Goal: Transaction & Acquisition: Purchase product/service

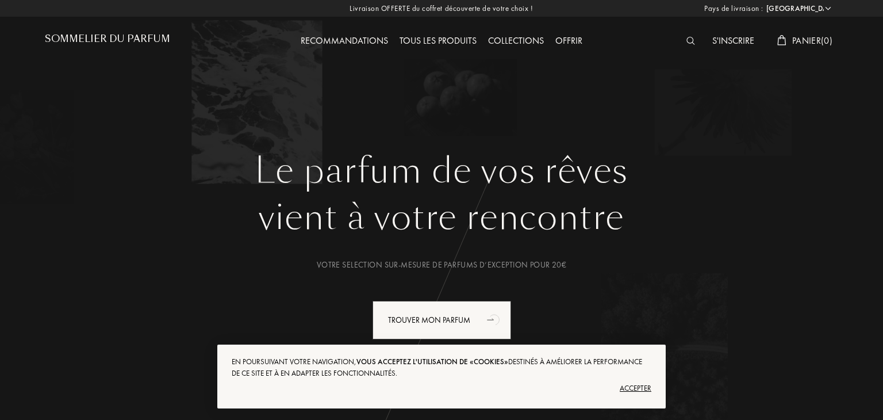
select select "FR"
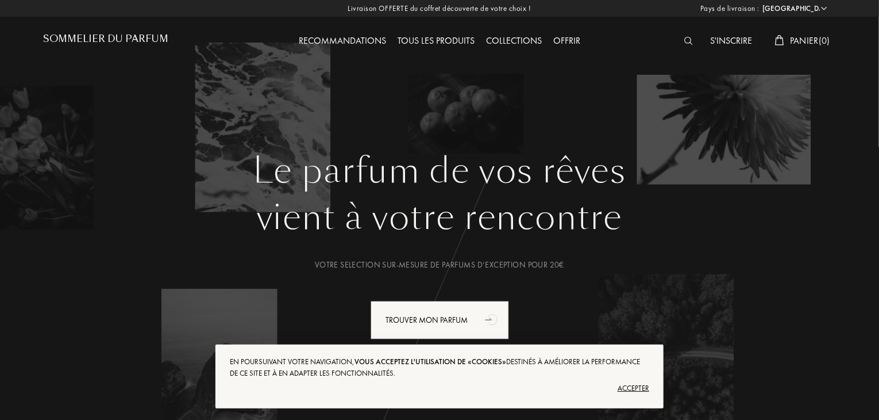
click at [623, 386] on div "Accepter" at bounding box center [440, 388] width 420 height 18
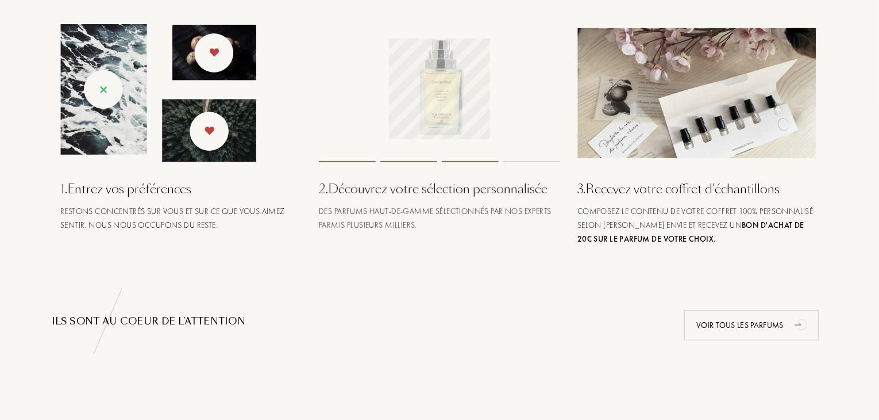
scroll to position [482, 0]
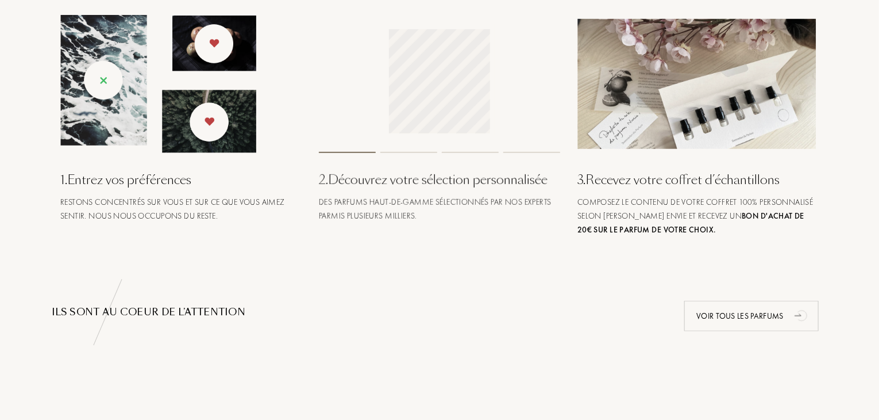
click at [140, 183] on div "1 . Entrez vos préférences" at bounding box center [180, 179] width 241 height 19
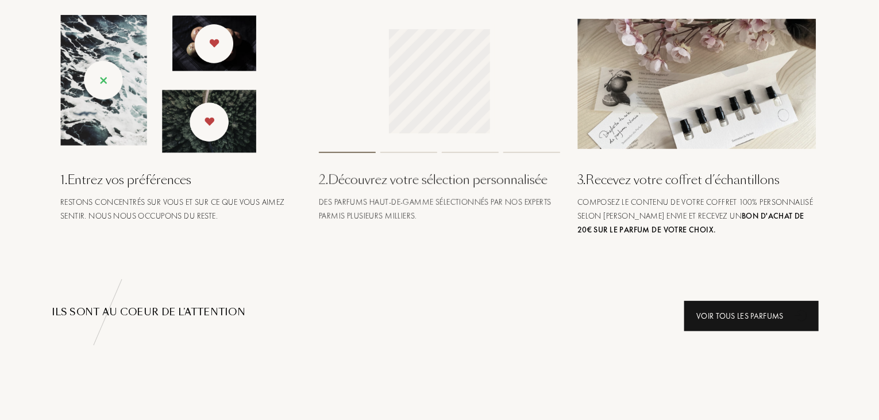
click at [723, 327] on div "Voir tous les parfums" at bounding box center [751, 316] width 134 height 30
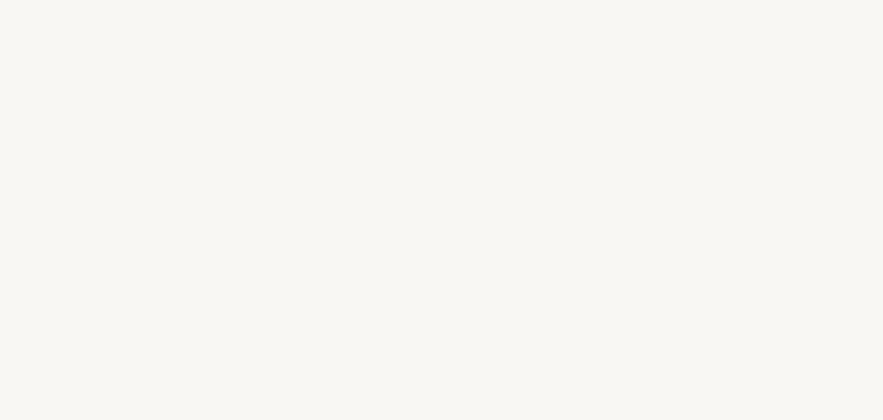
select select "FR"
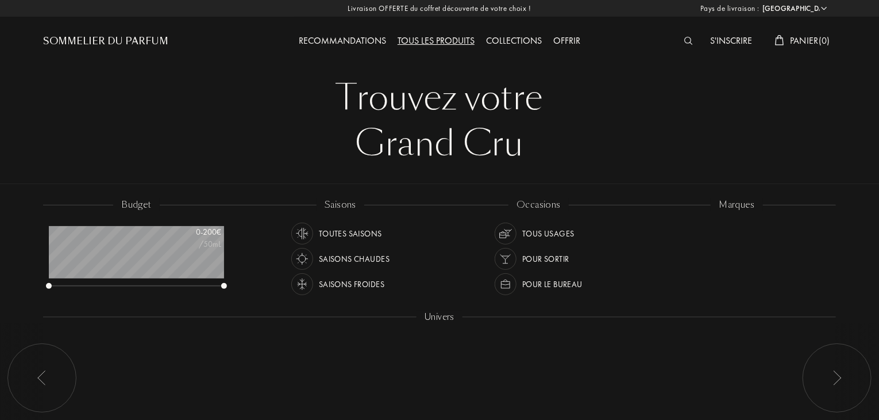
scroll to position [57, 175]
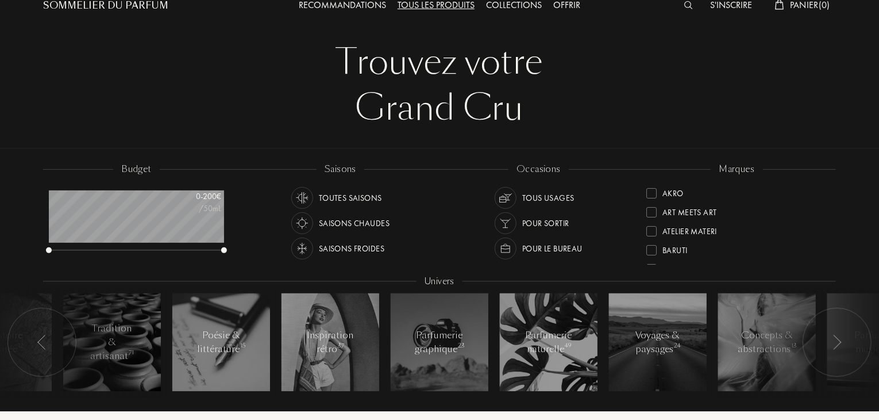
scroll to position [36, 0]
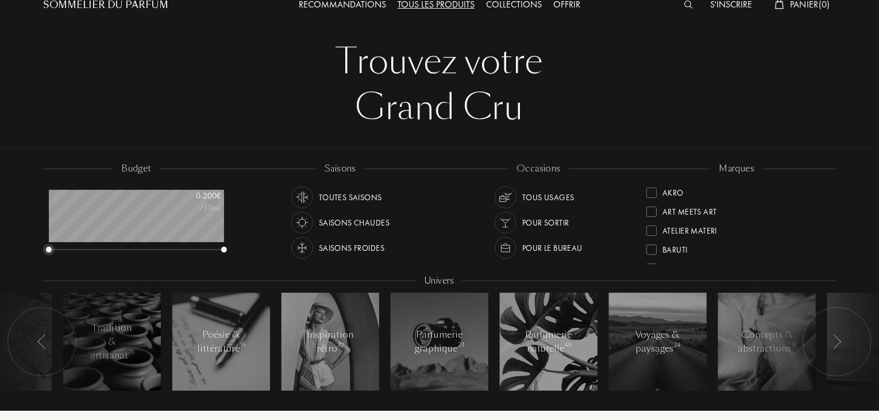
drag, startPoint x: 48, startPoint y: 249, endPoint x: 26, endPoint y: 248, distance: 21.9
click at [26, 248] on div "budget 0 - 200 € /50mL saisons Toutes saisons Saisons chaudes Saisons froides o…" at bounding box center [439, 285] width 883 height 252
click at [303, 198] on img at bounding box center [302, 197] width 16 height 16
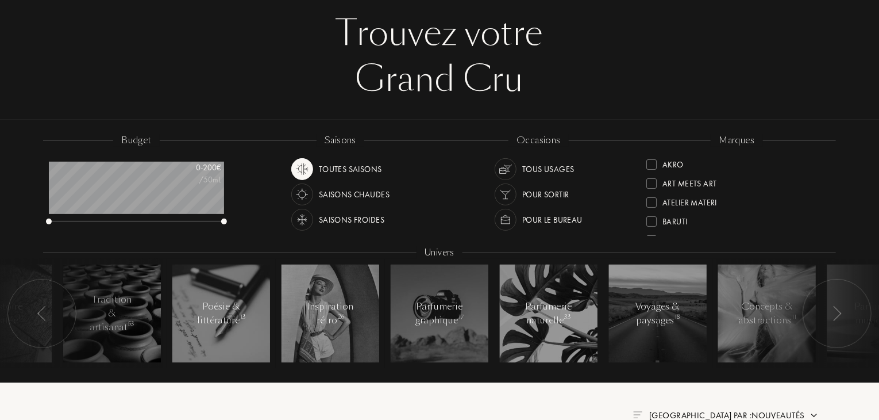
scroll to position [64, 0]
click at [501, 172] on img at bounding box center [506, 169] width 16 height 16
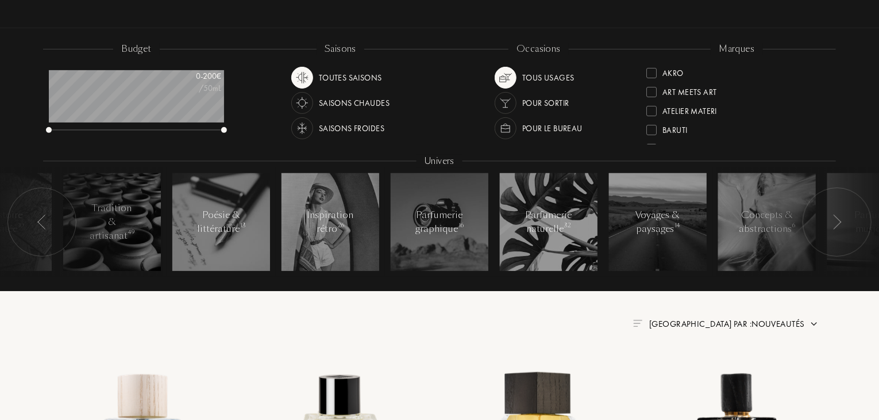
scroll to position [152, 0]
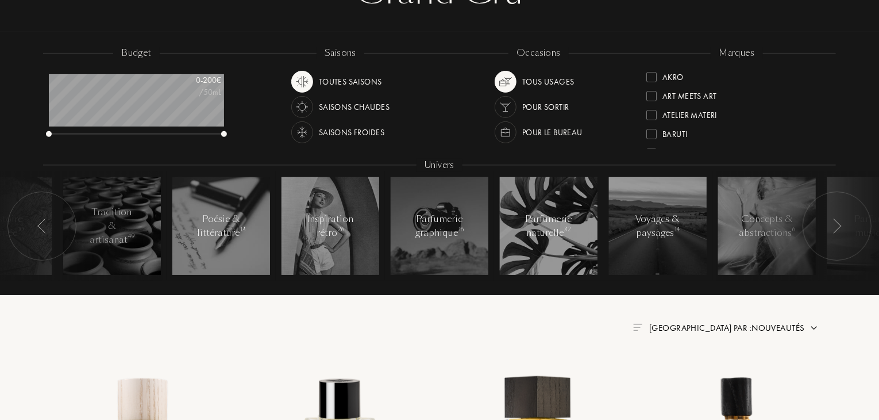
click at [299, 110] on img at bounding box center [302, 107] width 16 height 16
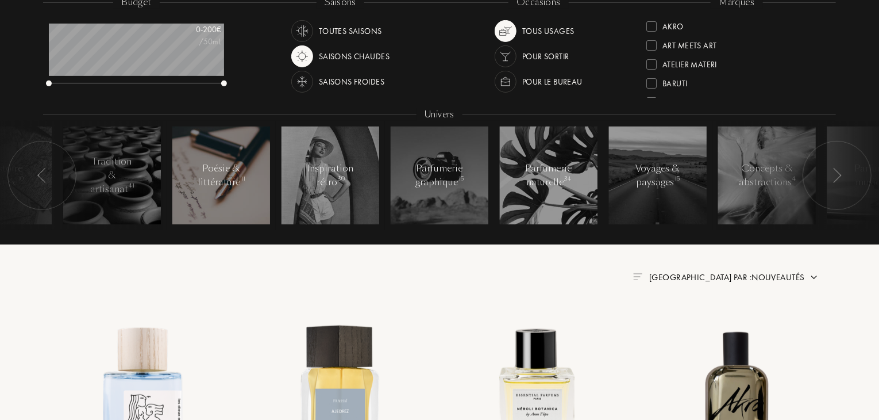
scroll to position [193, 0]
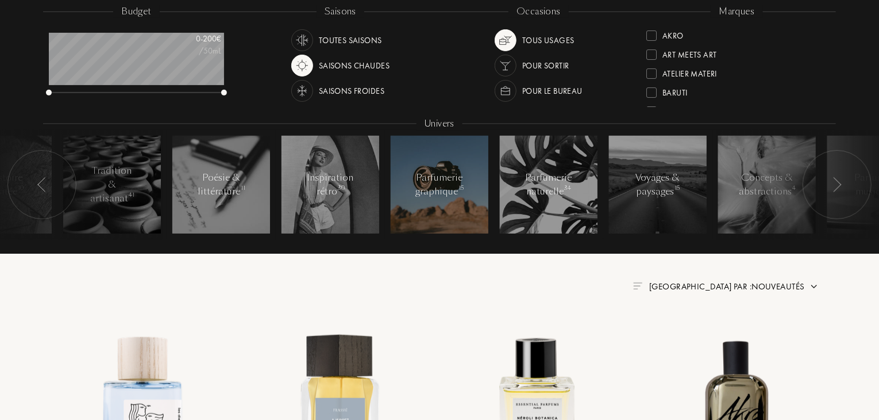
click at [455, 199] on div at bounding box center [440, 185] width 98 height 98
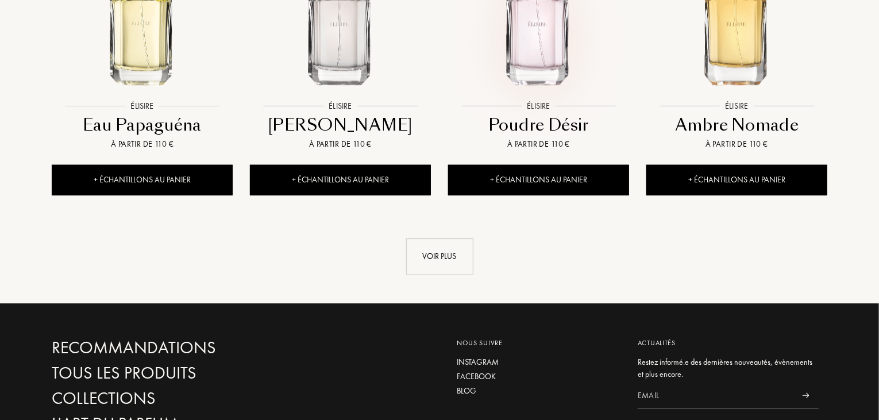
scroll to position [1259, 0]
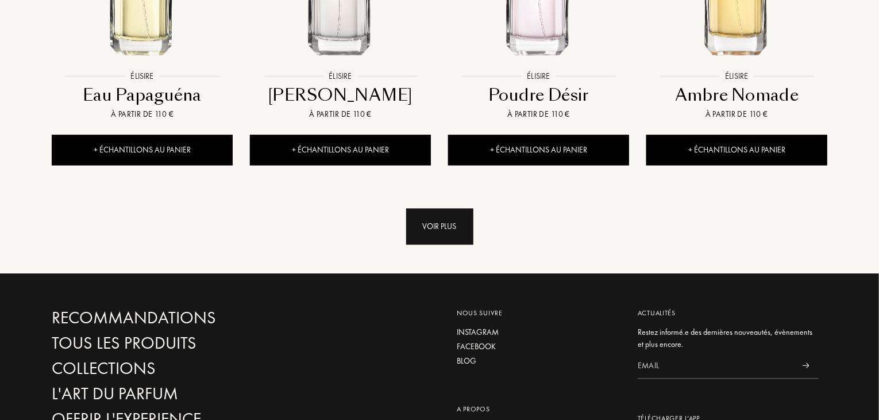
click at [455, 233] on div "Voir plus" at bounding box center [439, 226] width 67 height 36
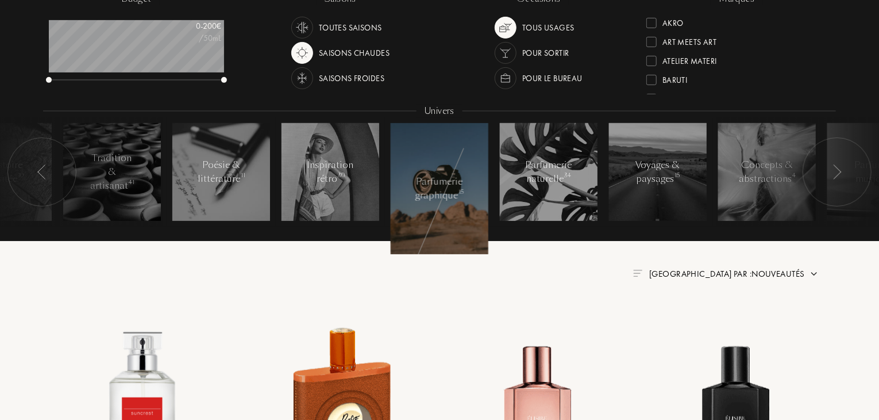
scroll to position [205, 0]
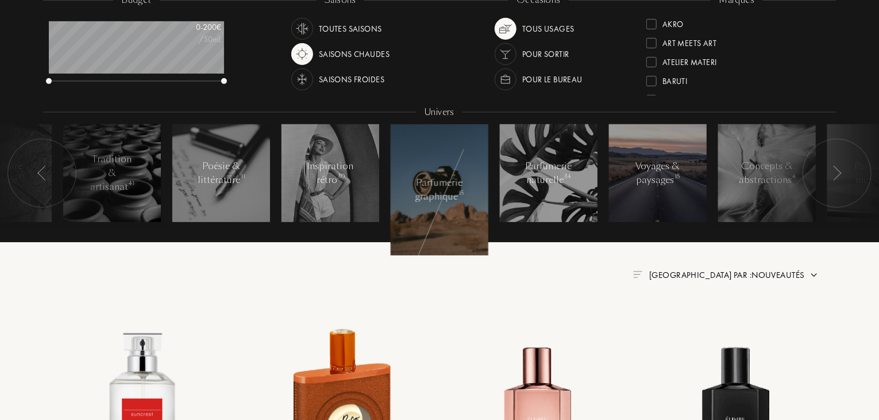
click at [671, 201] on div at bounding box center [658, 173] width 98 height 98
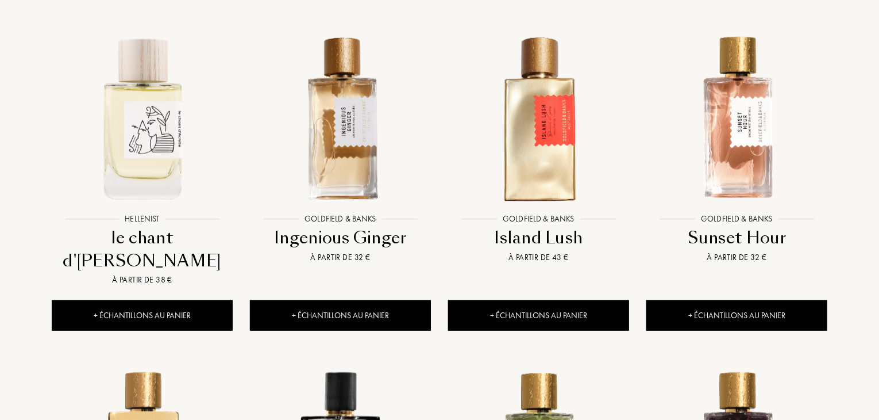
scroll to position [491, 0]
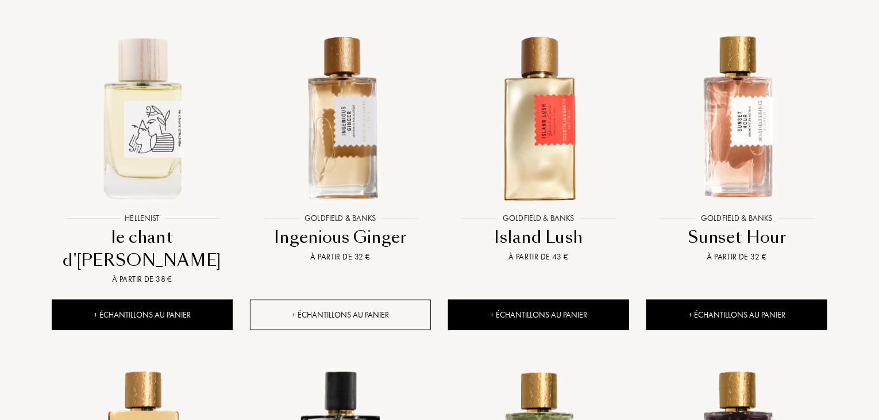
click at [361, 299] on div "+ Échantillons au panier" at bounding box center [340, 314] width 181 height 30
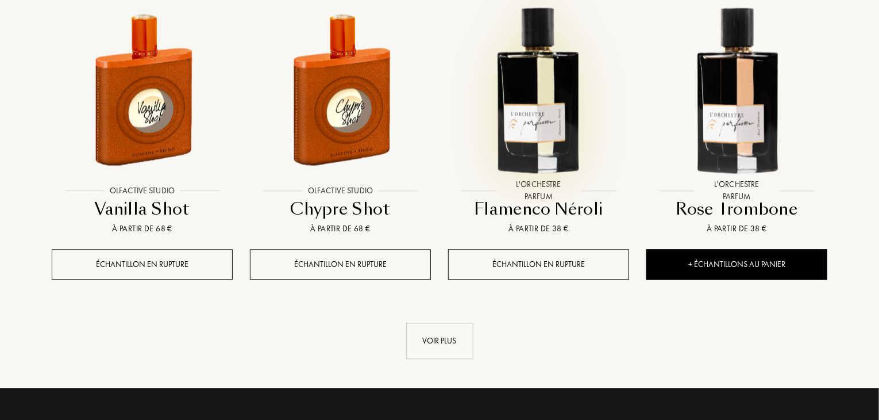
scroll to position [1237, 0]
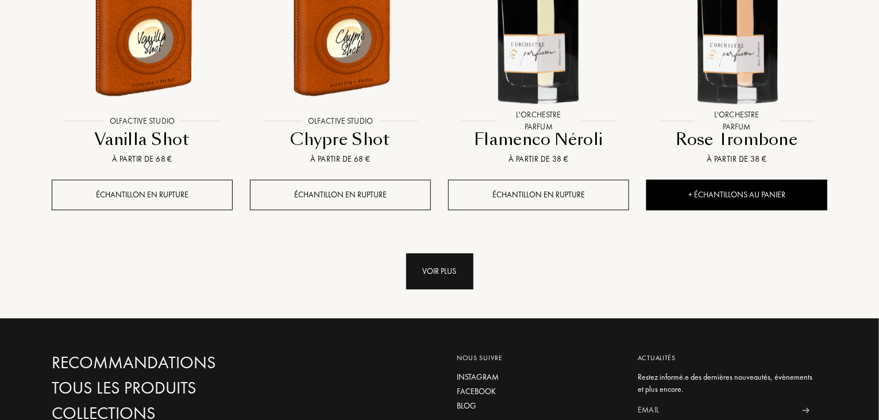
click at [456, 253] on div "Voir plus" at bounding box center [439, 271] width 67 height 36
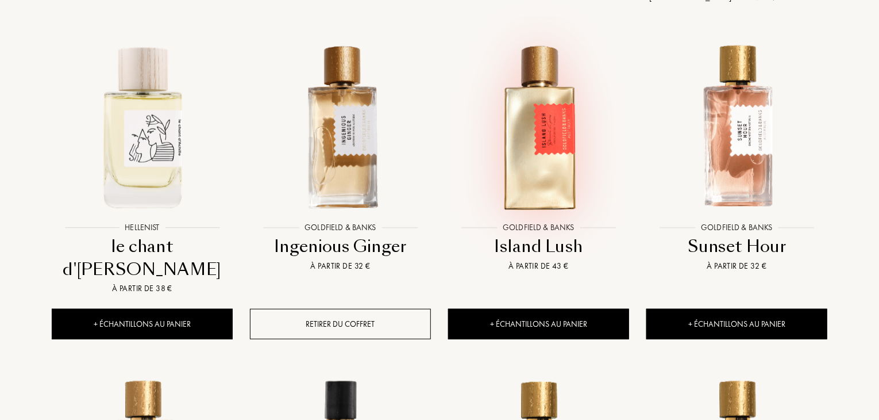
scroll to position [480, 0]
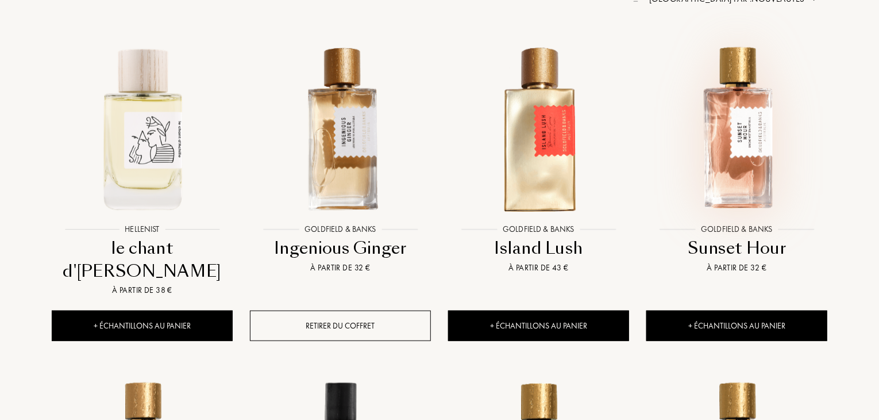
click at [740, 151] on img at bounding box center [737, 128] width 179 height 179
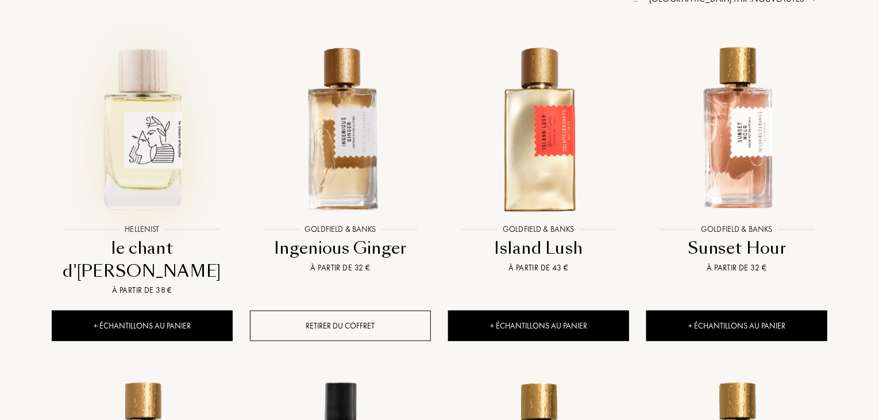
click at [176, 129] on img at bounding box center [142, 128] width 179 height 179
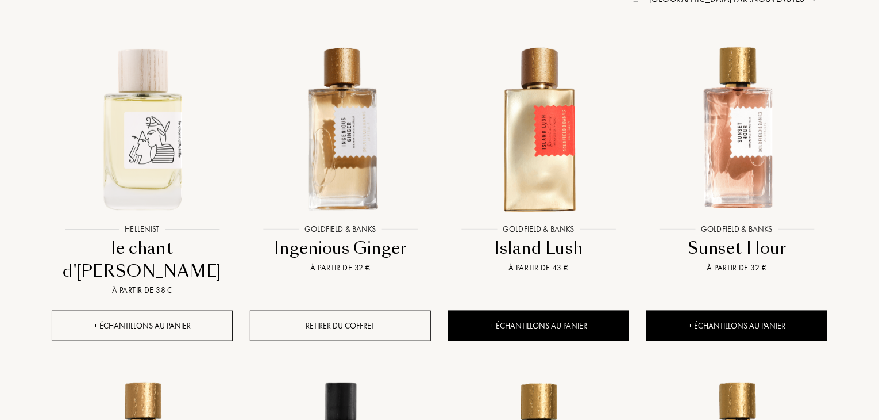
click at [195, 310] on div "+ Échantillons au panier" at bounding box center [142, 325] width 181 height 30
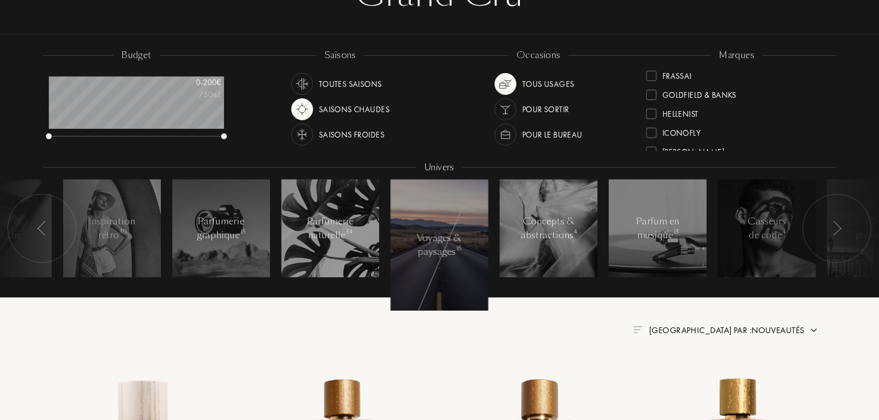
scroll to position [182, 0]
click at [655, 104] on div at bounding box center [652, 106] width 10 height 10
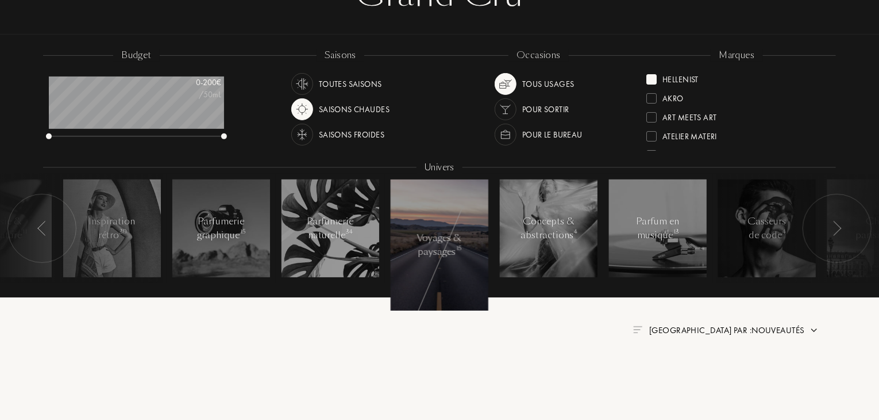
scroll to position [0, 0]
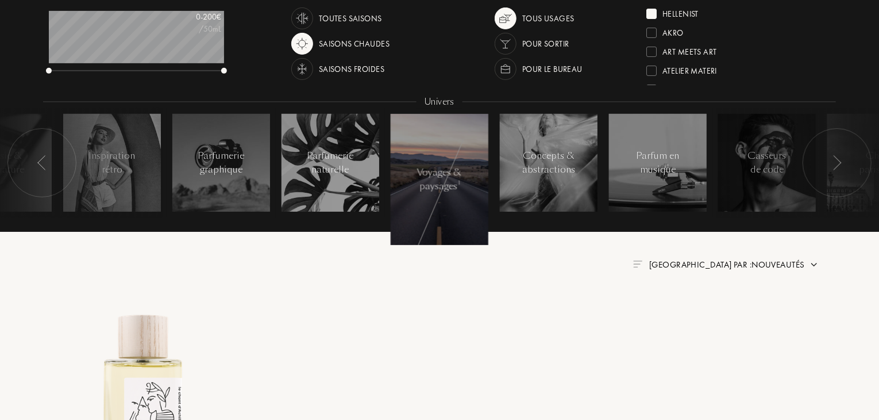
scroll to position [209, 0]
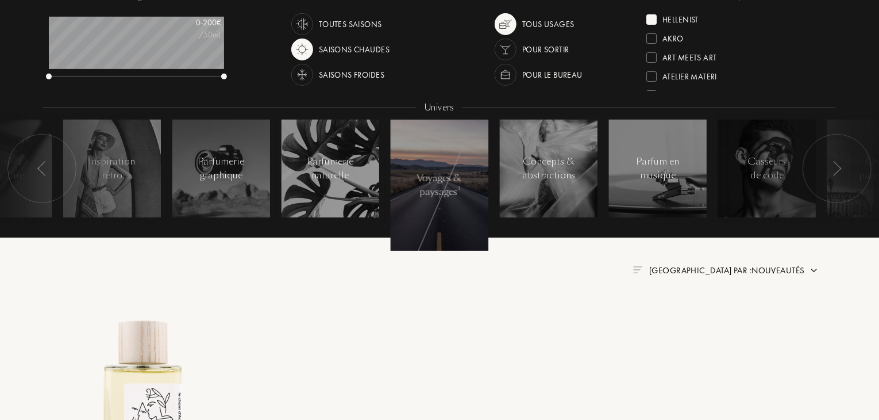
click at [820, 165] on div at bounding box center [837, 168] width 69 height 69
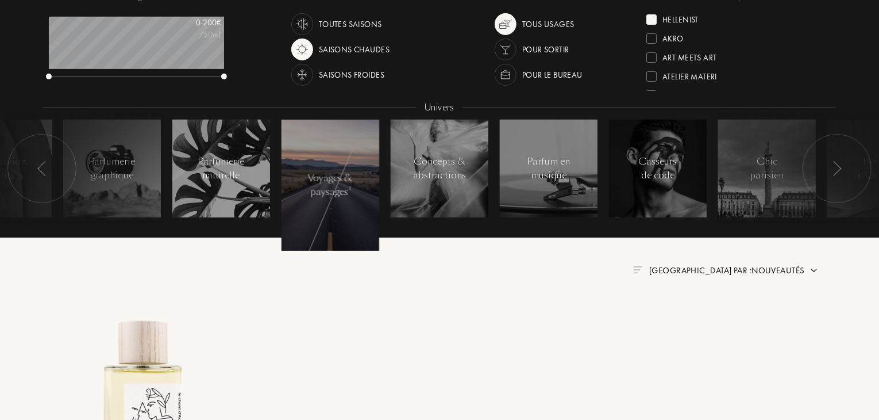
click at [820, 165] on div at bounding box center [837, 168] width 69 height 69
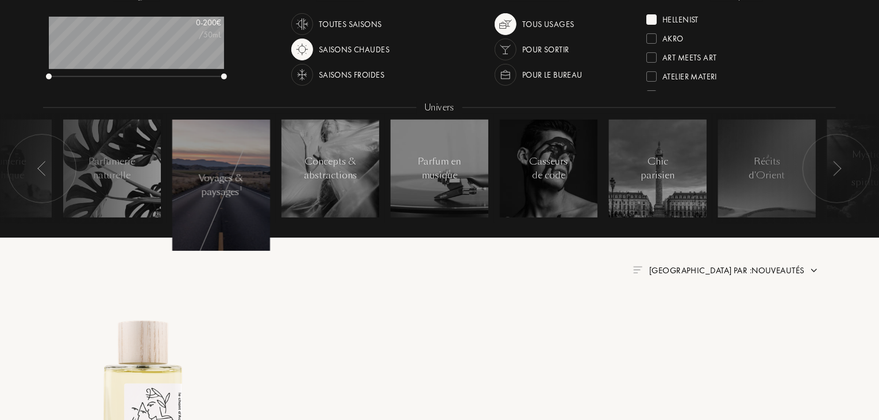
click at [820, 165] on div at bounding box center [837, 168] width 69 height 69
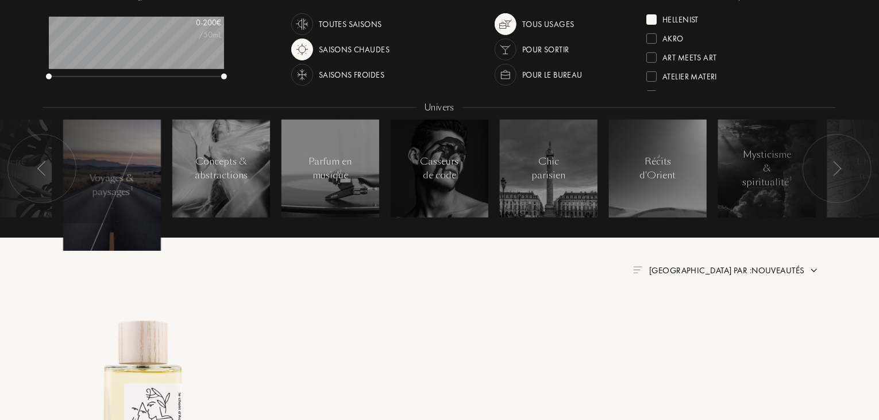
click at [820, 165] on div at bounding box center [837, 168] width 69 height 69
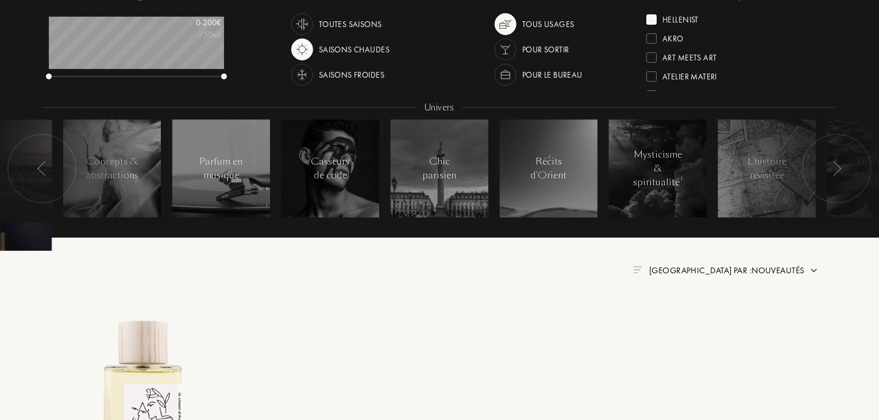
click at [820, 165] on div at bounding box center [837, 168] width 69 height 69
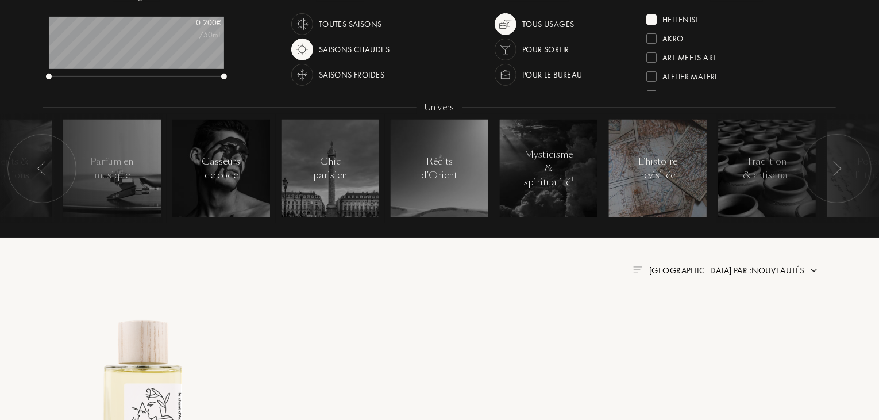
click at [660, 183] on div at bounding box center [658, 169] width 98 height 98
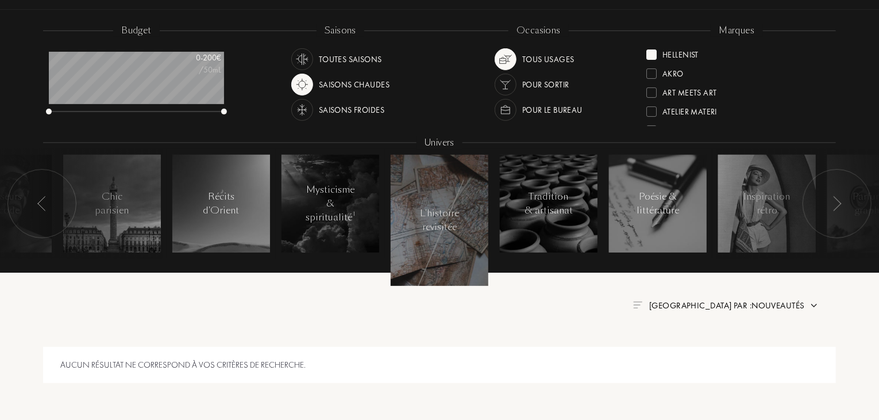
scroll to position [147, 0]
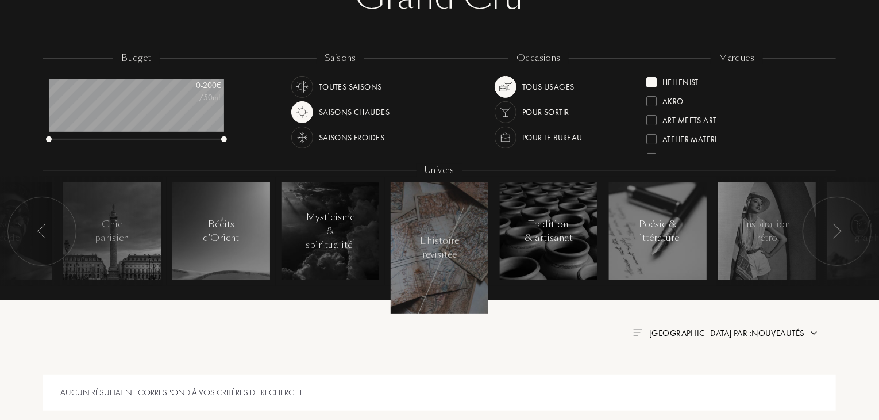
click at [652, 82] on div at bounding box center [652, 82] width 10 height 10
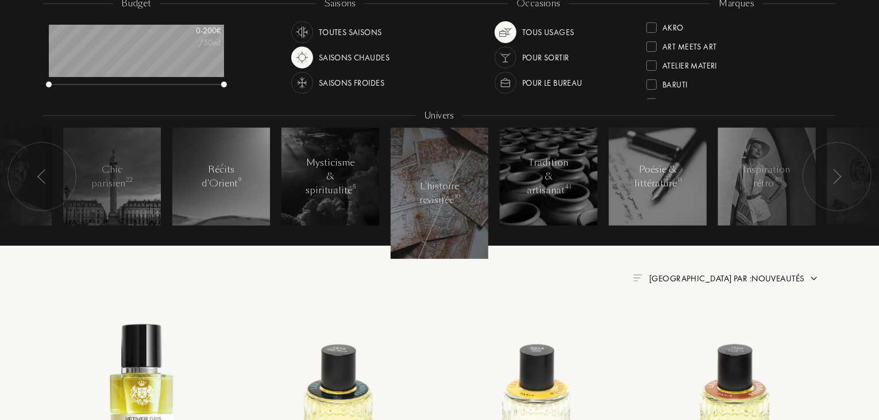
scroll to position [200, 0]
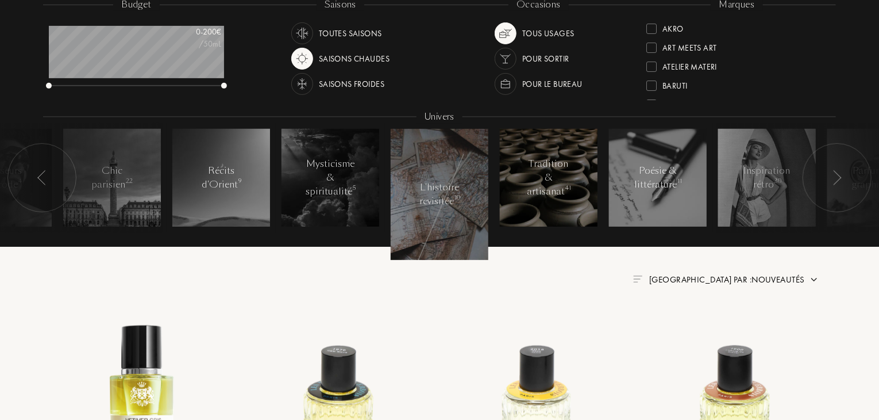
click at [531, 186] on div "Tradition & artisanat 41" at bounding box center [549, 177] width 49 height 41
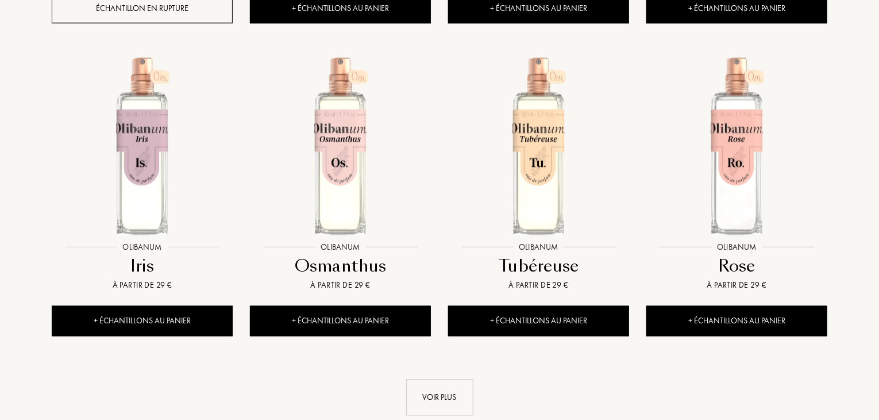
scroll to position [1125, 0]
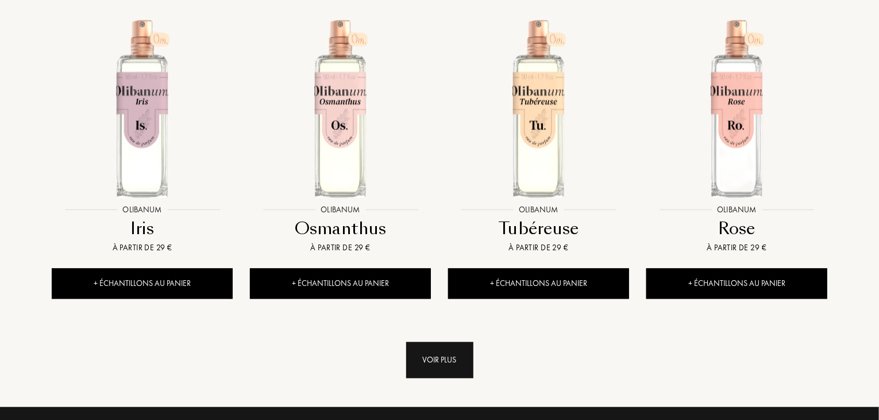
click at [451, 364] on div "Voir plus" at bounding box center [439, 359] width 67 height 36
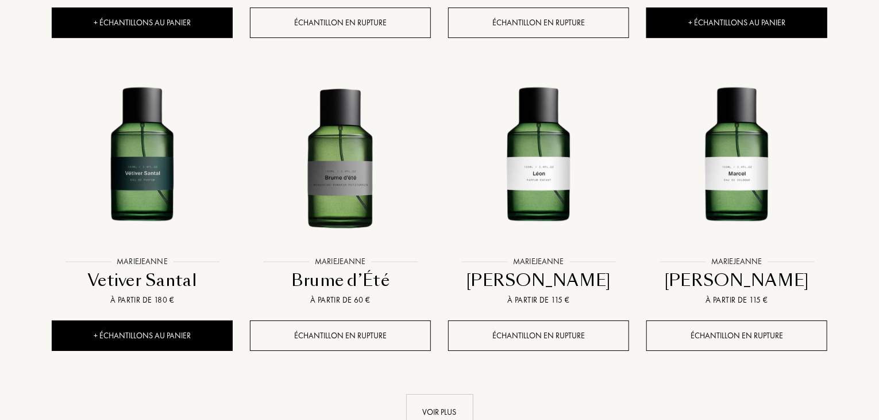
scroll to position [2075, 0]
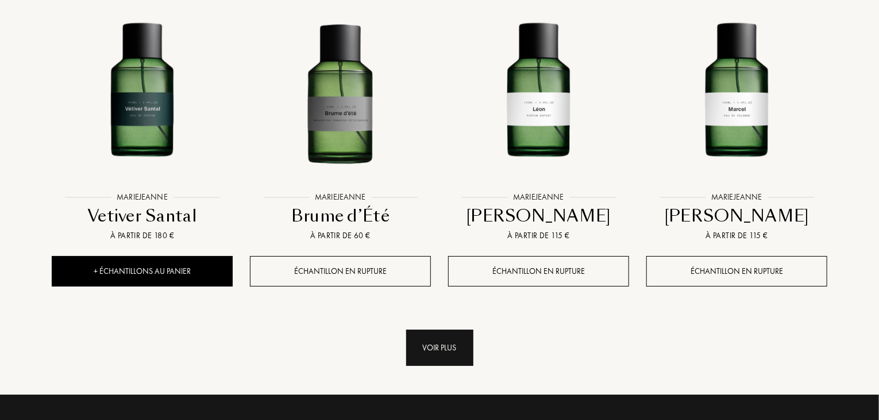
click at [428, 356] on div "Voir plus" at bounding box center [439, 347] width 67 height 36
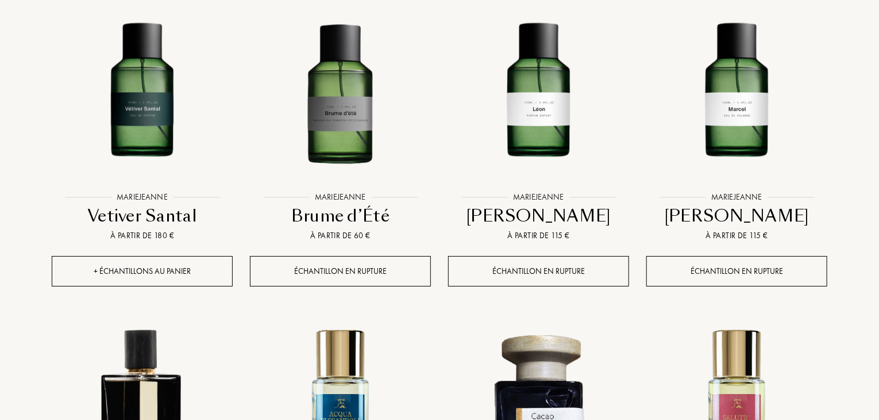
click at [141, 270] on div "+ Échantillons au panier" at bounding box center [142, 271] width 181 height 30
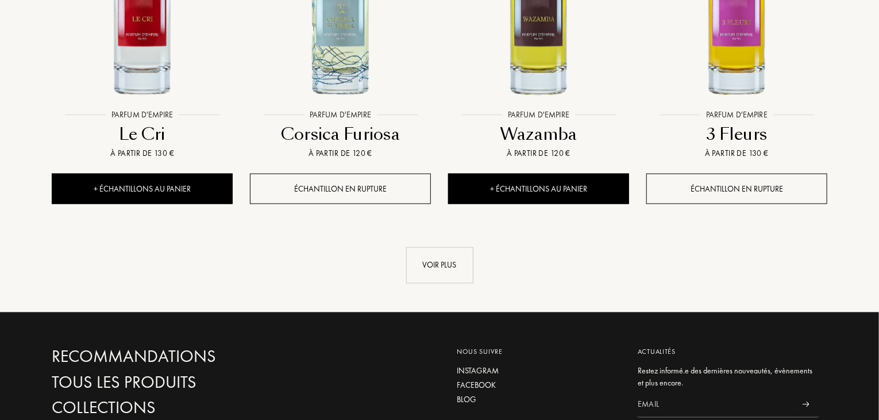
scroll to position [3103, 0]
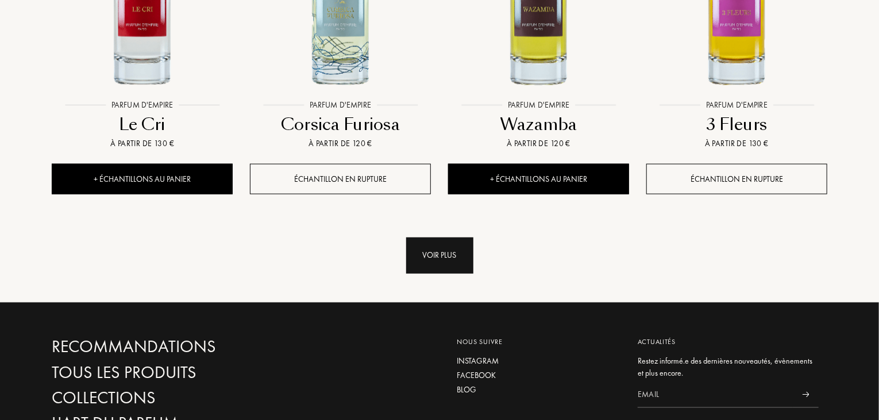
click at [425, 262] on div "Voir plus" at bounding box center [439, 255] width 67 height 36
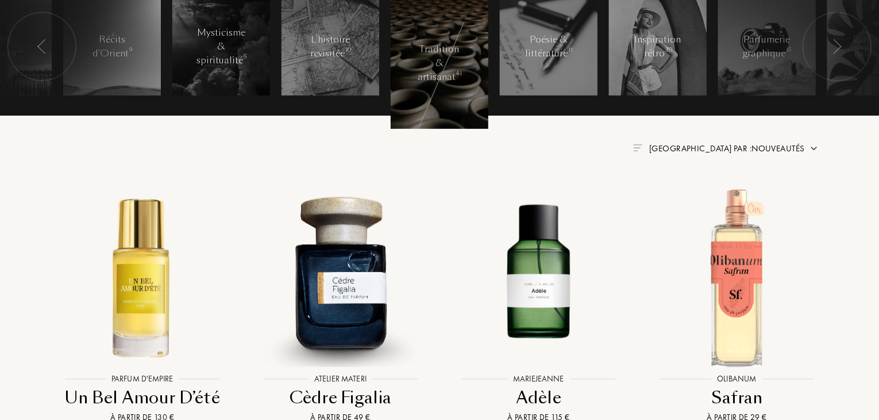
scroll to position [188, 0]
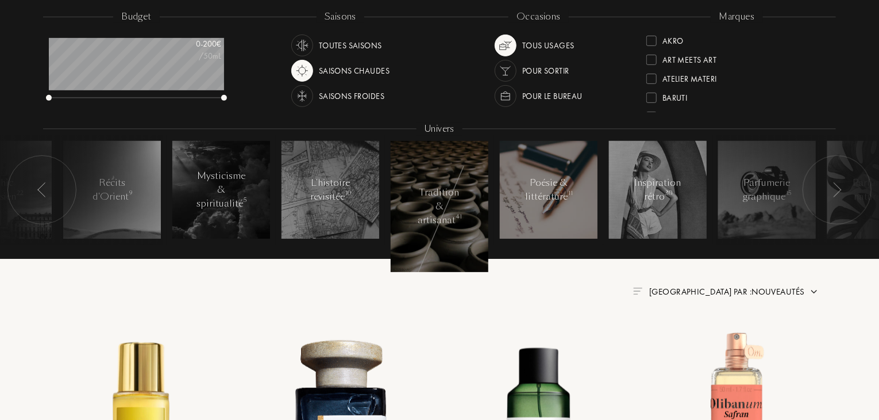
click at [537, 180] on div "Poésie & littérature 11" at bounding box center [549, 190] width 49 height 28
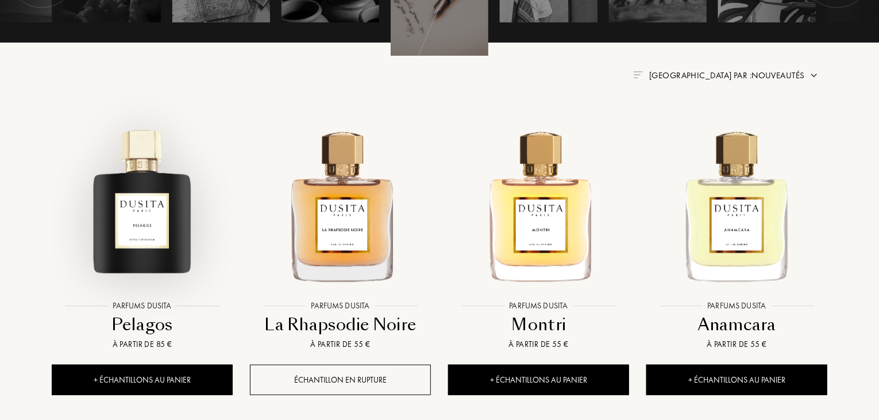
scroll to position [405, 0]
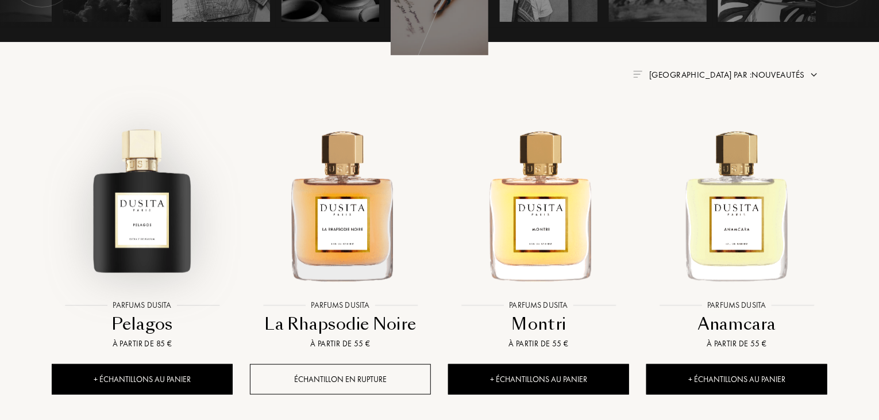
click at [143, 228] on img at bounding box center [142, 203] width 179 height 179
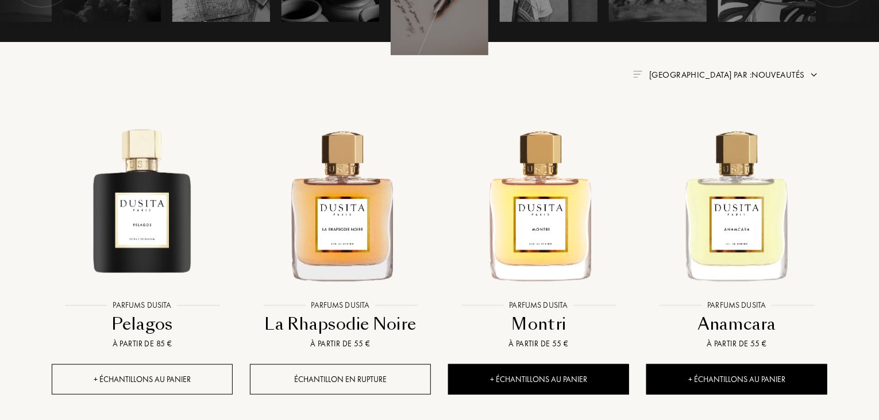
click at [159, 384] on div "+ Échantillons au panier" at bounding box center [142, 379] width 181 height 30
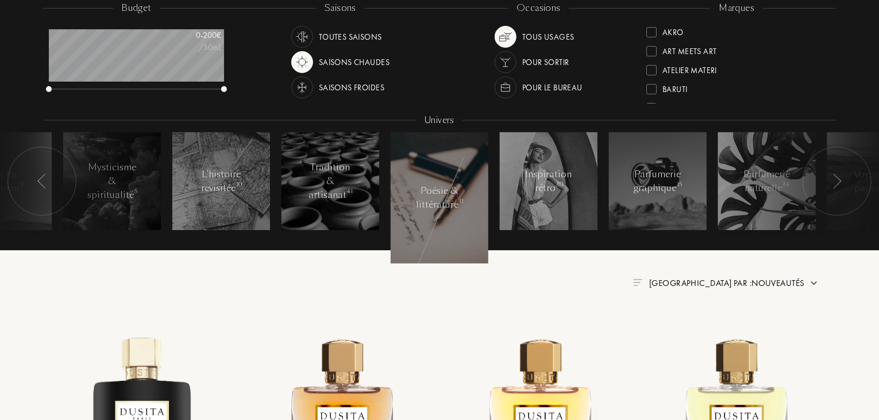
scroll to position [195, 0]
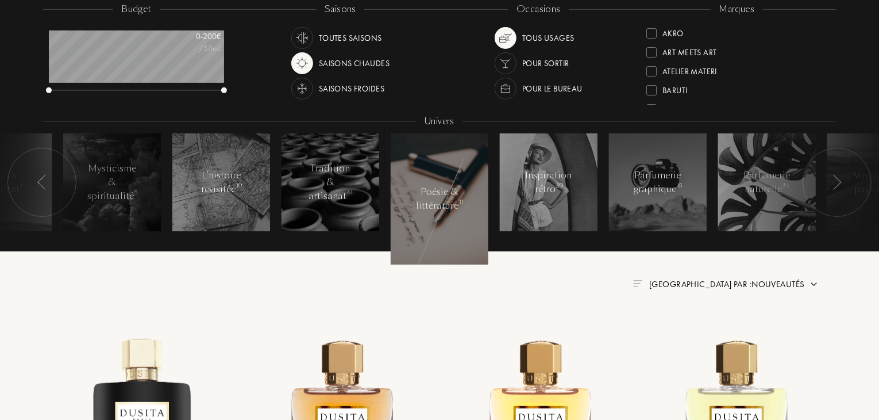
click at [775, 171] on div at bounding box center [802, 182] width 172 height 109
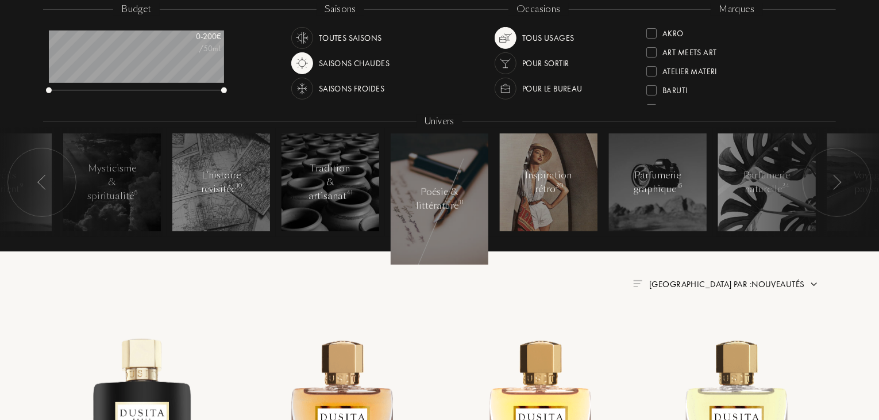
click at [537, 193] on div "Inspiration rétro 30" at bounding box center [549, 182] width 49 height 28
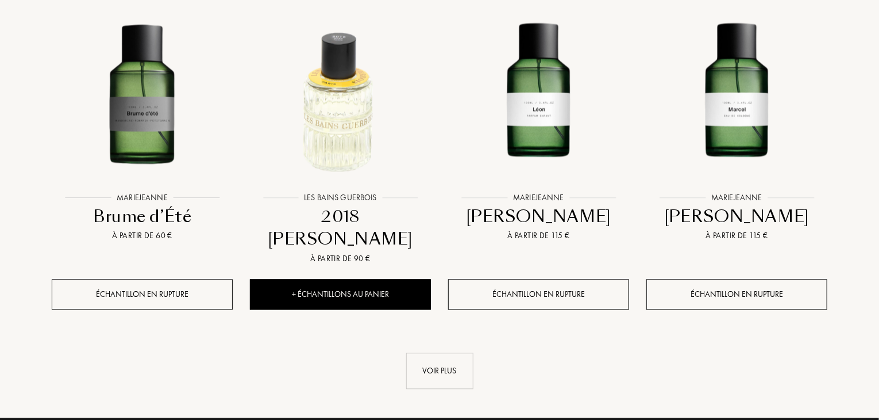
scroll to position [1138, 0]
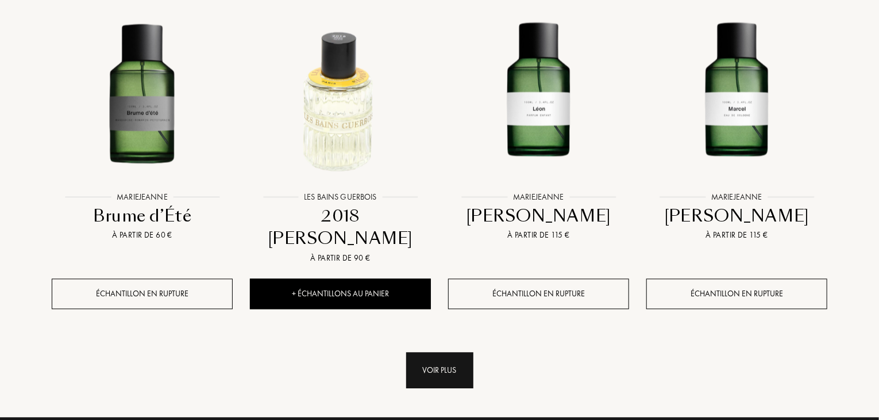
click at [447, 352] on div "Voir plus" at bounding box center [439, 370] width 67 height 36
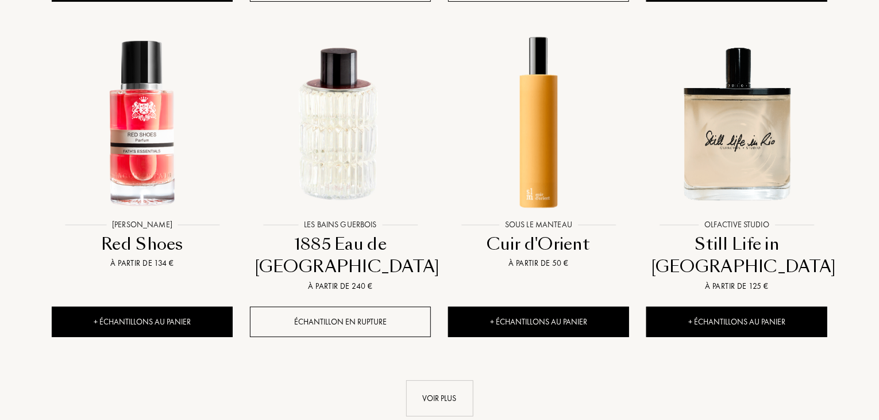
scroll to position [2115, 0]
click at [463, 380] on div "Voir plus" at bounding box center [439, 398] width 67 height 36
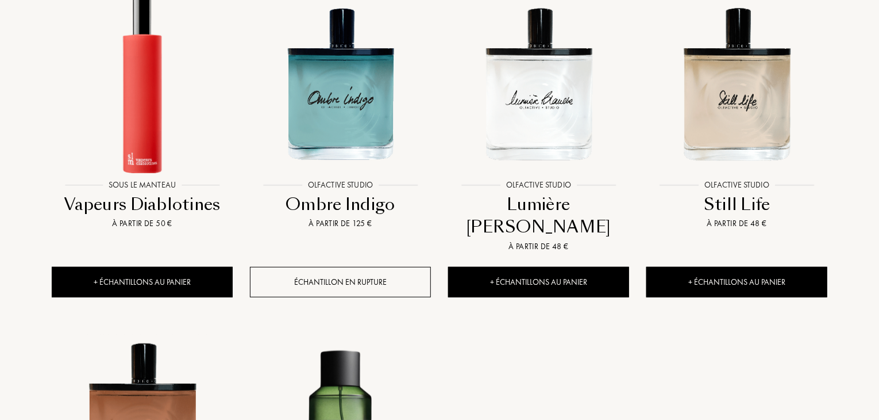
scroll to position [2489, 0]
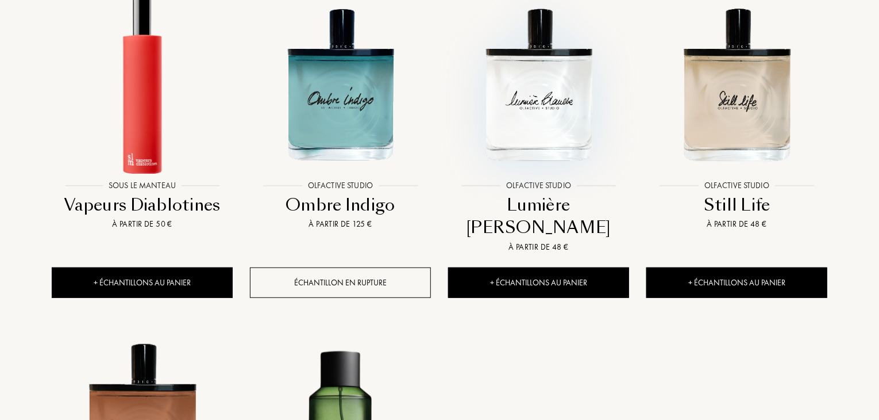
click at [552, 80] on img at bounding box center [538, 84] width 179 height 179
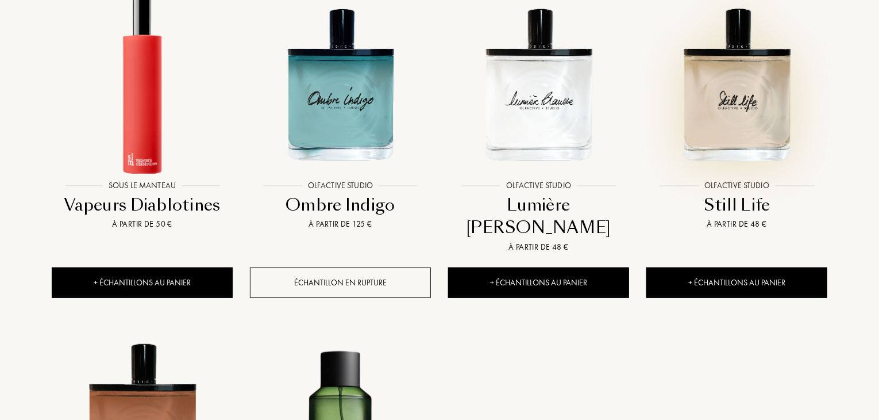
click at [712, 66] on img at bounding box center [737, 84] width 179 height 179
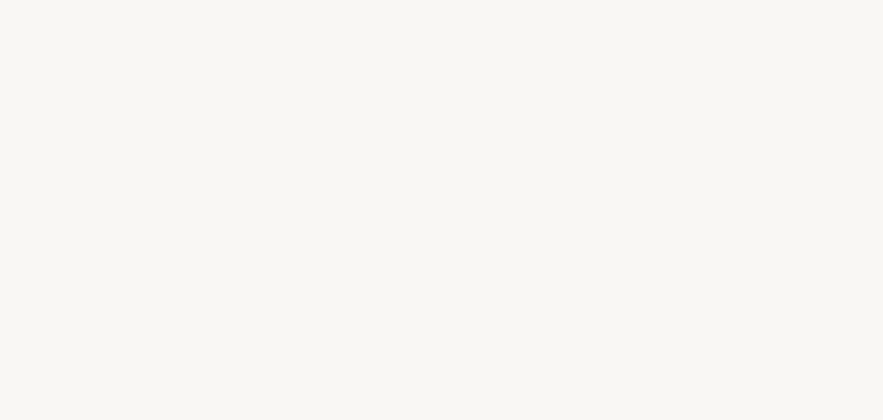
select select "FR"
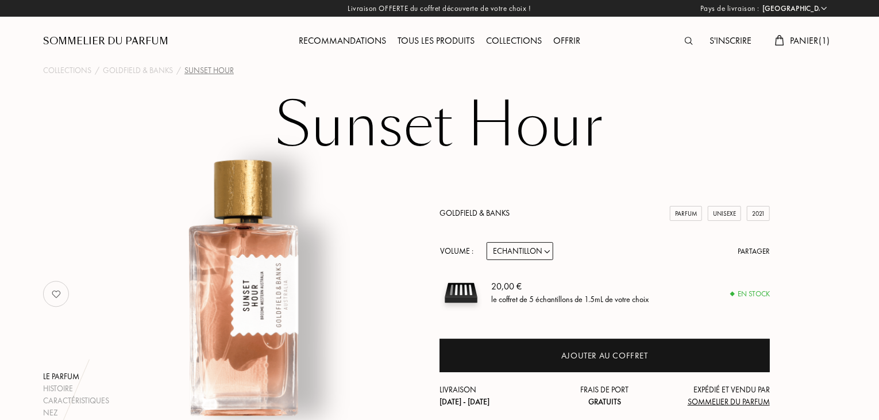
click at [120, 39] on div "Sommelier du Parfum" at bounding box center [105, 41] width 125 height 14
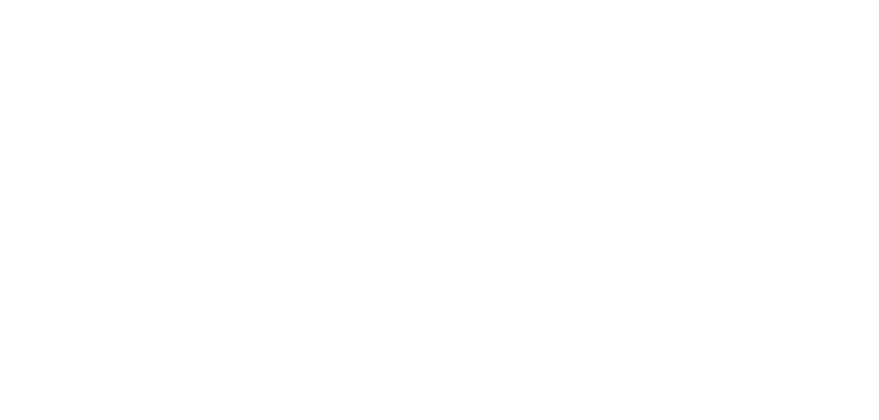
select select "FR"
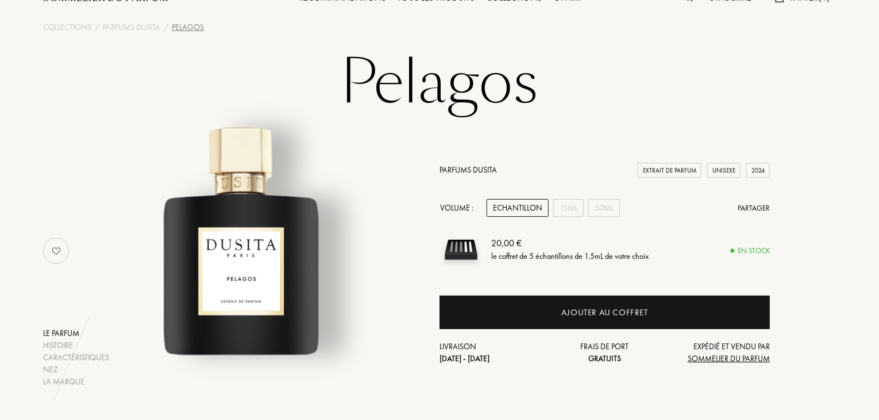
scroll to position [32, 0]
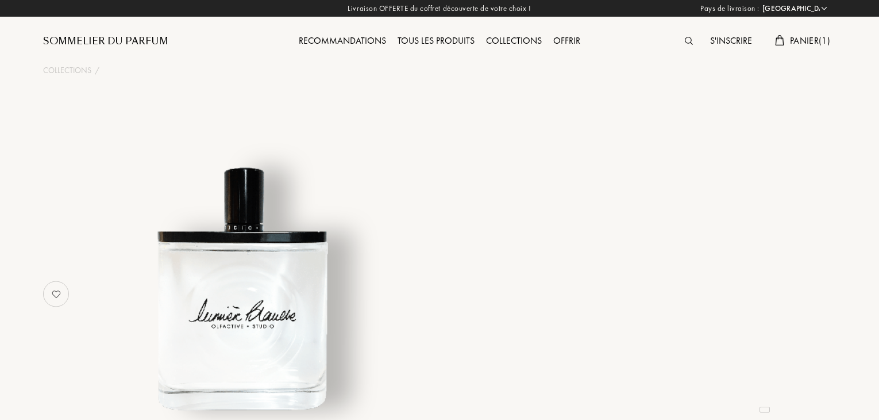
select select "FR"
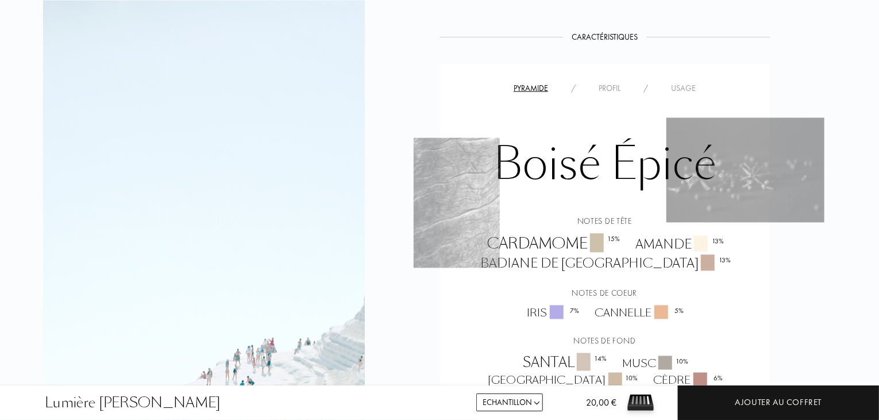
scroll to position [890, 0]
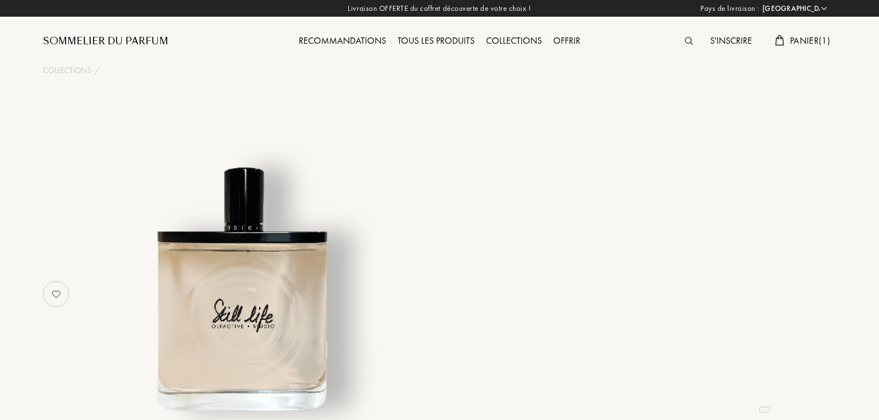
select select "FR"
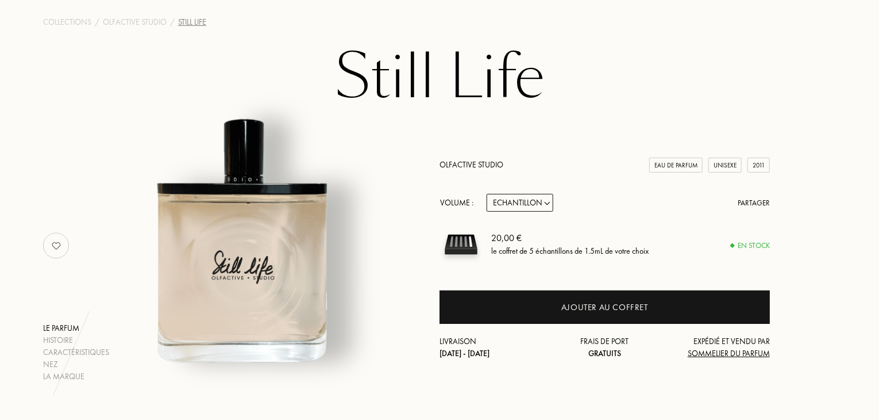
scroll to position [48, 0]
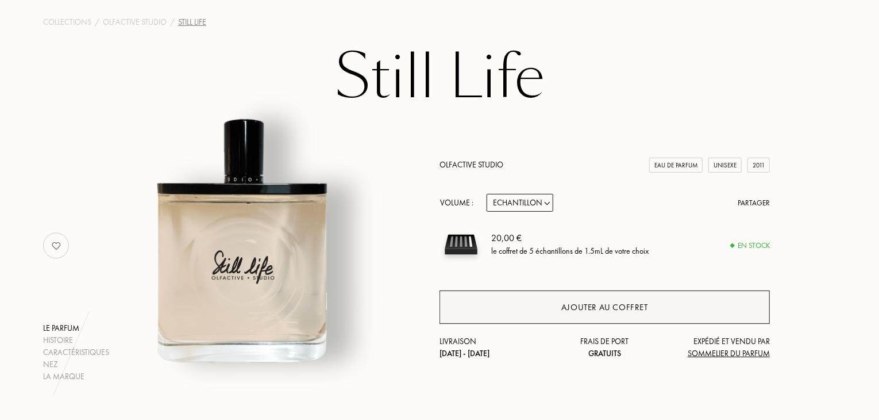
click at [470, 310] on div "Ajouter au coffret" at bounding box center [605, 306] width 330 height 33
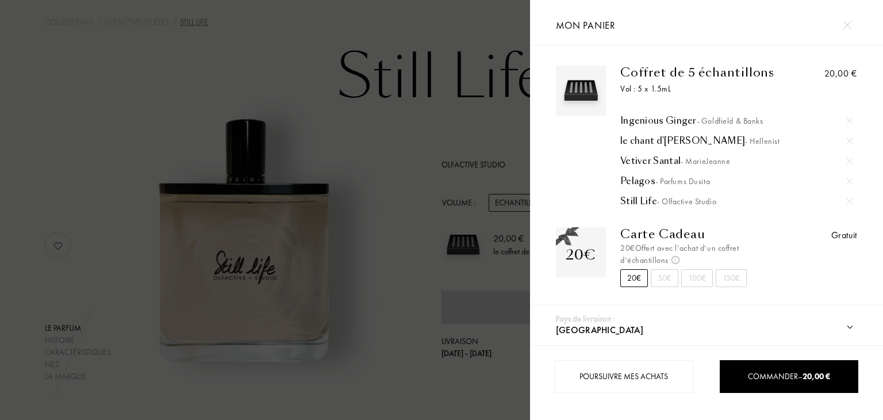
click at [846, 24] on img at bounding box center [847, 25] width 9 height 9
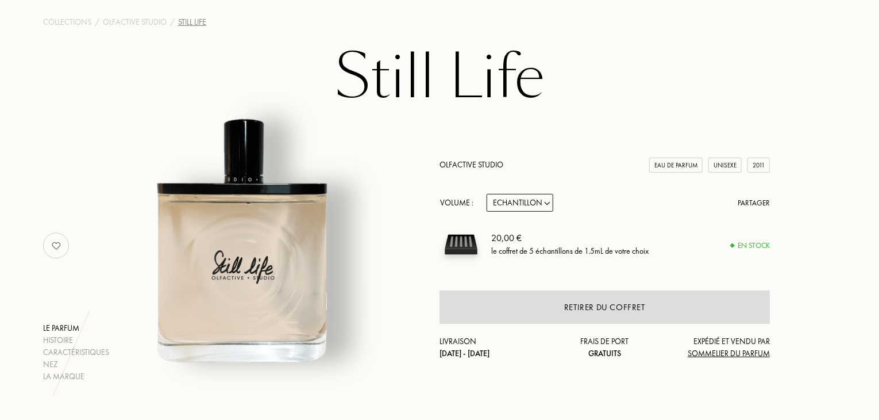
scroll to position [0, 0]
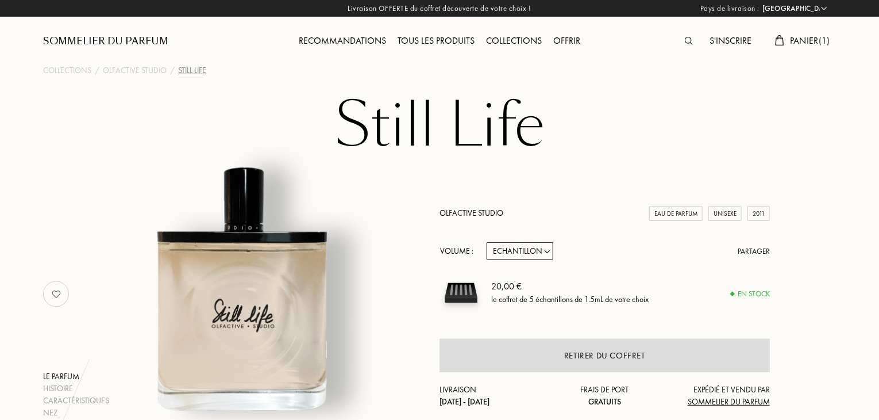
click at [321, 45] on div "Recommandations" at bounding box center [342, 41] width 99 height 15
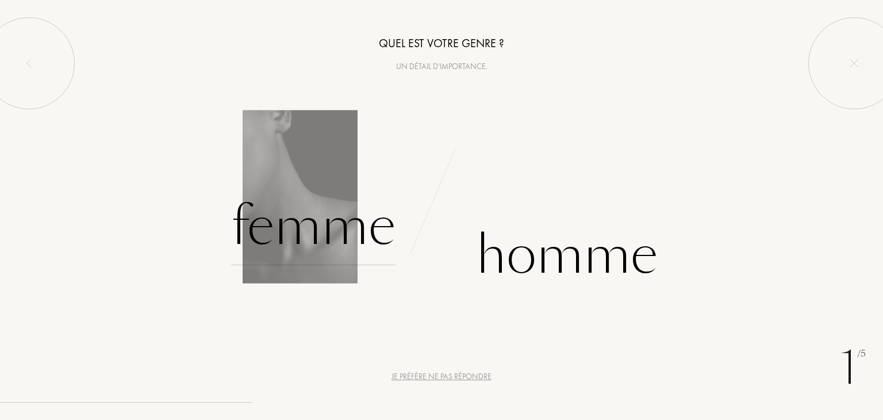
click at [348, 225] on div "Femme" at bounding box center [313, 226] width 164 height 78
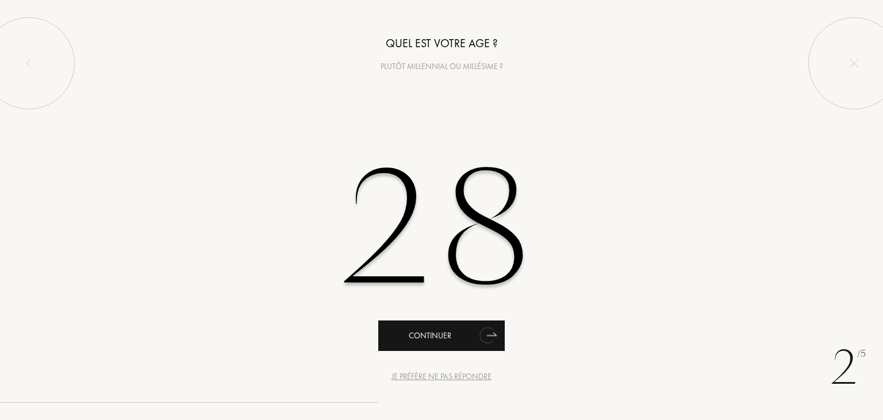
type input "28"
click at [422, 348] on div "Continuer" at bounding box center [441, 335] width 126 height 30
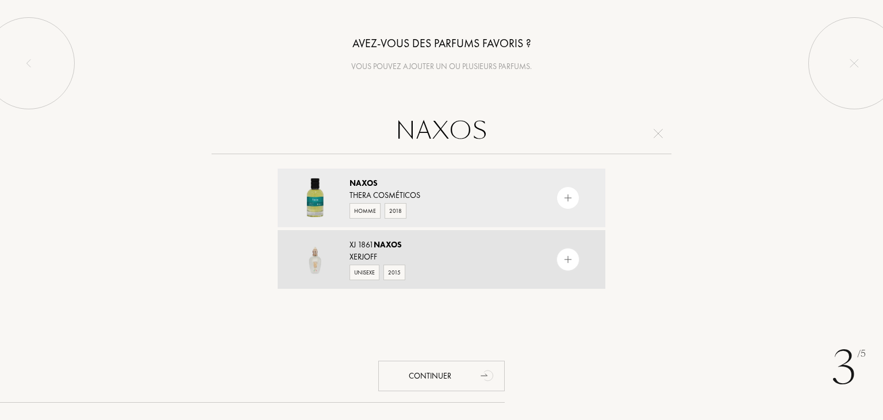
type input "NAXOS"
click at [430, 255] on div "Xerjoff" at bounding box center [440, 257] width 183 height 12
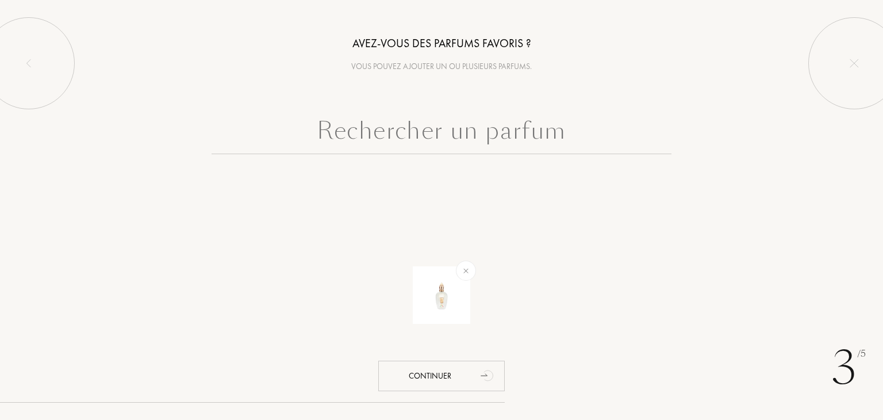
click at [411, 136] on input "text" at bounding box center [441, 133] width 460 height 41
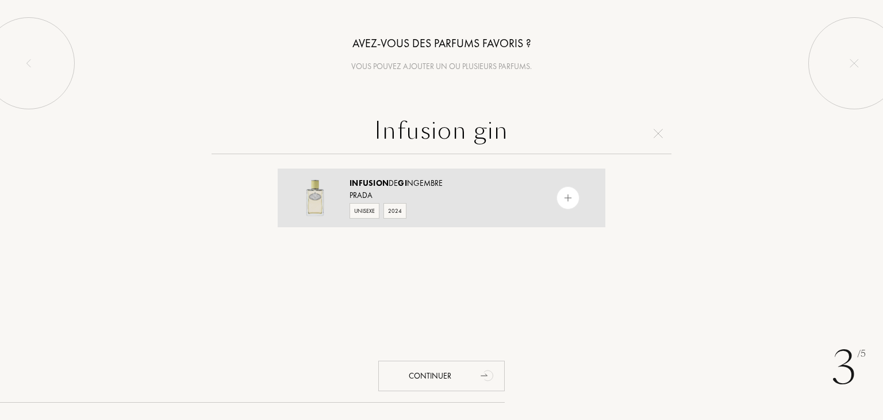
type input "Infusion gin"
click at [393, 187] on div "Infusion de Gi ngembre" at bounding box center [440, 183] width 183 height 12
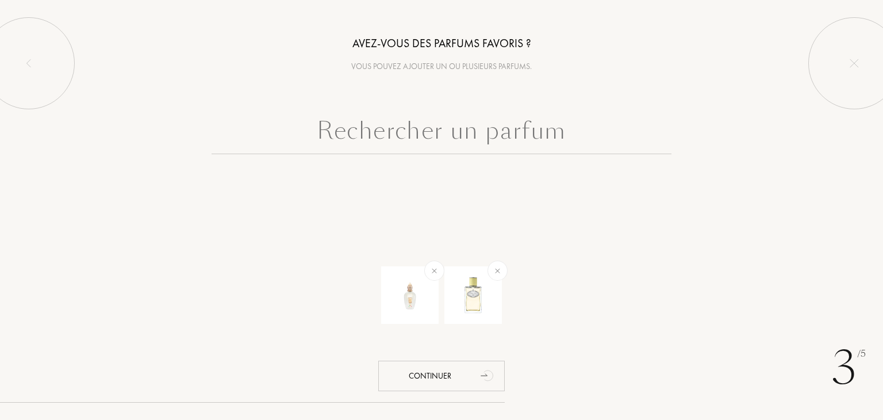
click at [403, 134] on input "text" at bounding box center [441, 133] width 460 height 41
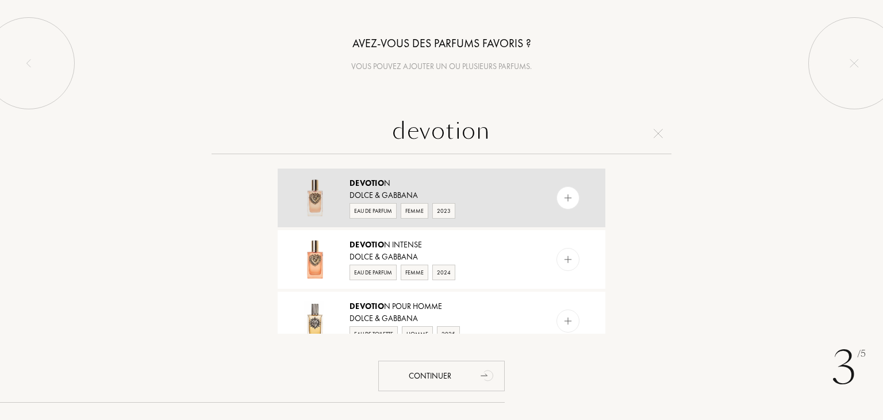
type input "devotion"
click at [402, 191] on div "Dolce & Gabbana" at bounding box center [440, 195] width 183 height 12
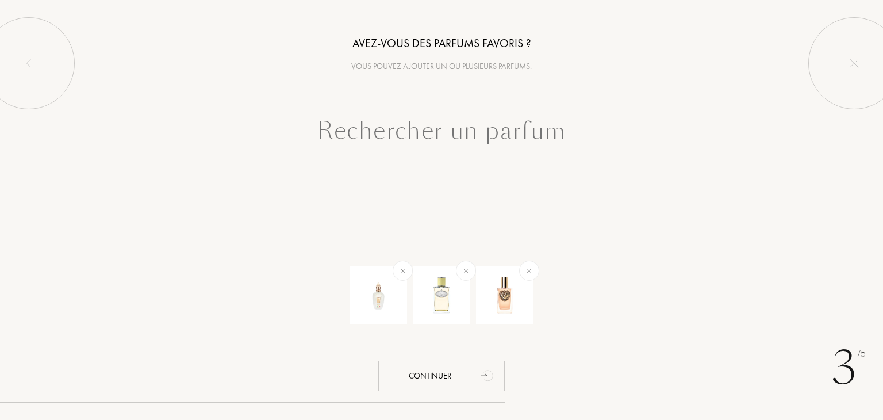
click at [402, 129] on input "text" at bounding box center [441, 133] width 460 height 41
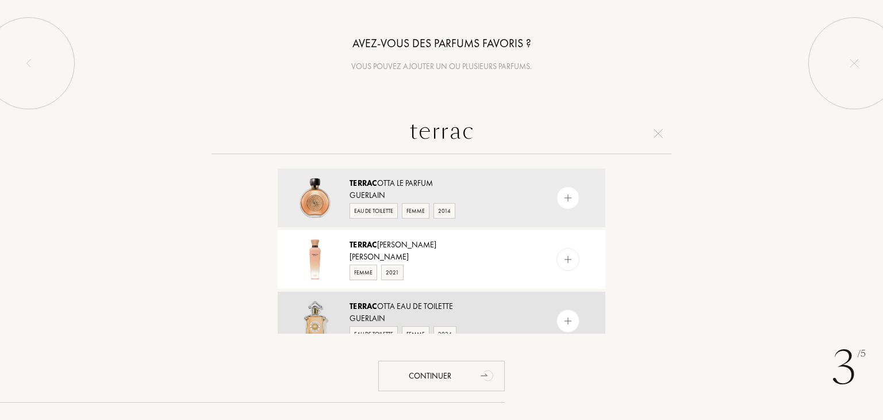
type input "terrac"
click at [410, 305] on div "Terrac otta Eau de Toilette" at bounding box center [440, 306] width 183 height 12
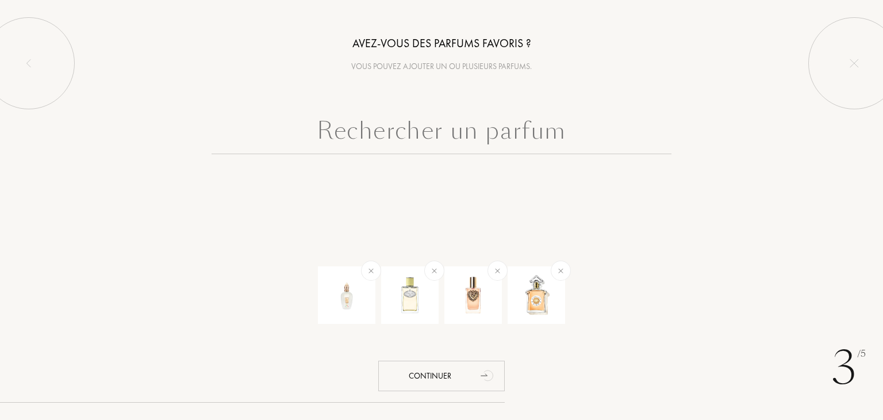
click at [439, 133] on input "text" at bounding box center [441, 133] width 460 height 41
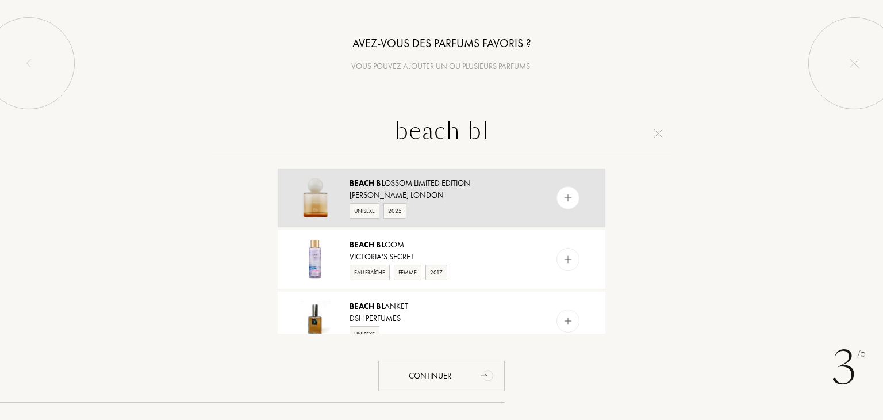
type input "beach bl"
click at [418, 190] on div "Jo Malone London" at bounding box center [440, 195] width 183 height 12
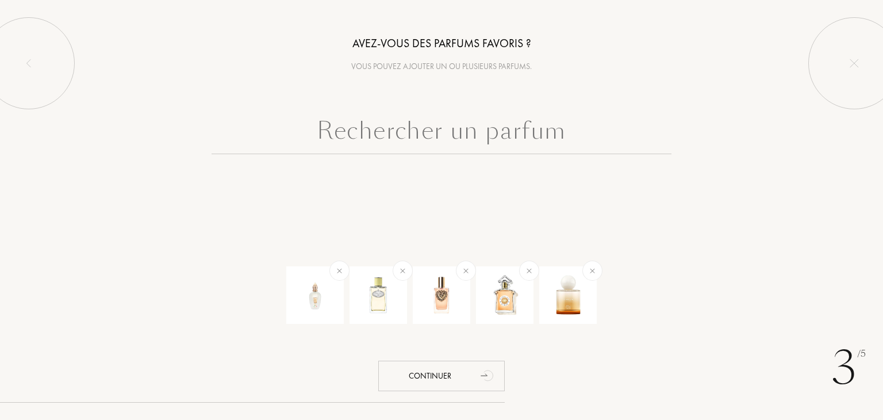
click at [434, 137] on input "text" at bounding box center [441, 133] width 460 height 41
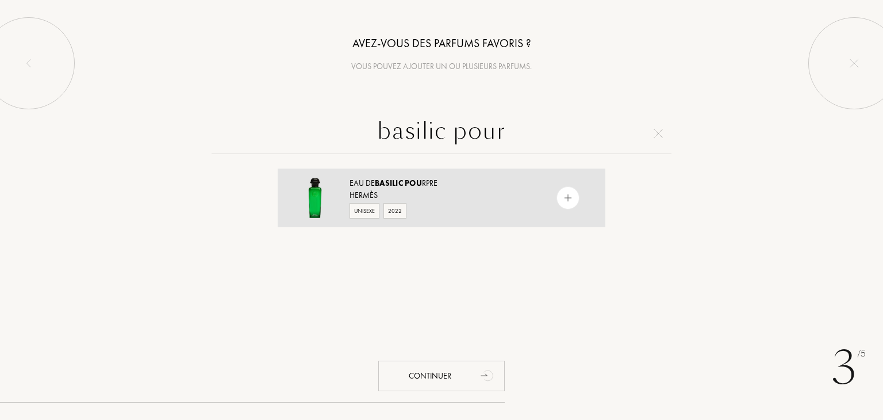
type input "basilic pour"
click at [449, 192] on div "Hermès" at bounding box center [440, 195] width 183 height 12
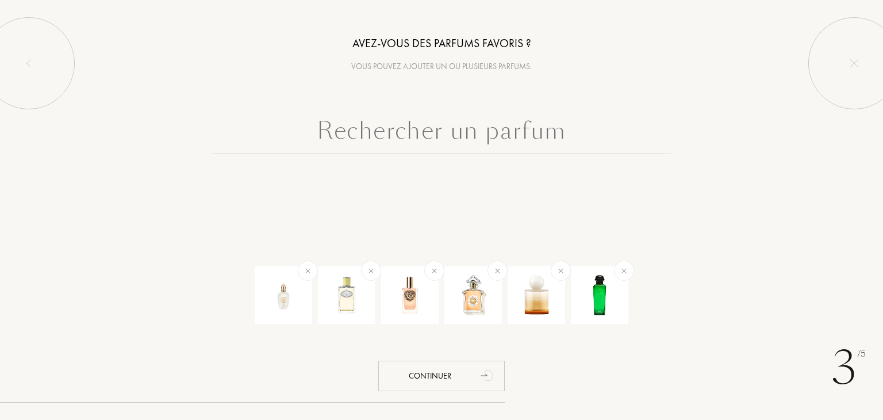
click at [432, 132] on input "text" at bounding box center [441, 133] width 460 height 41
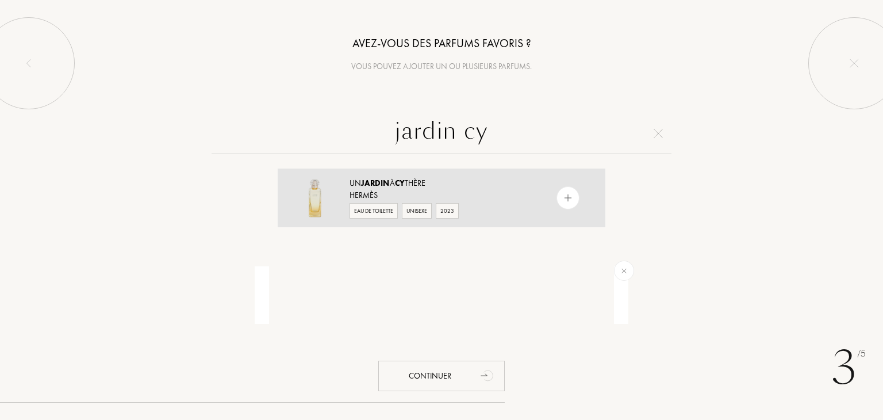
type input "jardin cy"
click at [404, 181] on span "Cy" at bounding box center [400, 183] width 10 height 10
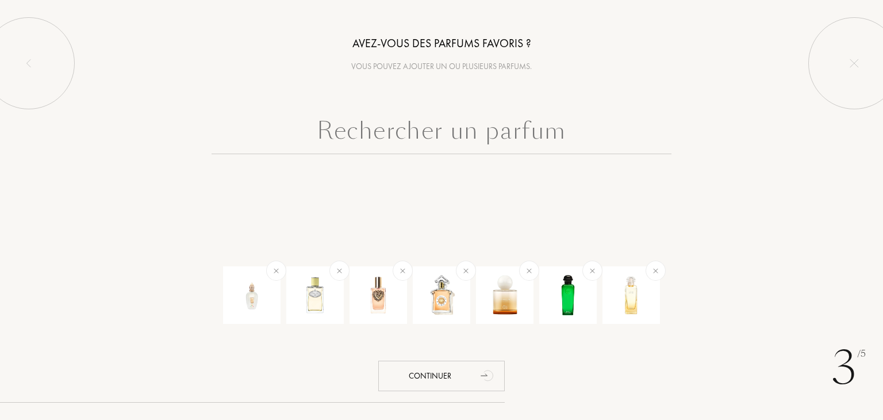
click at [409, 136] on input "text" at bounding box center [441, 133] width 460 height 41
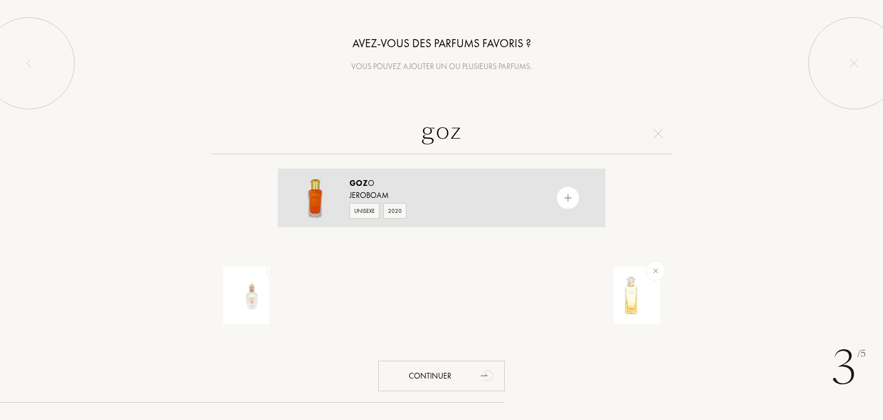
type input "goz"
click at [443, 194] on div "Jeroboam" at bounding box center [440, 195] width 183 height 12
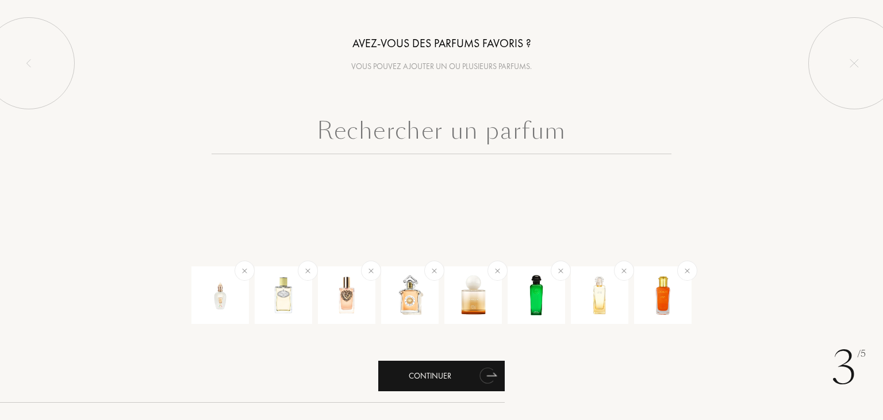
click at [460, 366] on div "Continuer" at bounding box center [441, 375] width 126 height 30
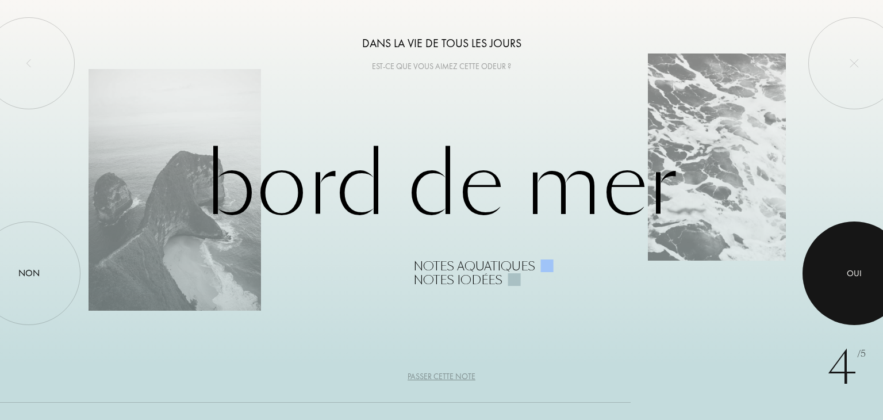
click at [853, 272] on div "Oui" at bounding box center [854, 272] width 15 height 13
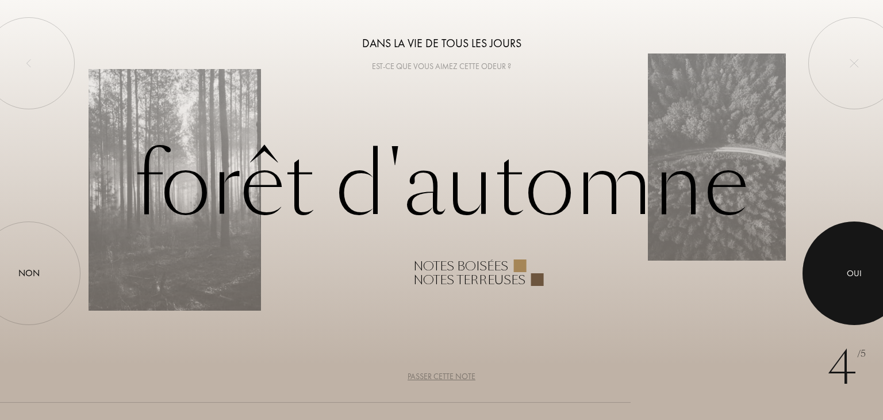
click at [853, 272] on div "Oui" at bounding box center [854, 272] width 15 height 13
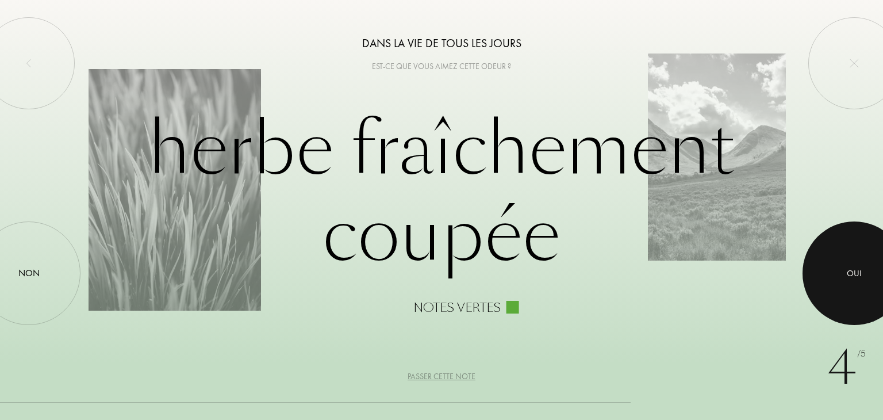
click at [853, 272] on div "Oui" at bounding box center [854, 272] width 15 height 13
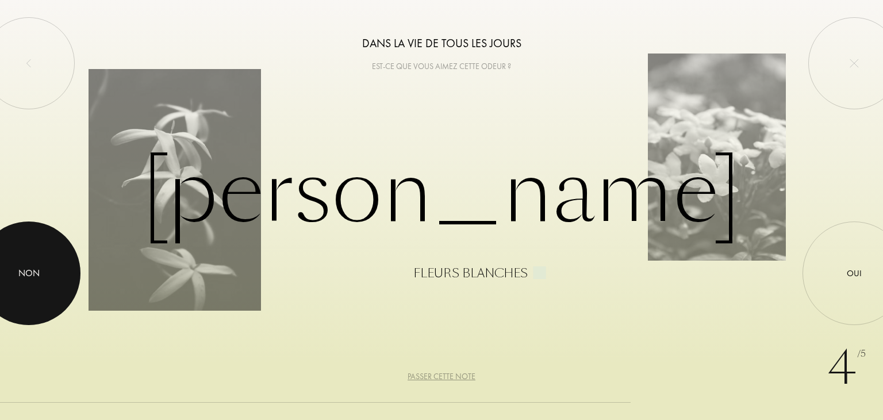
click at [62, 259] on div at bounding box center [28, 272] width 103 height 103
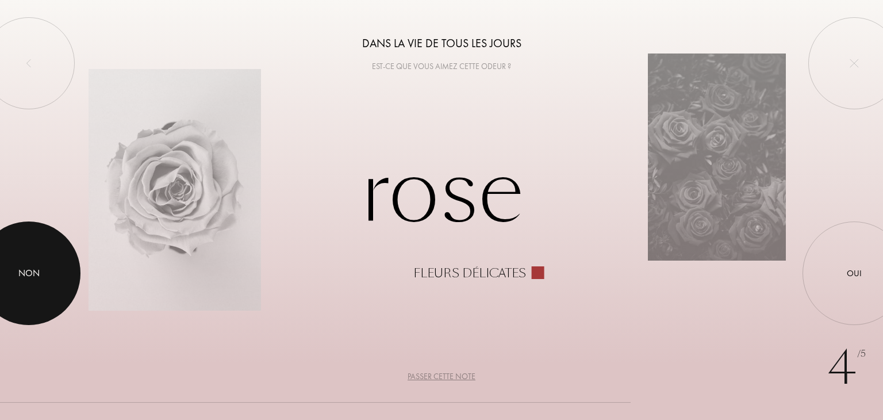
click at [29, 271] on div "Non" at bounding box center [28, 273] width 21 height 14
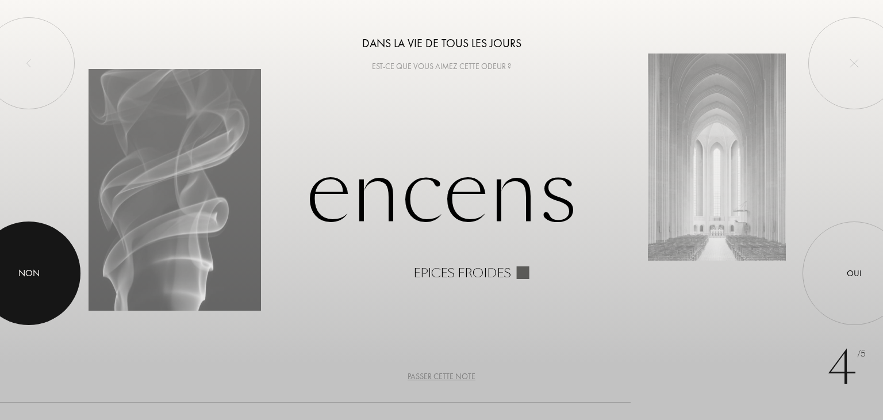
click at [66, 281] on div at bounding box center [28, 272] width 103 height 103
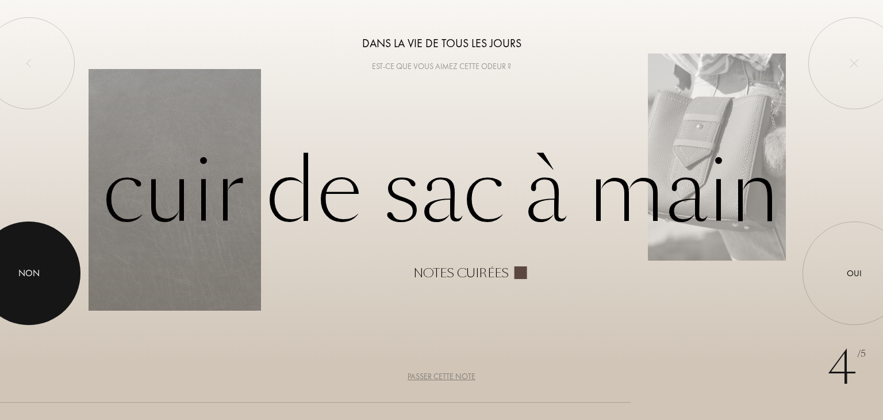
click at [25, 257] on div at bounding box center [28, 272] width 103 height 103
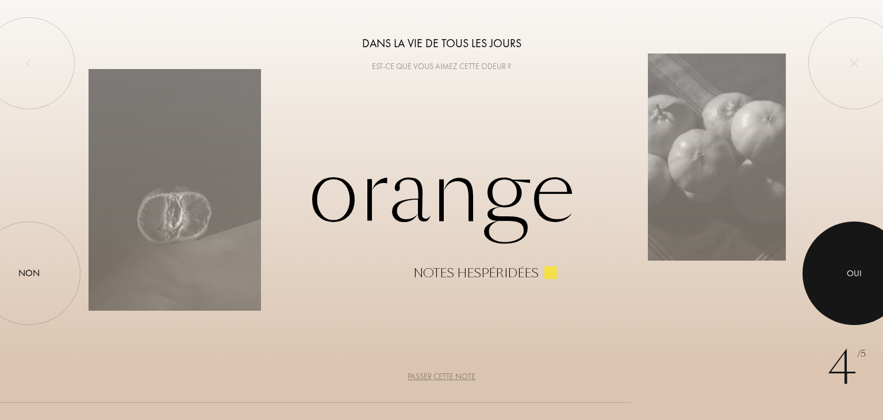
click at [851, 264] on div at bounding box center [853, 272] width 103 height 103
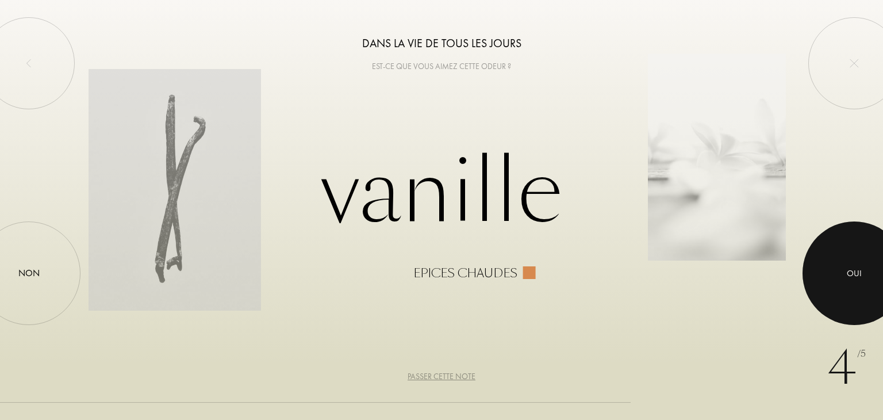
click at [851, 264] on div at bounding box center [853, 272] width 103 height 103
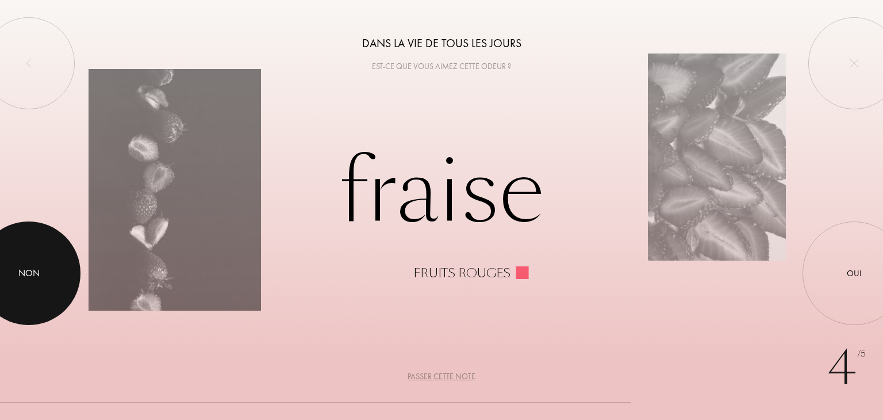
click at [47, 260] on div at bounding box center [28, 272] width 103 height 103
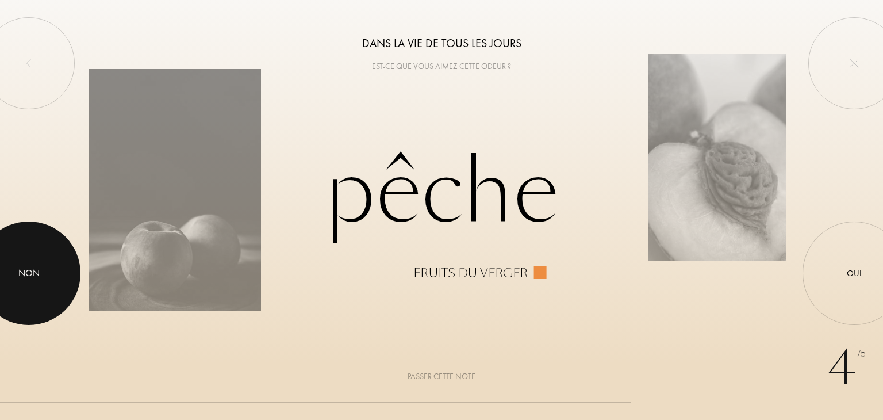
click at [47, 260] on div at bounding box center [28, 272] width 103 height 103
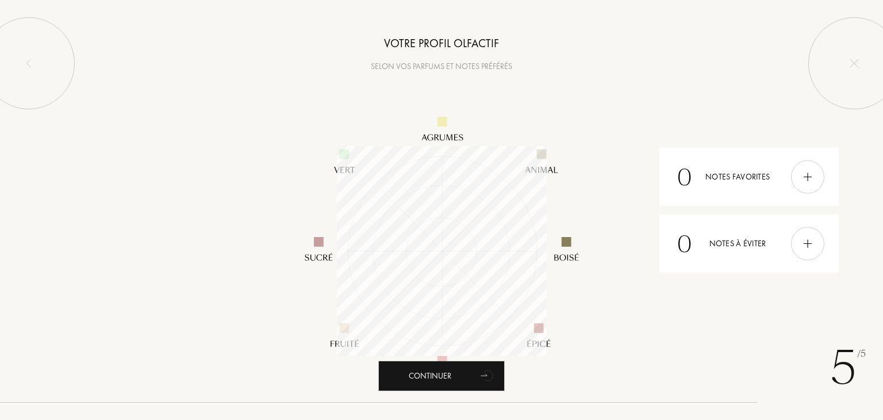
scroll to position [210, 210]
click at [812, 176] on img at bounding box center [807, 176] width 13 height 13
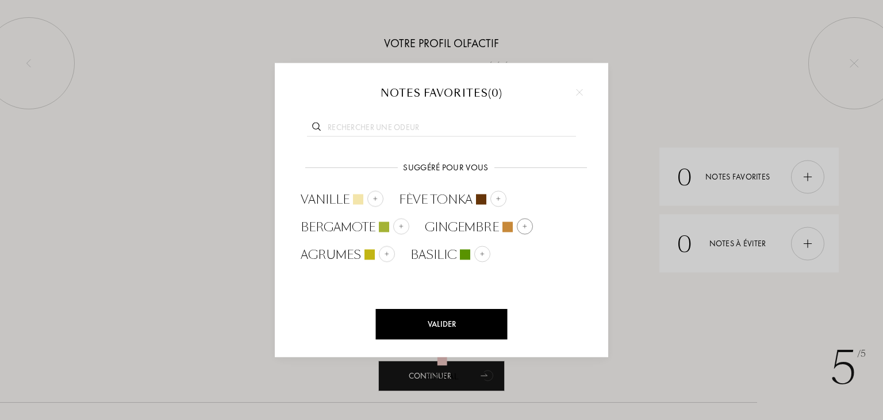
click at [524, 223] on img at bounding box center [525, 226] width 6 height 6
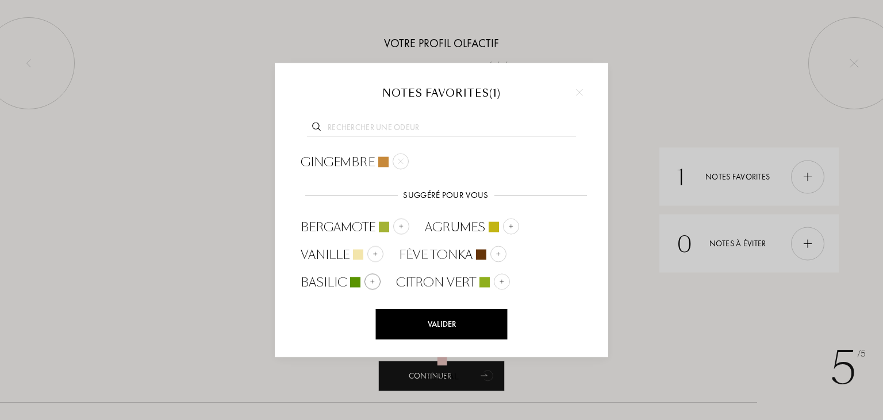
click at [374, 282] on img at bounding box center [373, 281] width 6 height 6
click at [410, 328] on div "Valider" at bounding box center [442, 324] width 132 height 30
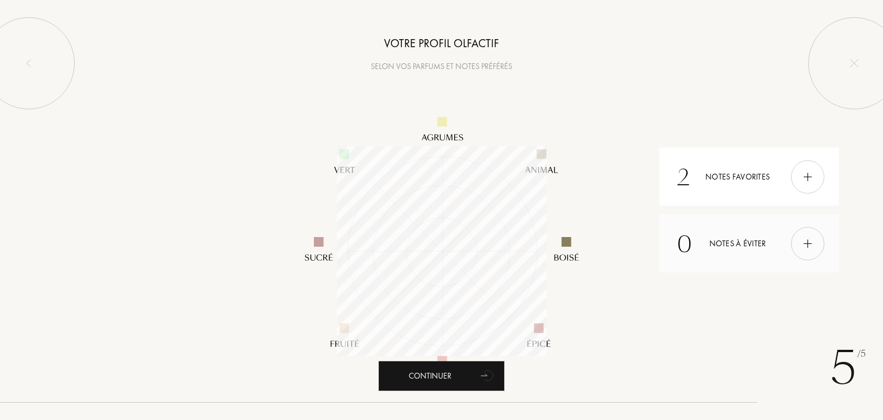
click at [736, 248] on div "0 Notes à éviter" at bounding box center [748, 243] width 179 height 58
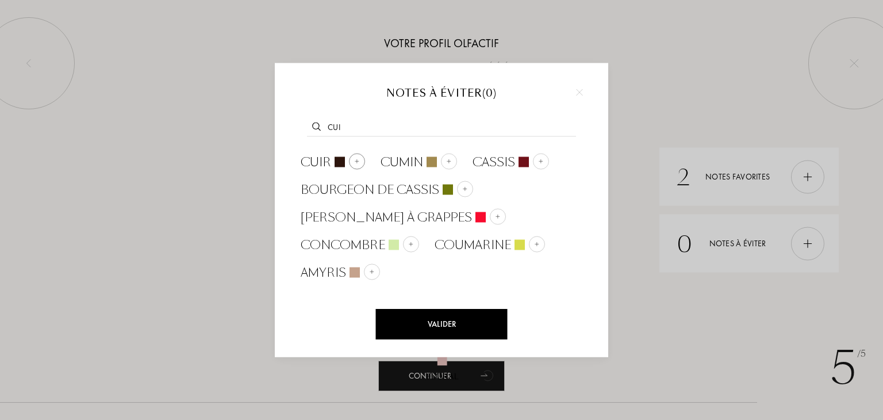
type input "cui"
click at [359, 162] on img at bounding box center [357, 161] width 6 height 6
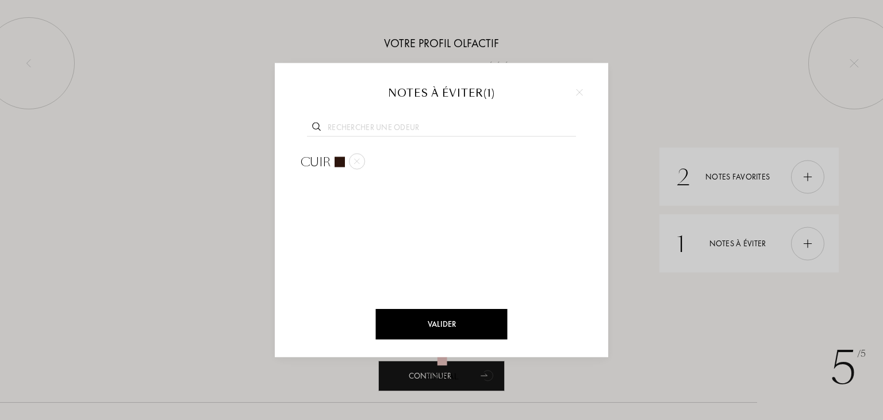
click at [434, 326] on div "Valider" at bounding box center [442, 324] width 132 height 30
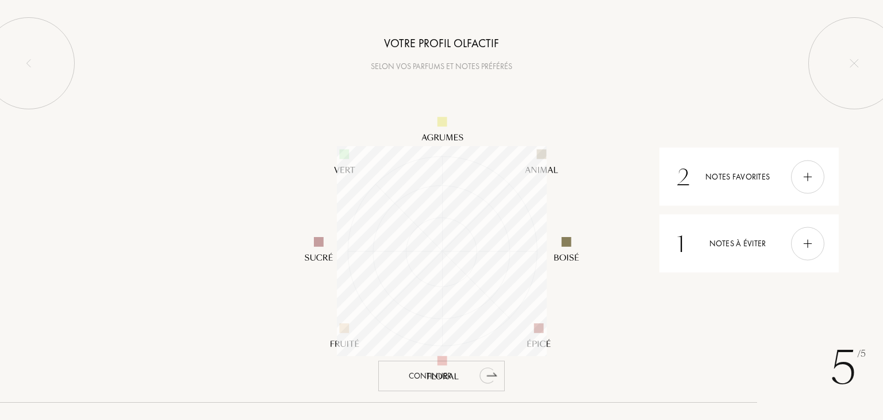
click at [475, 372] on div "Continuer" at bounding box center [441, 375] width 126 height 30
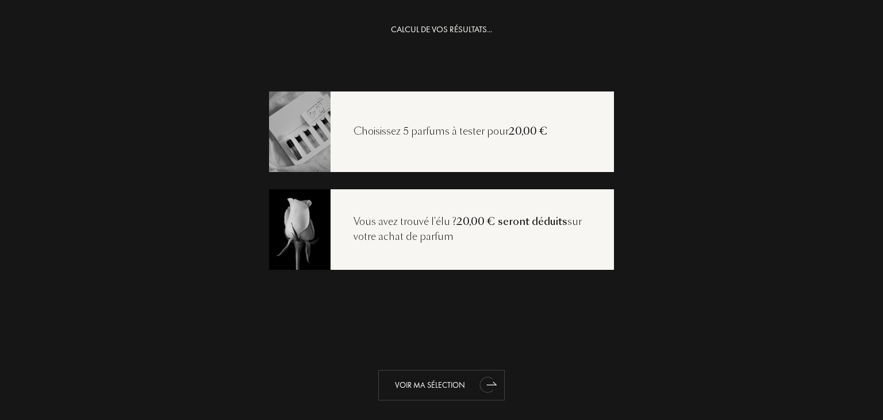
click at [434, 383] on div "Voir ma sélection" at bounding box center [441, 385] width 126 height 30
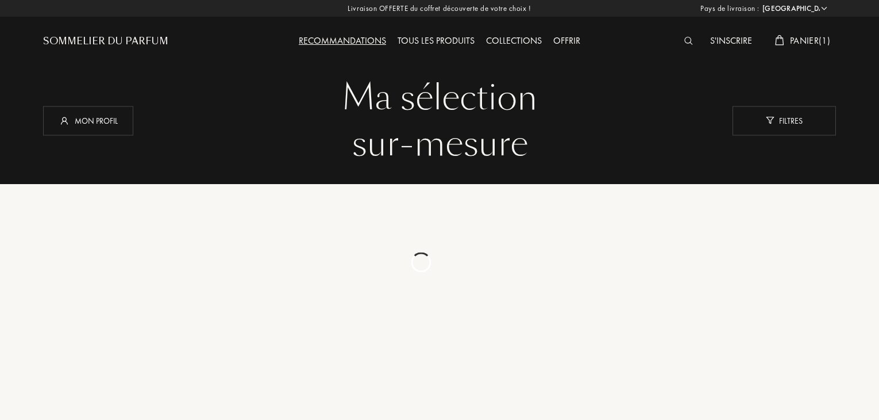
select select "FR"
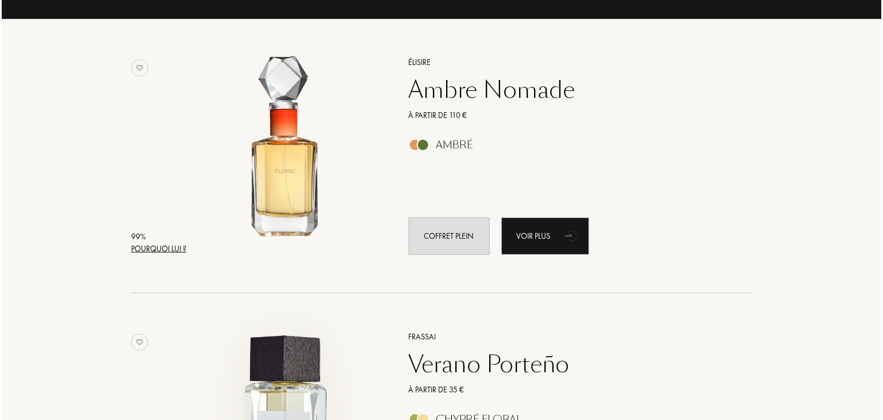
scroll to position [87, 0]
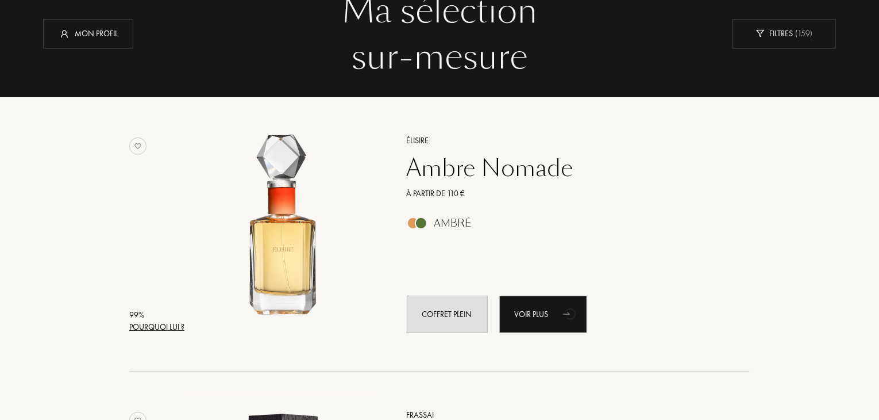
click at [175, 325] on div "Pourquoi lui ?" at bounding box center [156, 327] width 55 height 12
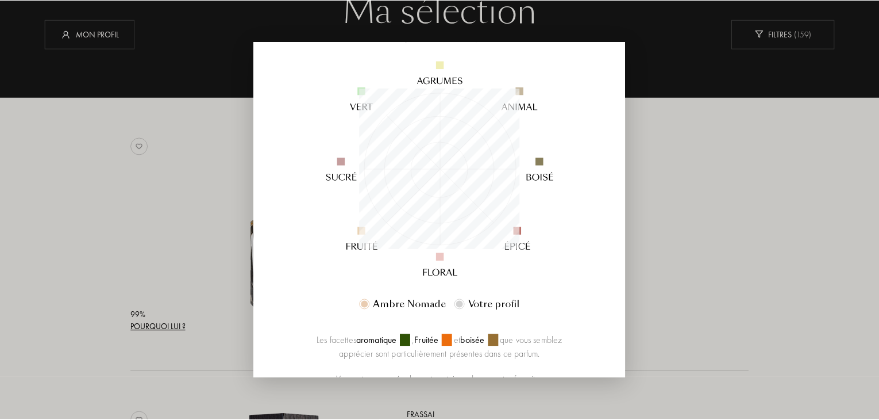
scroll to position [114, 0]
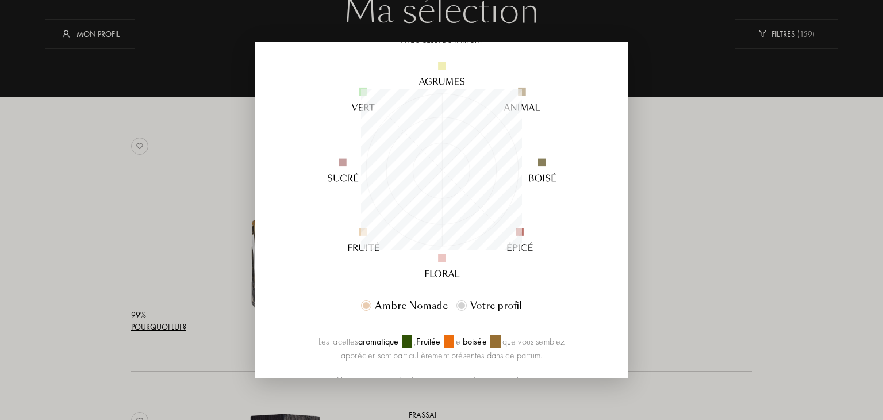
click at [171, 216] on div at bounding box center [441, 210] width 883 height 420
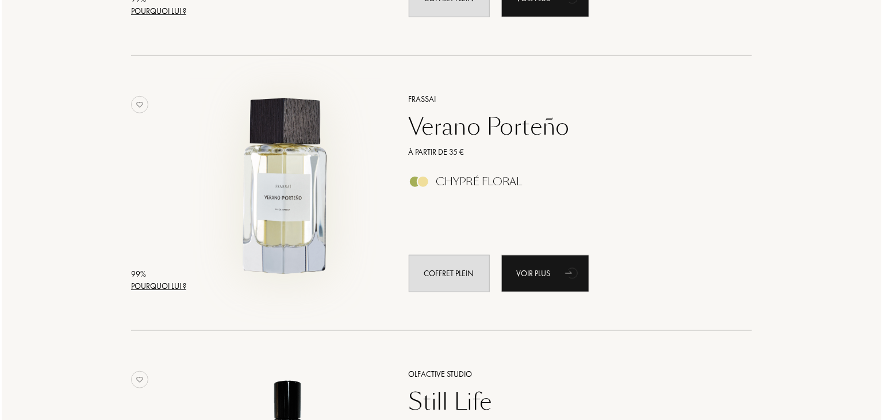
scroll to position [406, 0]
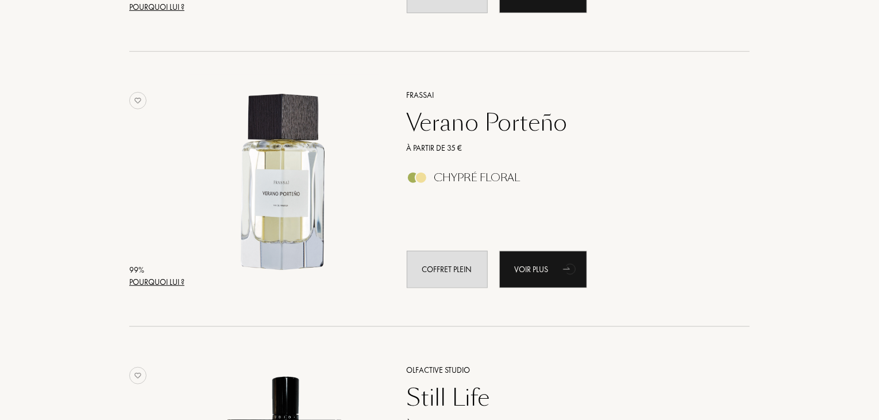
click at [164, 281] on div "Pourquoi lui ?" at bounding box center [156, 282] width 55 height 12
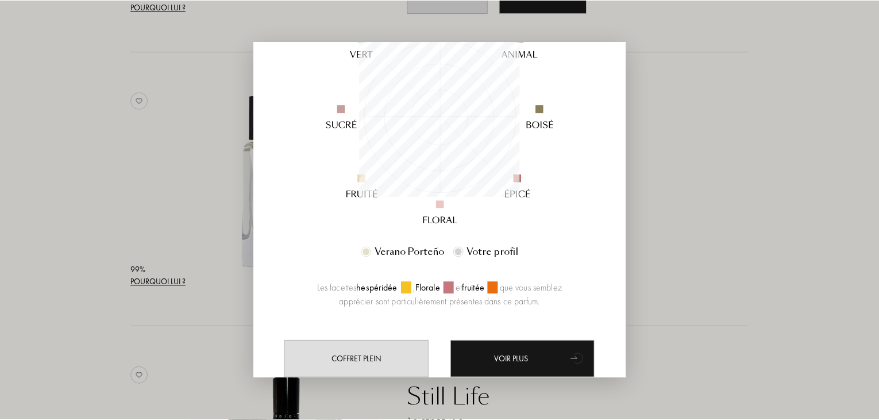
scroll to position [156, 0]
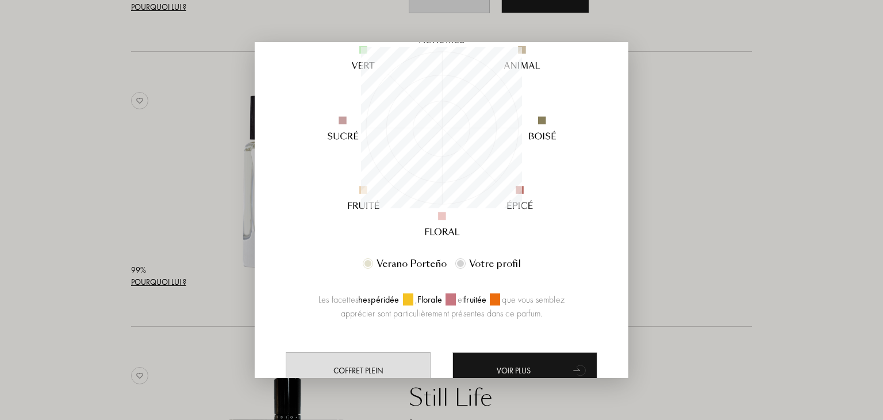
click at [144, 212] on div at bounding box center [441, 210] width 883 height 420
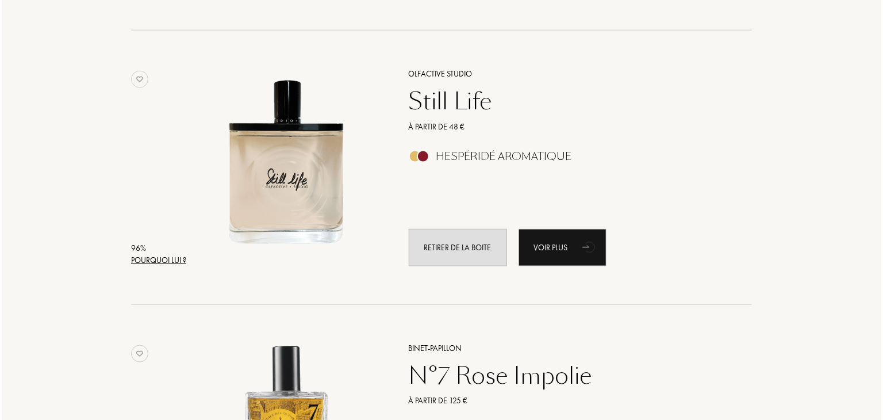
scroll to position [701, 0]
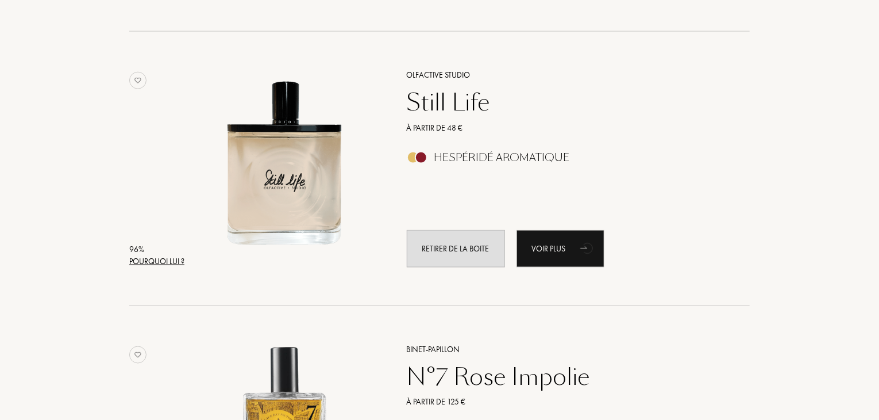
click at [165, 260] on div "Pourquoi lui ?" at bounding box center [156, 261] width 55 height 12
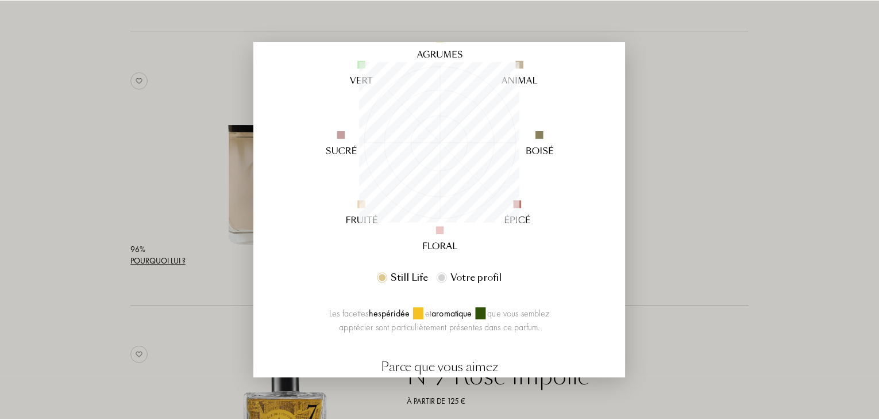
scroll to position [113, 0]
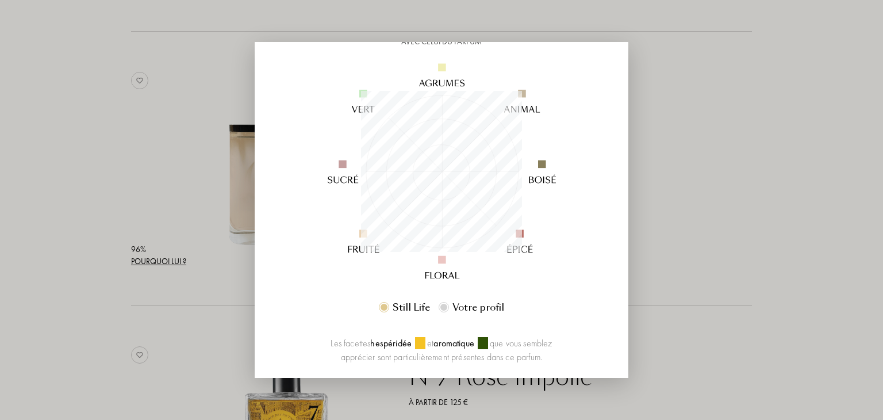
click at [95, 216] on div at bounding box center [441, 210] width 883 height 420
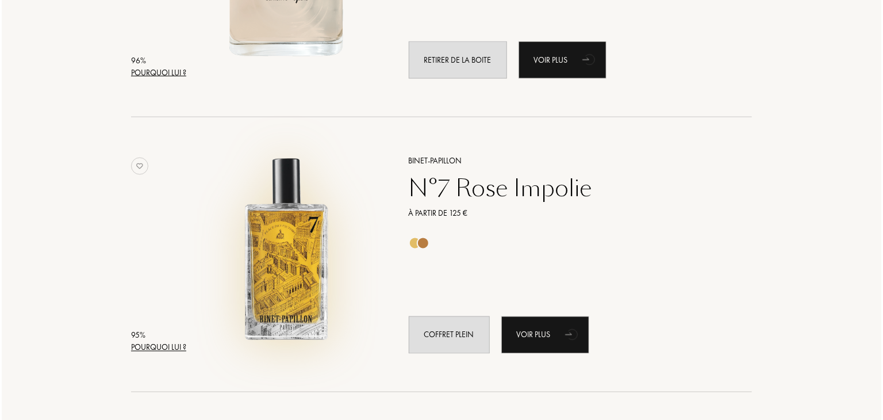
scroll to position [933, 0]
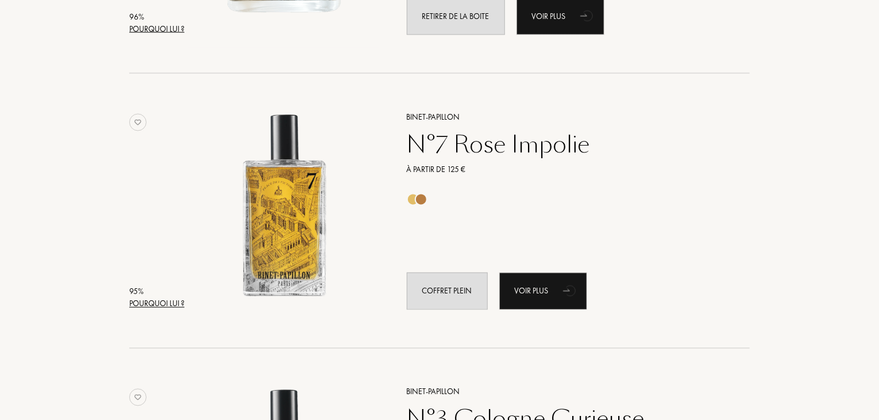
click at [170, 306] on div "Pourquoi lui ?" at bounding box center [156, 304] width 55 height 12
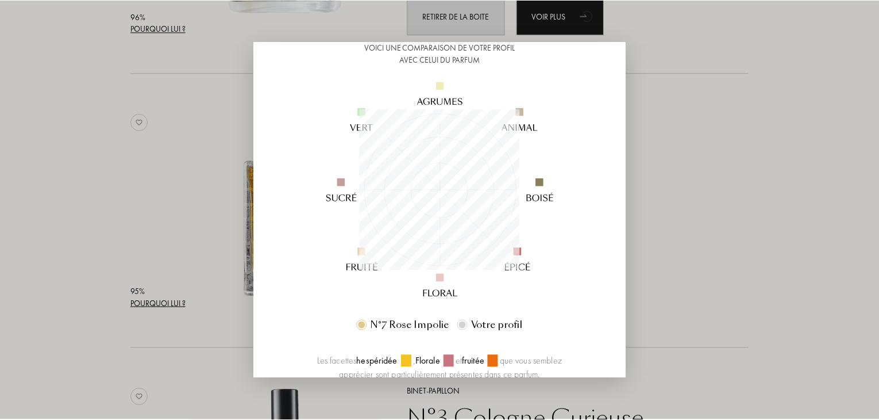
scroll to position [144, 0]
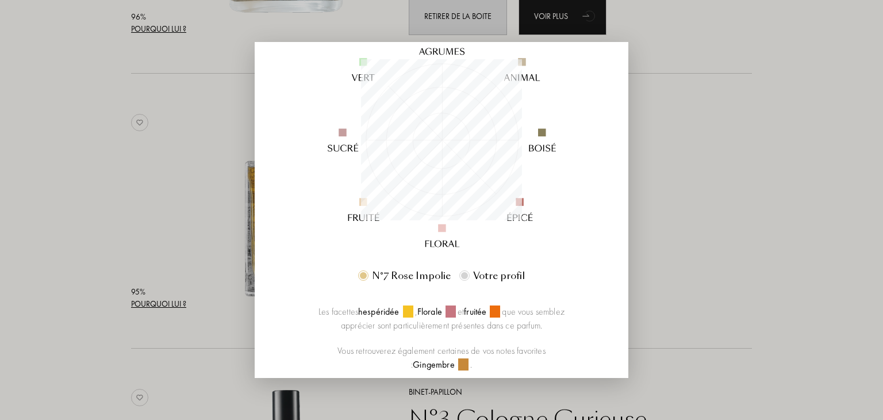
click at [0, 247] on div at bounding box center [441, 210] width 883 height 420
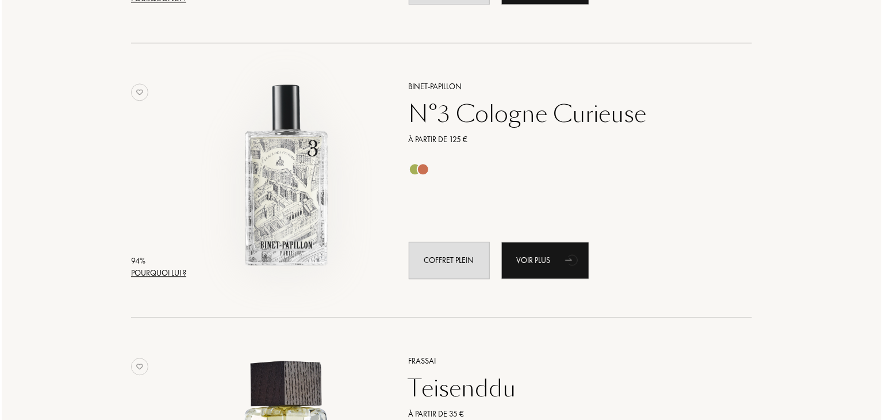
scroll to position [1241, 0]
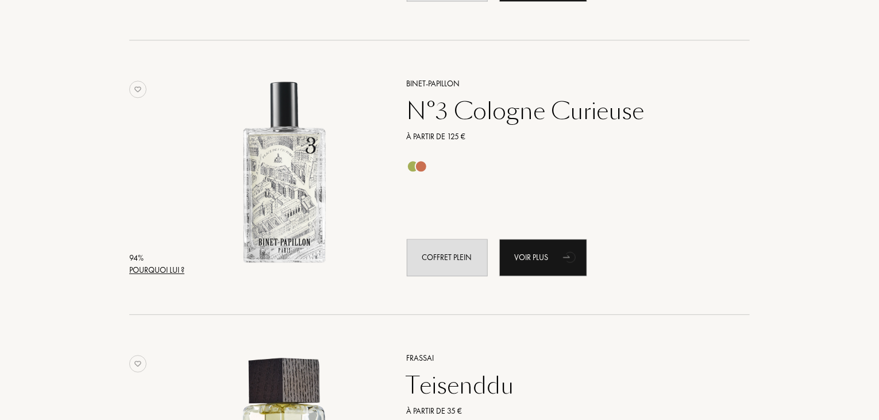
click at [166, 271] on div "Pourquoi lui ?" at bounding box center [156, 270] width 55 height 12
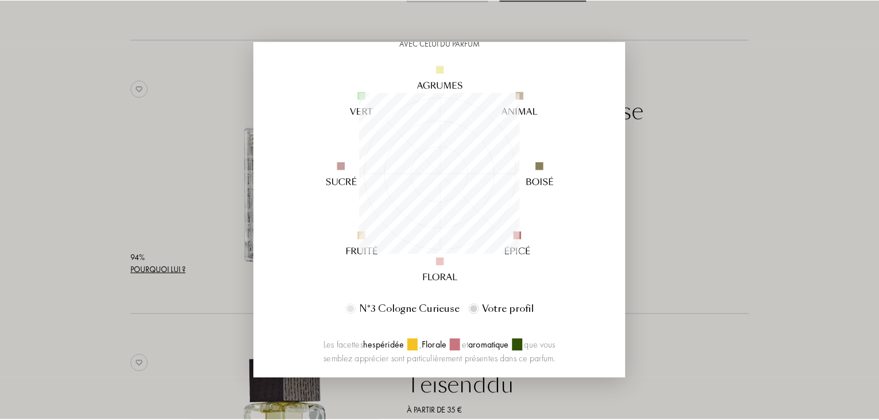
scroll to position [119, 0]
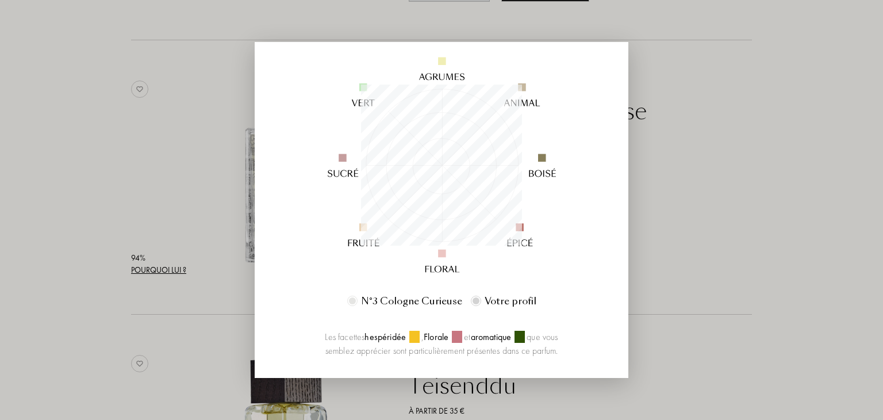
click at [101, 221] on div at bounding box center [441, 210] width 883 height 420
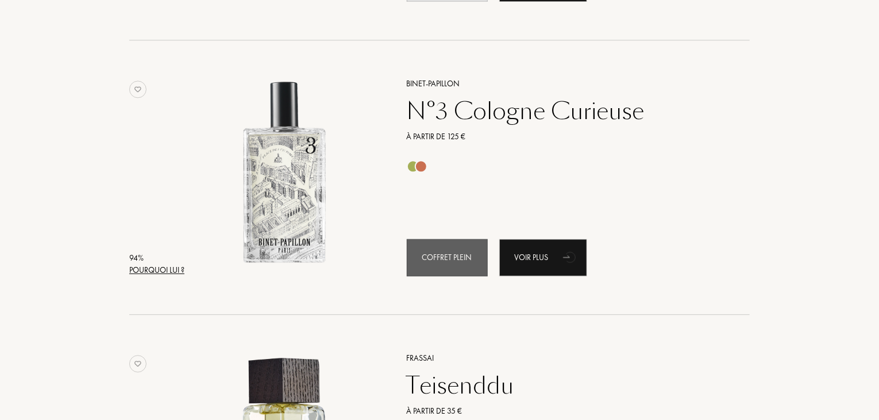
click at [440, 262] on div "Coffret plein" at bounding box center [447, 256] width 81 height 37
click at [419, 265] on div "Coffret plein" at bounding box center [447, 256] width 81 height 37
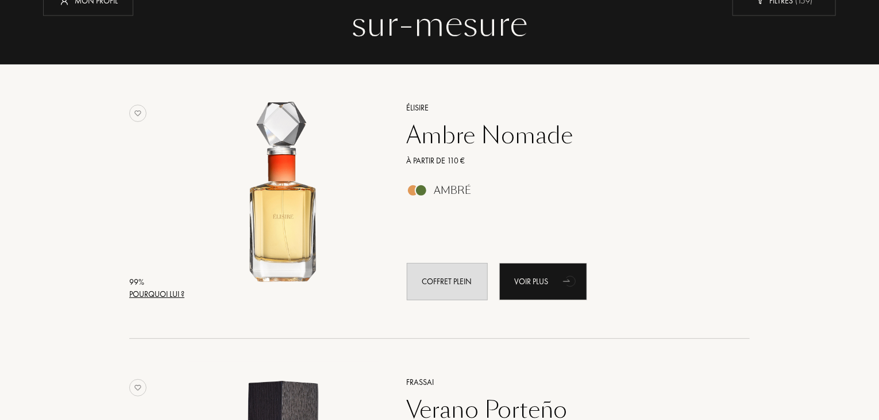
scroll to position [0, 0]
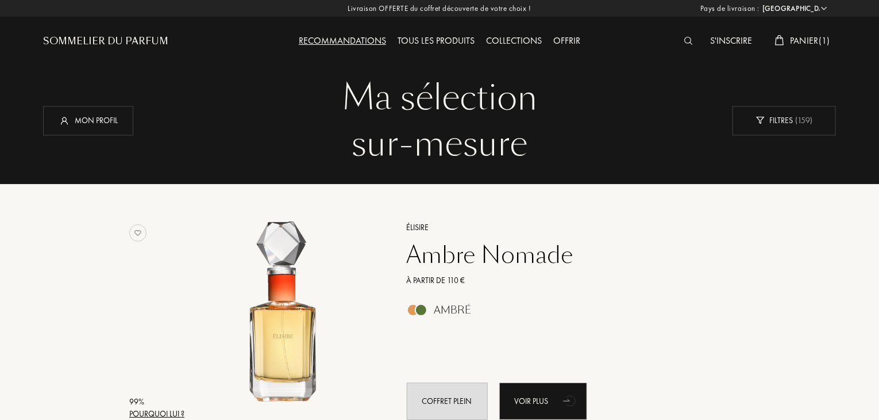
click at [795, 40] on span "Panier ( 1 )" at bounding box center [810, 40] width 40 height 12
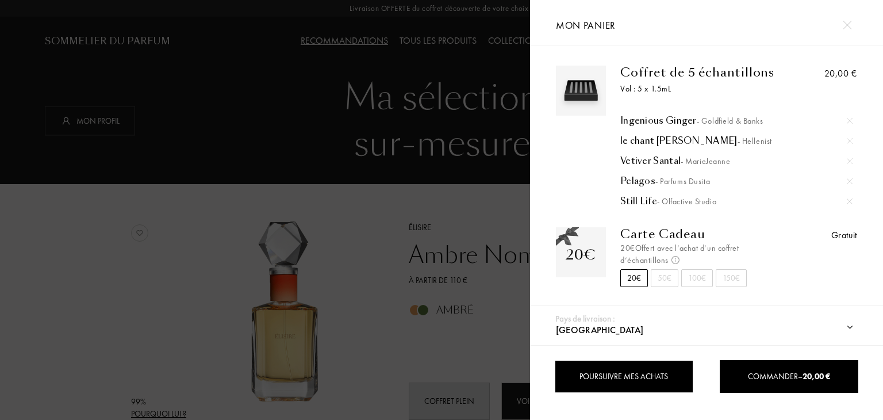
click at [636, 374] on div "Poursuivre mes achats" at bounding box center [624, 376] width 139 height 33
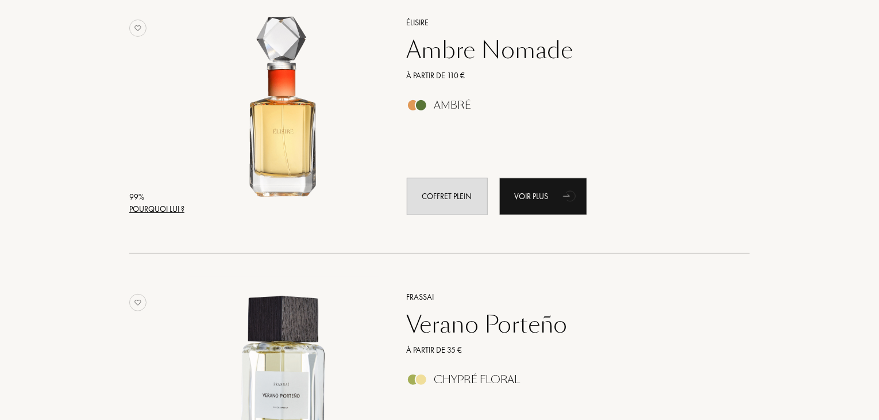
scroll to position [205, 0]
click at [451, 198] on div "Coffret plein" at bounding box center [447, 196] width 81 height 37
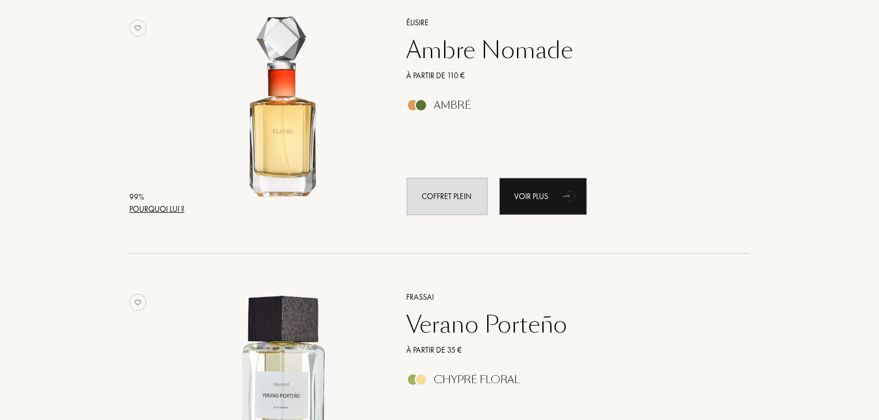
click at [480, 261] on div "99 % Pourquoi lui ? Frassai Verano Porteño À partir de 35 € Chypré Floral Coffr…" at bounding box center [439, 390] width 793 height 275
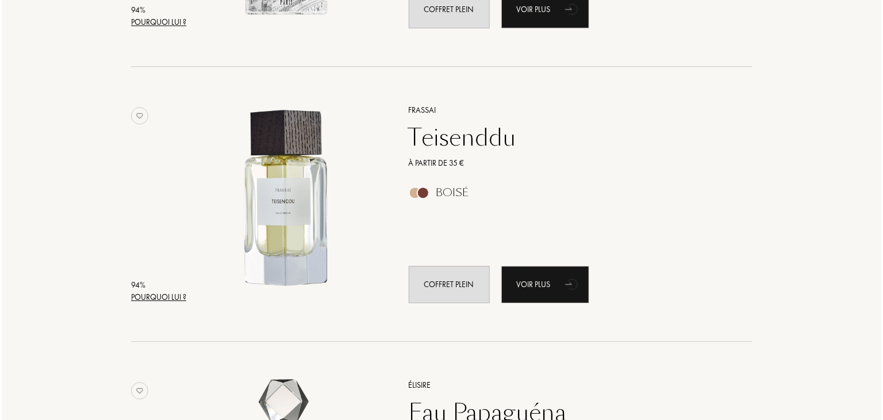
scroll to position [1494, 0]
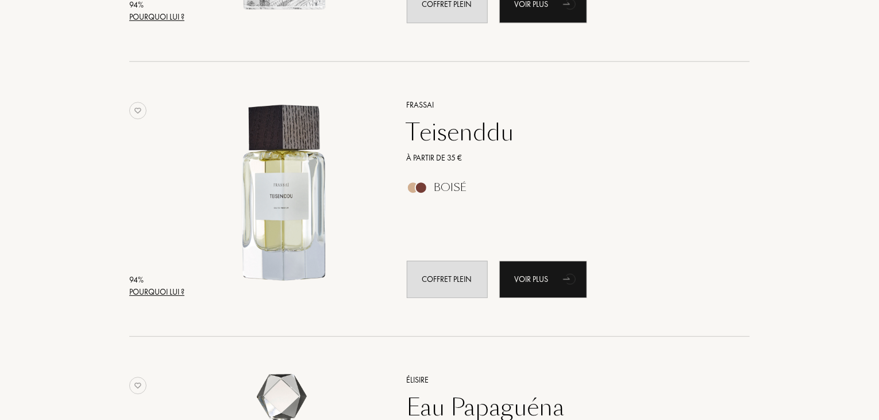
click at [145, 292] on div "Pourquoi lui ?" at bounding box center [156, 292] width 55 height 12
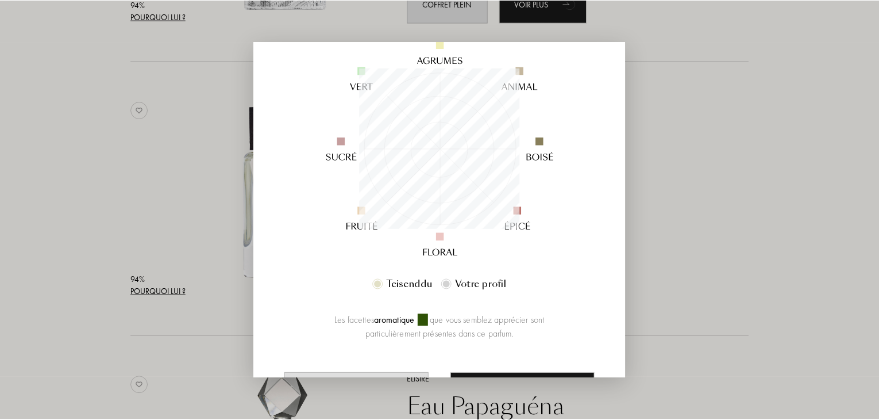
scroll to position [132, 0]
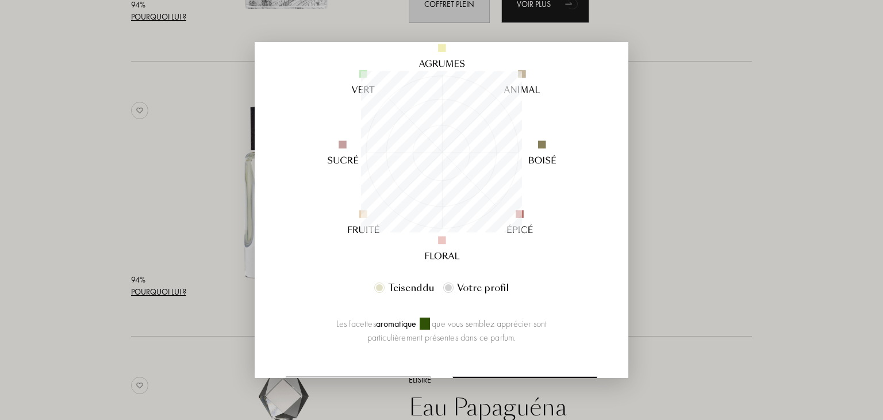
click at [87, 220] on div at bounding box center [441, 210] width 883 height 420
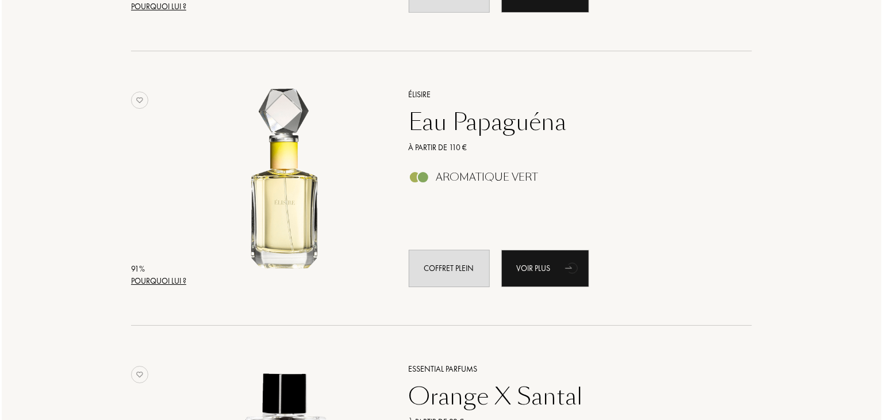
scroll to position [1779, 0]
click at [143, 282] on div "Pourquoi lui ?" at bounding box center [156, 281] width 55 height 12
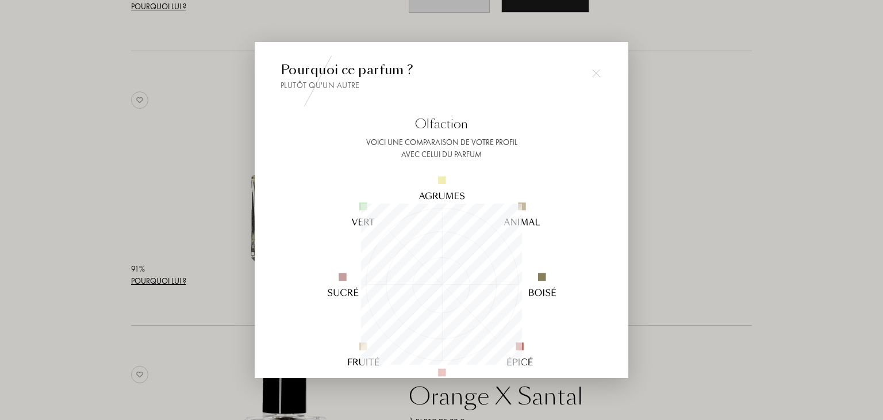
scroll to position [161, 161]
click at [92, 205] on div at bounding box center [441, 210] width 883 height 420
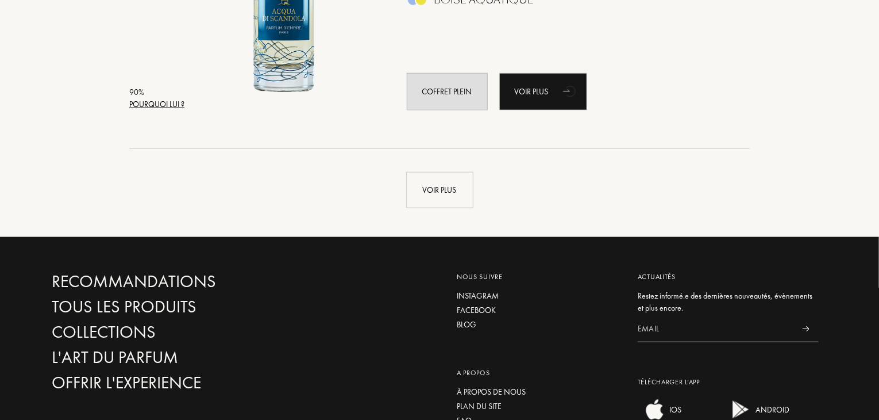
scroll to position [2779, 0]
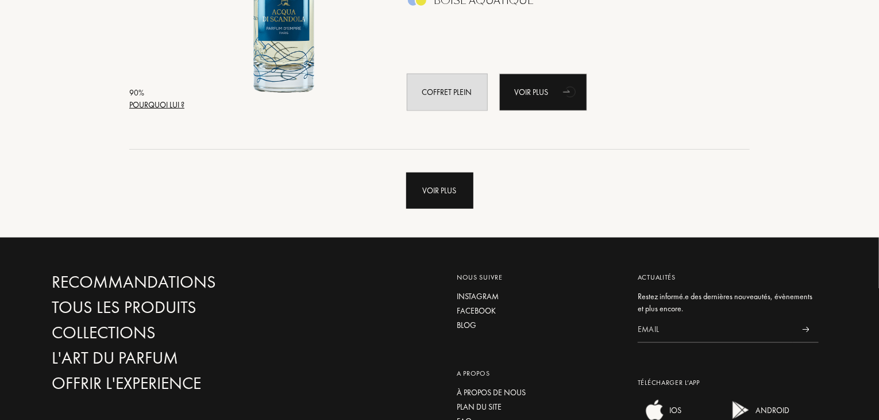
click at [440, 191] on div "Voir plus" at bounding box center [439, 190] width 67 height 36
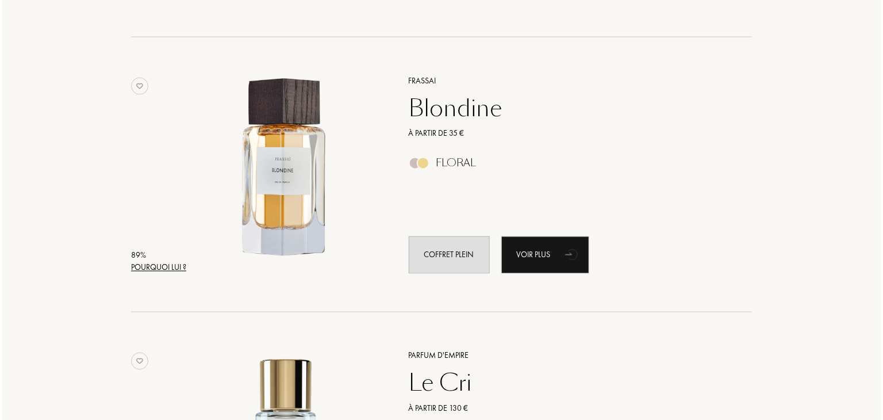
scroll to position [3163, 0]
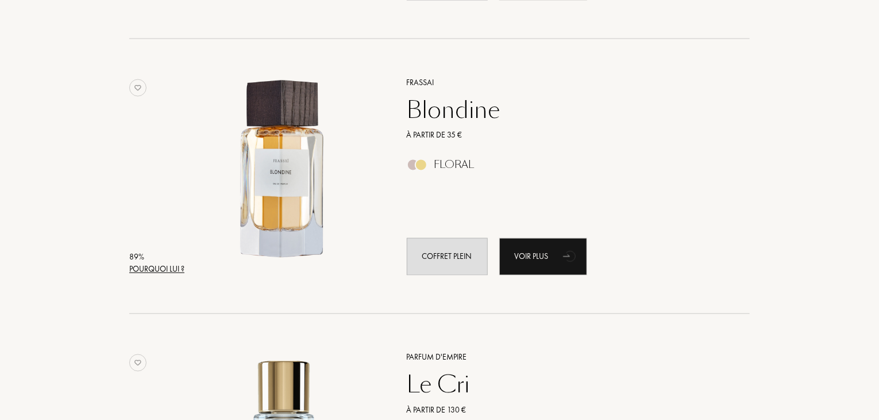
click at [147, 269] on div "Pourquoi lui ?" at bounding box center [156, 269] width 55 height 12
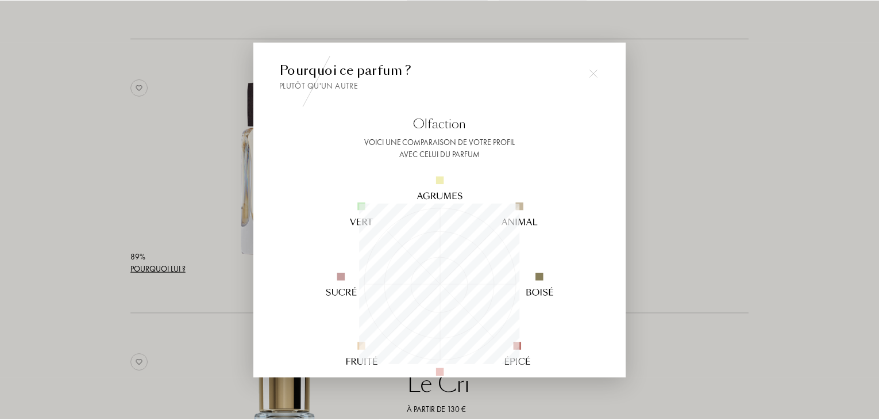
scroll to position [161, 161]
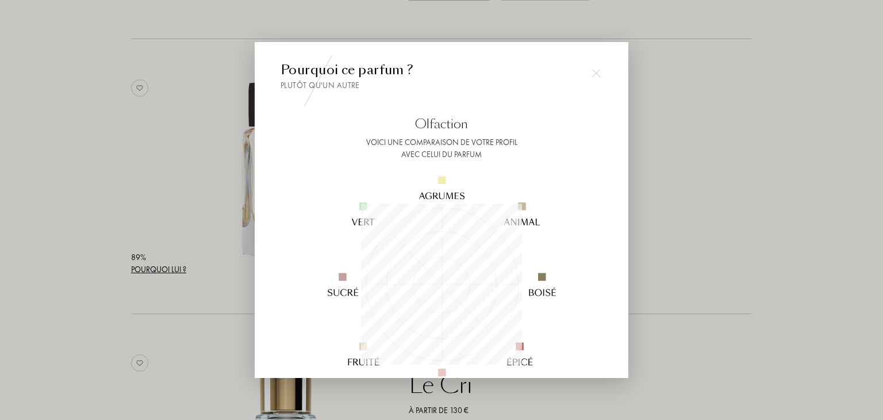
click at [48, 202] on div at bounding box center [441, 210] width 883 height 420
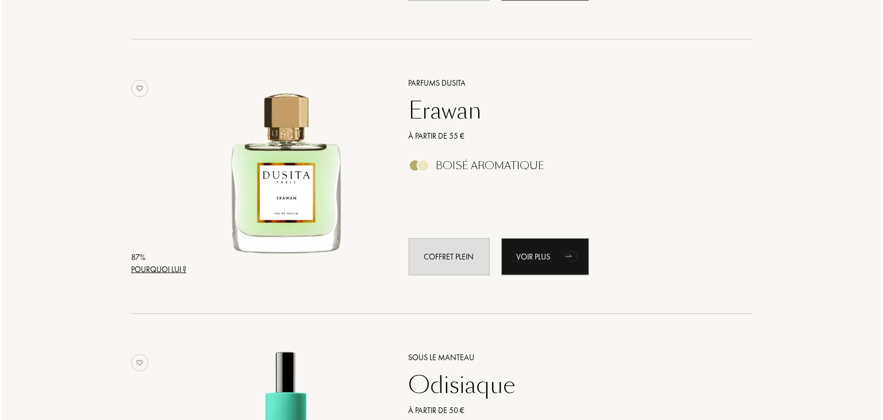
scroll to position [5087, 0]
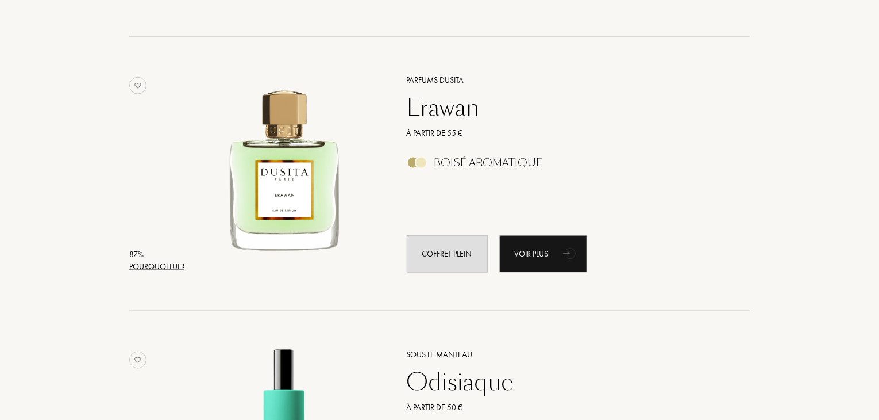
click at [137, 264] on div "Pourquoi lui ?" at bounding box center [156, 266] width 55 height 12
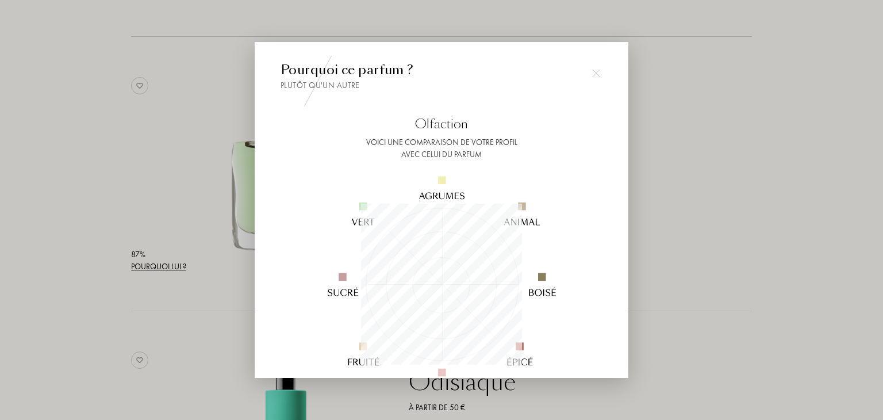
scroll to position [161, 161]
click at [79, 228] on div at bounding box center [441, 210] width 883 height 420
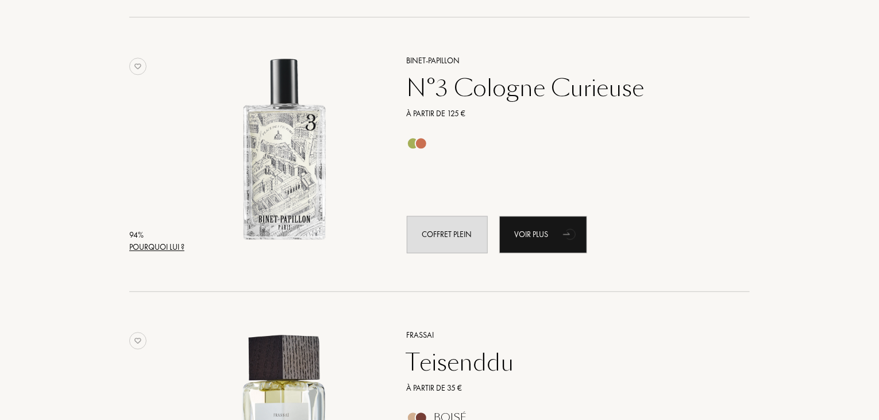
scroll to position [1217, 0]
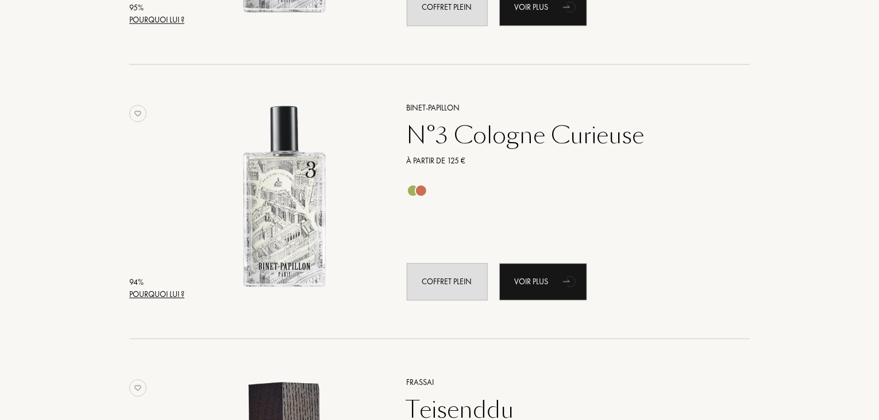
click at [421, 188] on div at bounding box center [421, 190] width 13 height 13
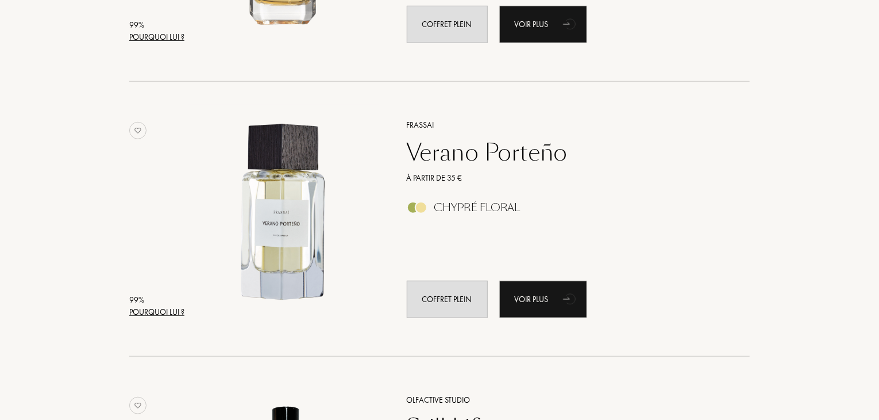
scroll to position [376, 0]
click at [267, 214] on img at bounding box center [284, 213] width 191 height 191
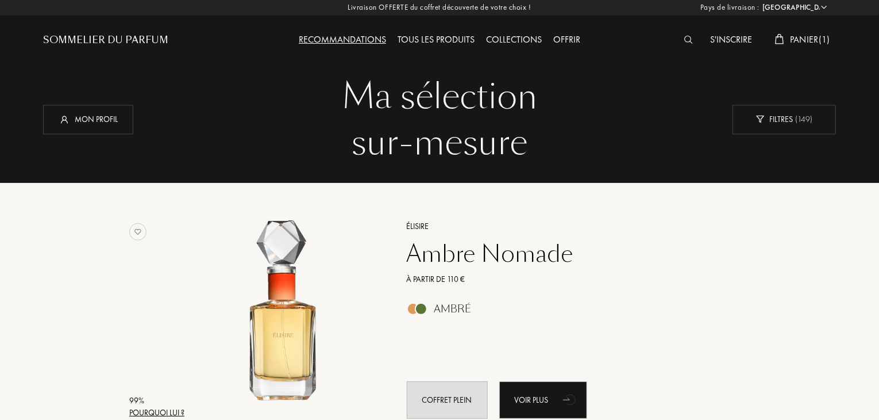
scroll to position [0, 0]
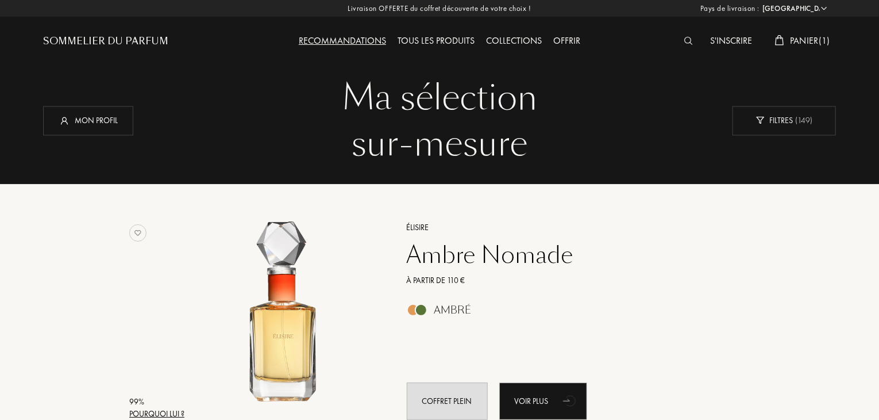
click at [790, 45] on span "Panier ( 1 )" at bounding box center [810, 40] width 40 height 12
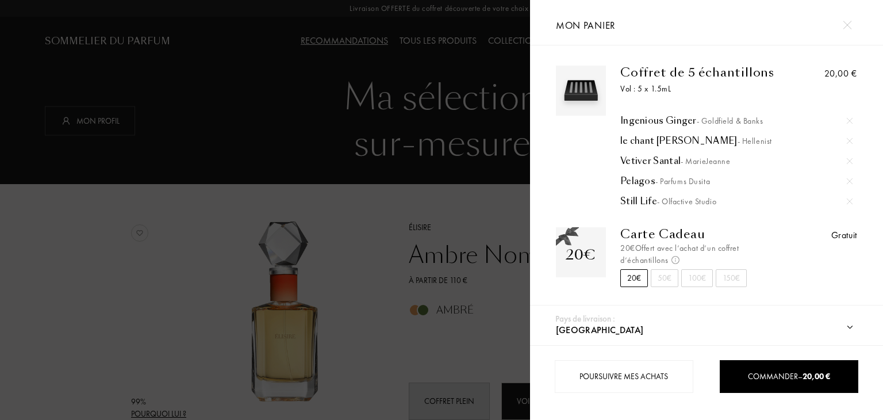
click at [305, 187] on div at bounding box center [265, 210] width 530 height 420
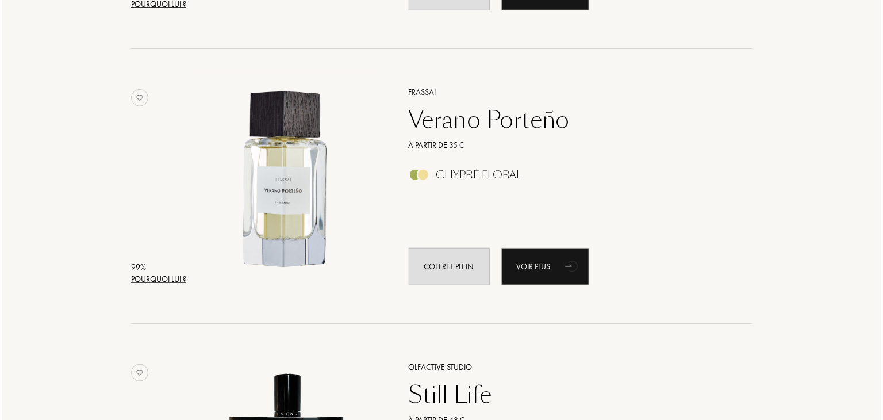
scroll to position [409, 0]
click at [147, 281] on div "Pourquoi lui ?" at bounding box center [156, 279] width 55 height 12
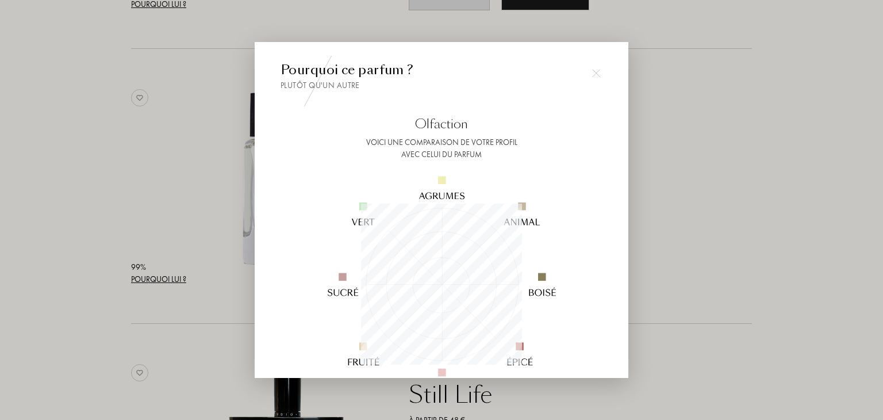
scroll to position [161, 161]
click at [133, 229] on div at bounding box center [441, 210] width 883 height 420
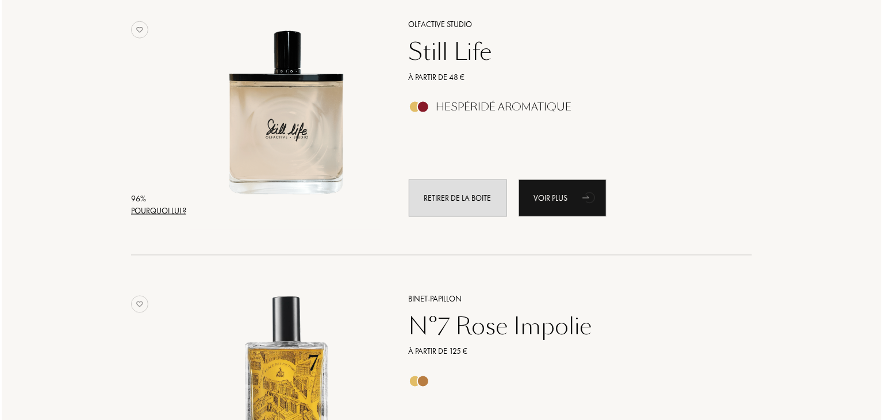
scroll to position [753, 0]
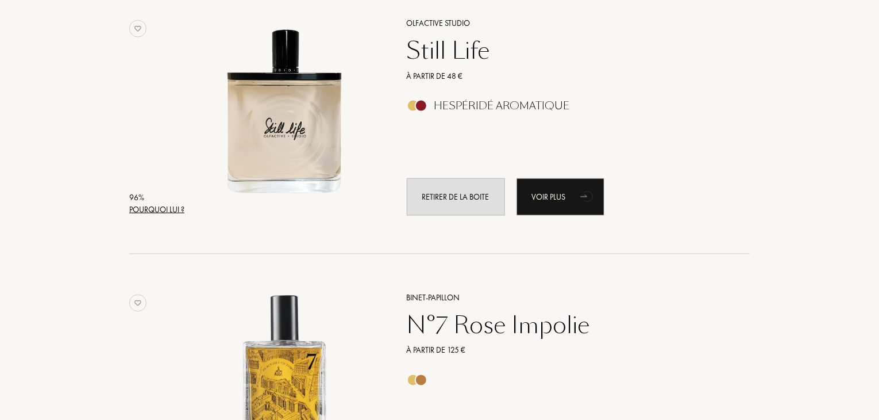
click at [152, 207] on div "Pourquoi lui ?" at bounding box center [156, 209] width 55 height 12
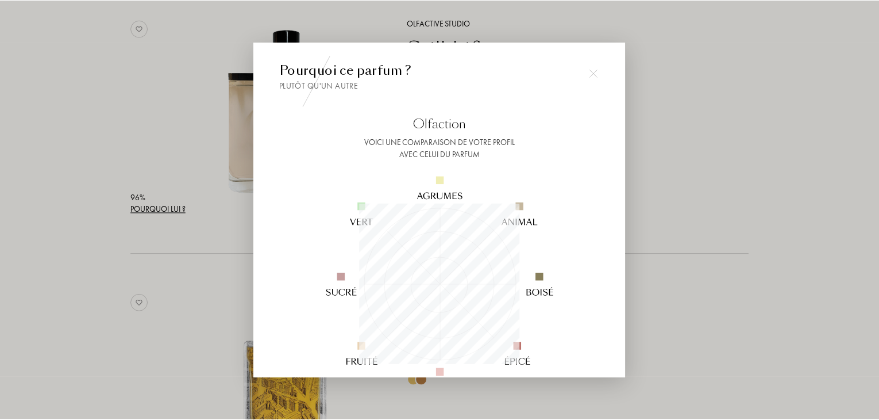
scroll to position [161, 161]
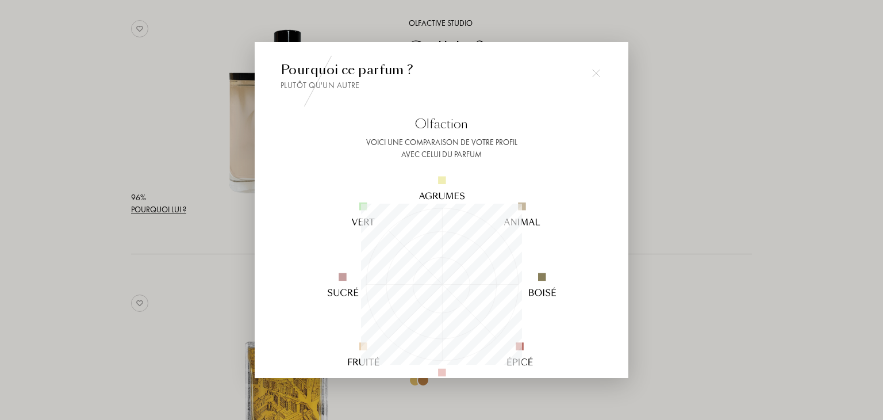
click at [113, 195] on div at bounding box center [441, 210] width 883 height 420
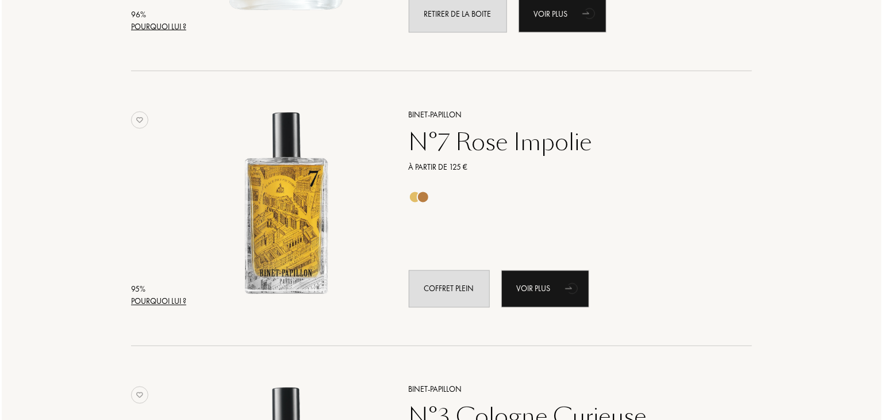
scroll to position [958, 0]
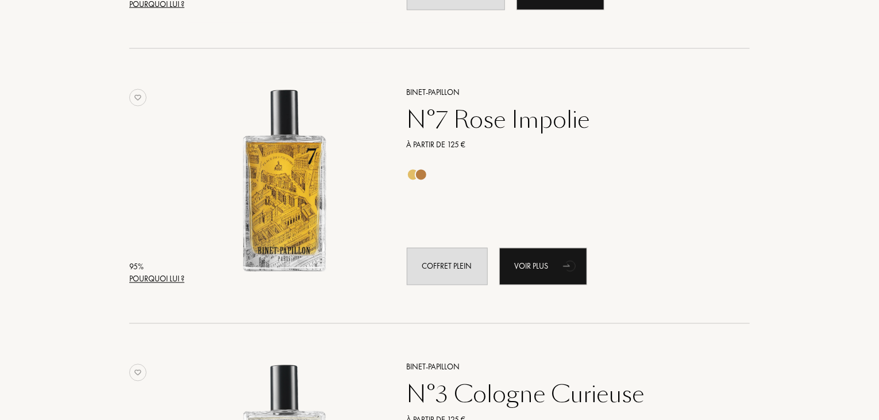
click at [141, 274] on div "Pourquoi lui ?" at bounding box center [156, 279] width 55 height 12
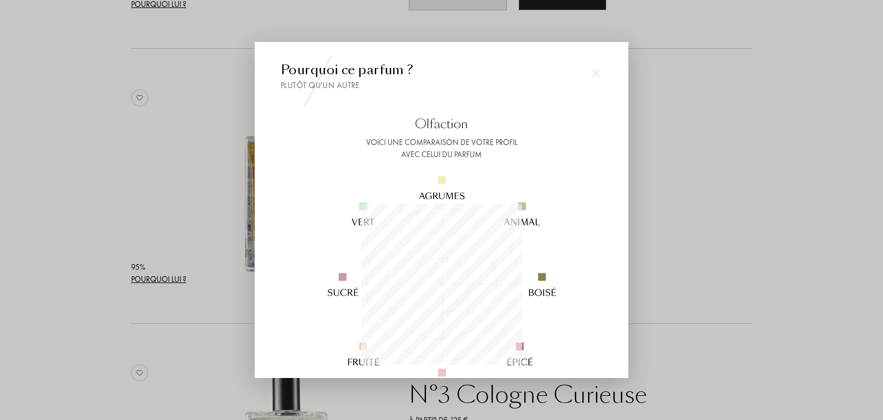
scroll to position [161, 161]
click at [90, 229] on div at bounding box center [441, 210] width 883 height 420
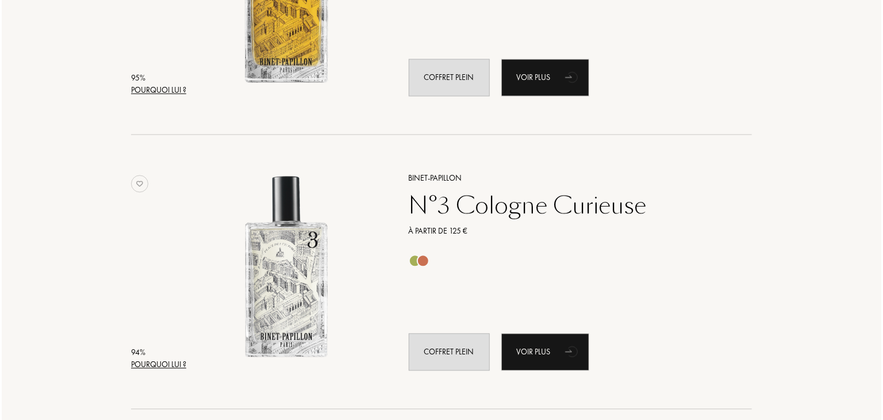
scroll to position [1262, 0]
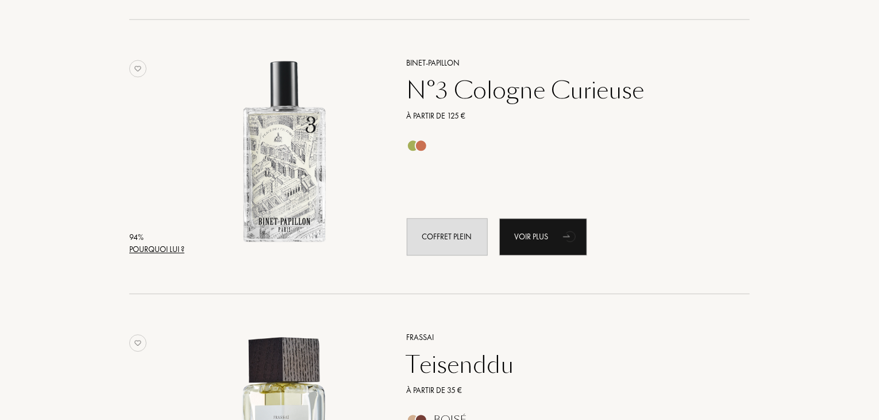
click at [138, 249] on div "Pourquoi lui ?" at bounding box center [156, 249] width 55 height 12
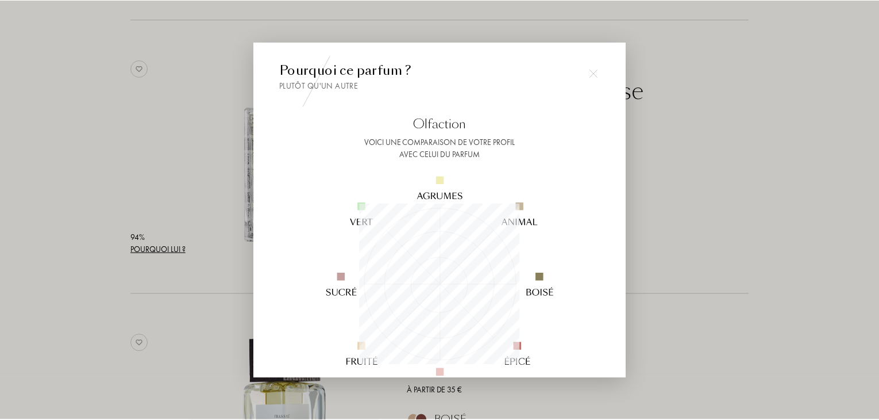
scroll to position [161, 161]
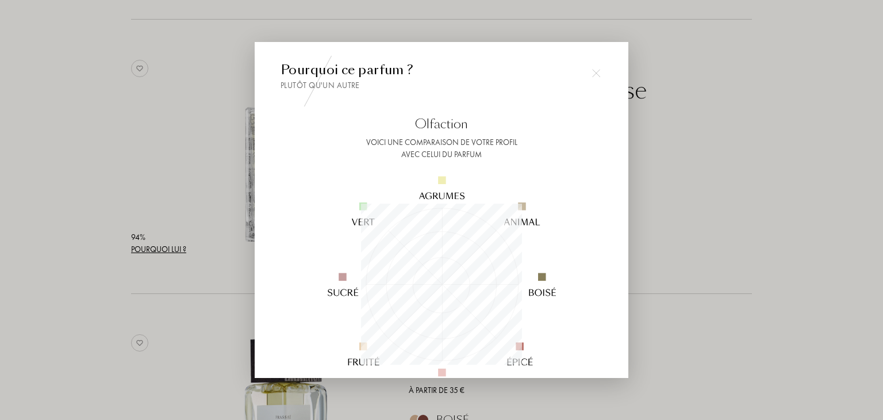
click at [99, 234] on div at bounding box center [441, 210] width 883 height 420
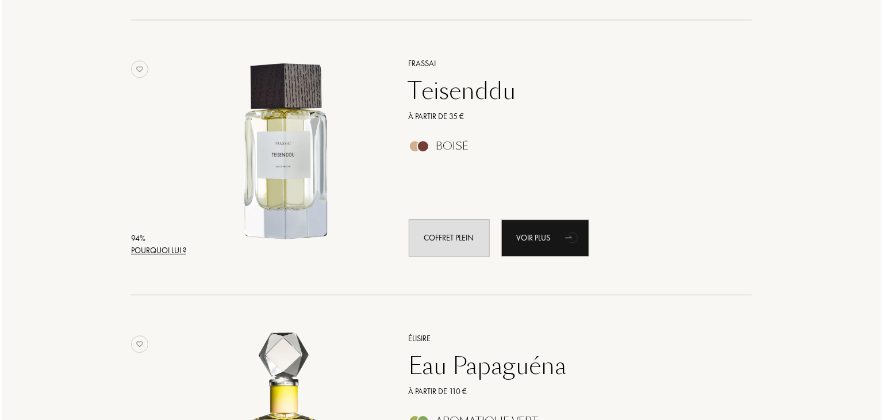
scroll to position [1536, 0]
click at [151, 248] on div "Pourquoi lui ?" at bounding box center [156, 250] width 55 height 12
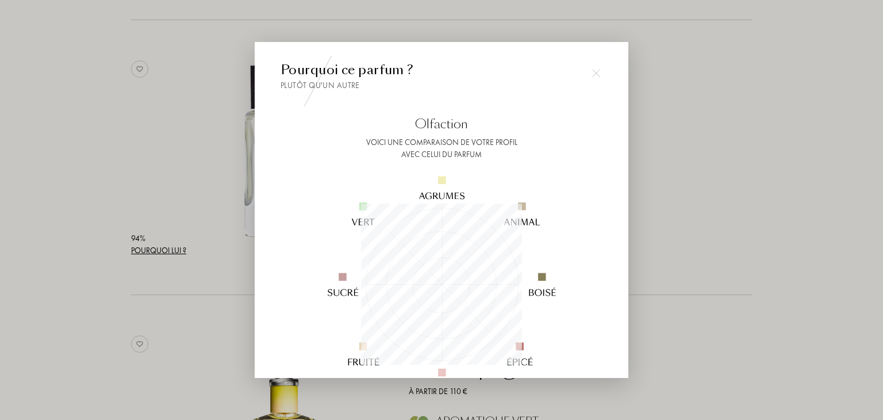
scroll to position [161, 161]
click at [110, 217] on div at bounding box center [441, 210] width 883 height 420
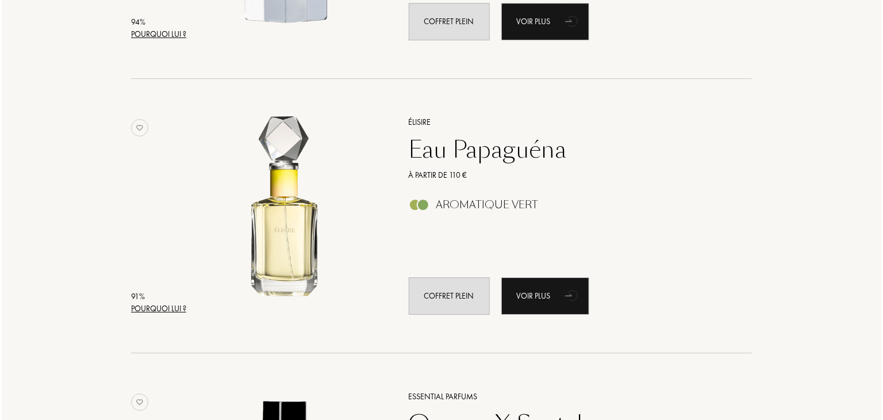
scroll to position [1783, 0]
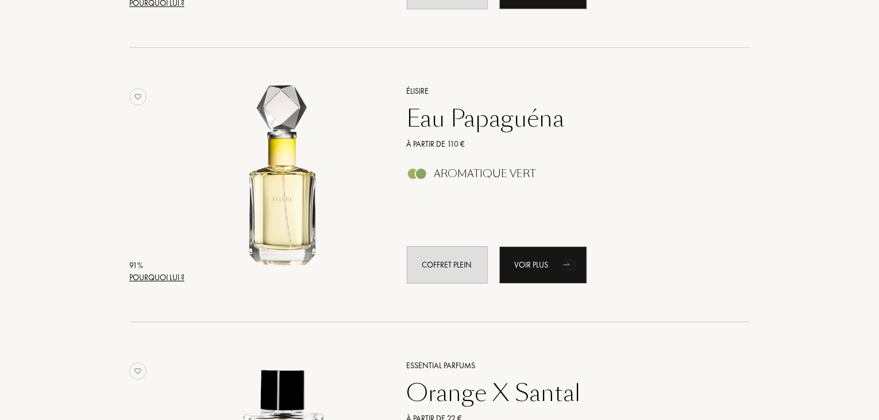
click at [145, 283] on div "91 % Pourquoi lui ? Élisire Eau Papaguéna À partir de 110 € Aromatique Vert Cof…" at bounding box center [439, 197] width 621 height 252
click at [141, 276] on div "Pourquoi lui ?" at bounding box center [156, 277] width 55 height 12
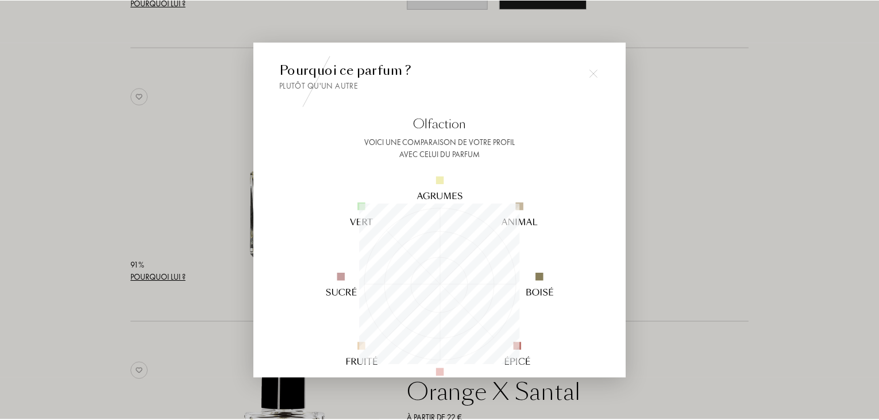
scroll to position [161, 161]
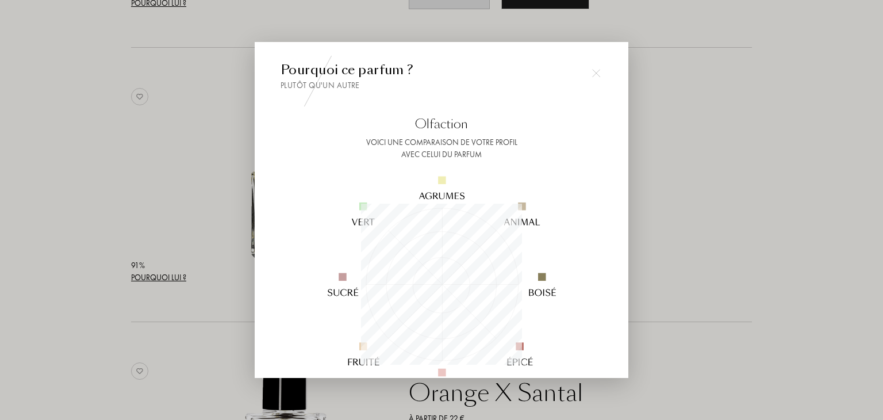
click at [94, 245] on div at bounding box center [441, 210] width 883 height 420
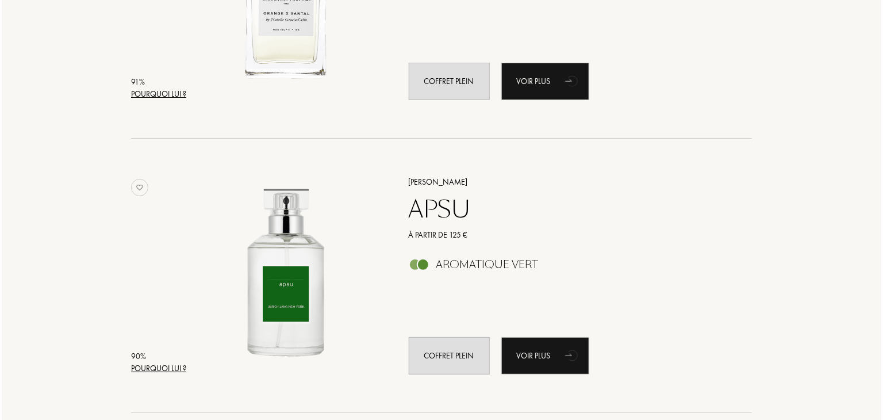
scroll to position [2358, 0]
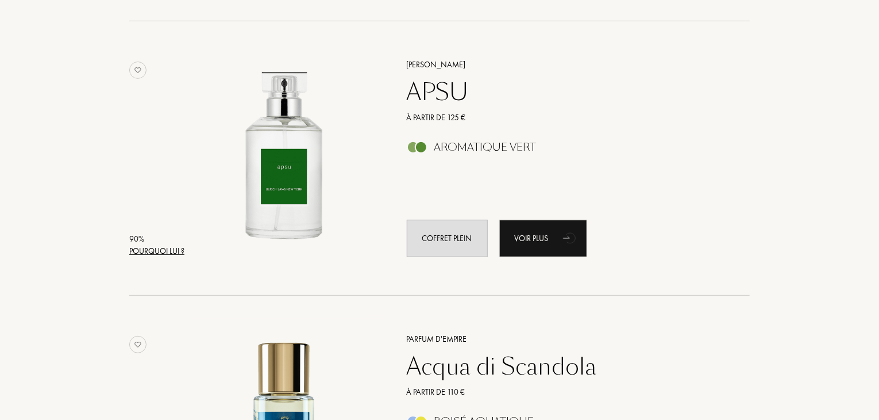
click at [137, 250] on div "Pourquoi lui ?" at bounding box center [156, 251] width 55 height 12
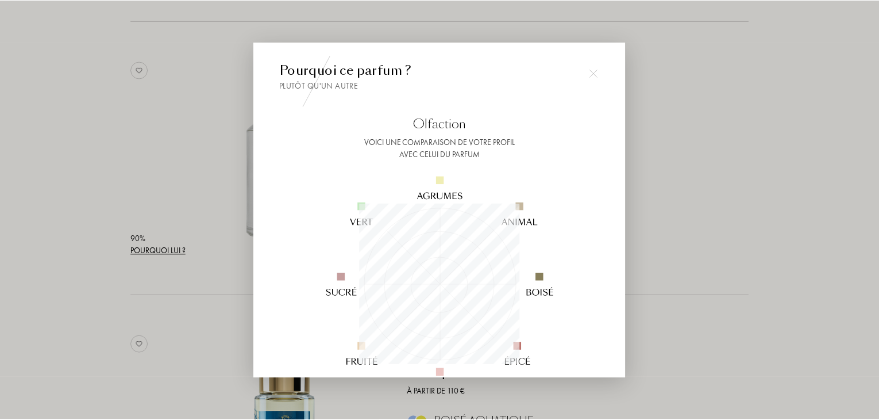
scroll to position [161, 161]
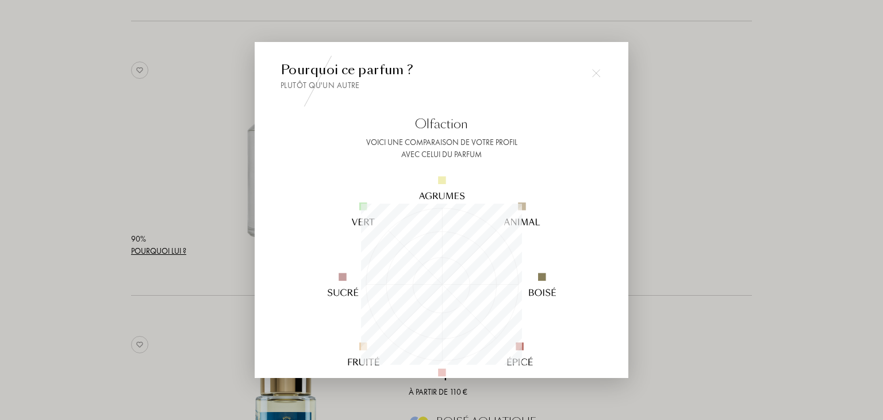
click at [72, 218] on div at bounding box center [441, 210] width 883 height 420
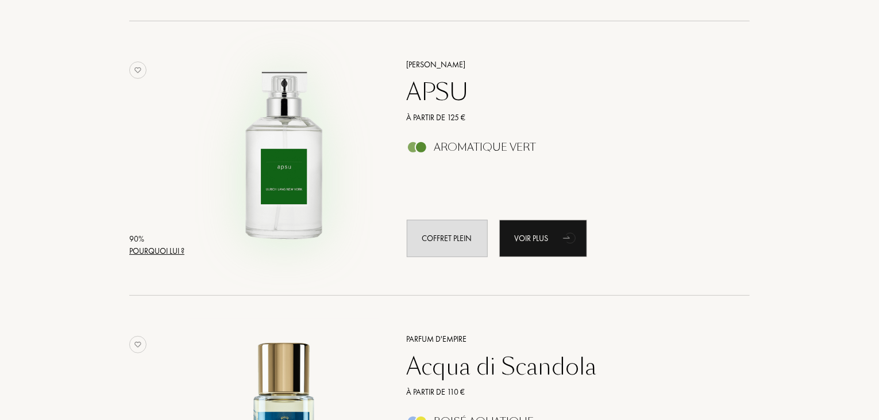
click at [283, 157] on img at bounding box center [284, 152] width 191 height 191
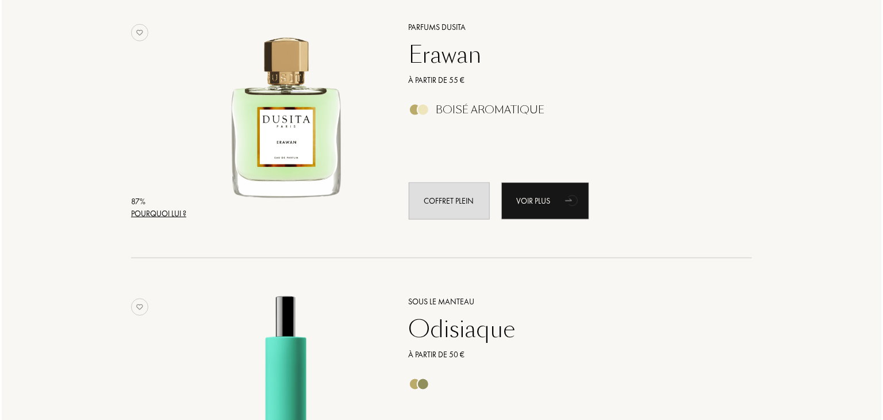
scroll to position [5139, 0]
click at [136, 213] on div "Pourquoi lui ?" at bounding box center [156, 214] width 55 height 12
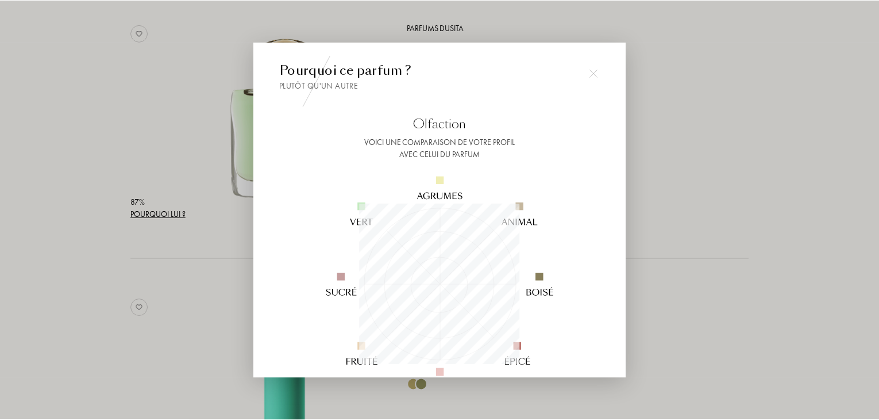
scroll to position [161, 161]
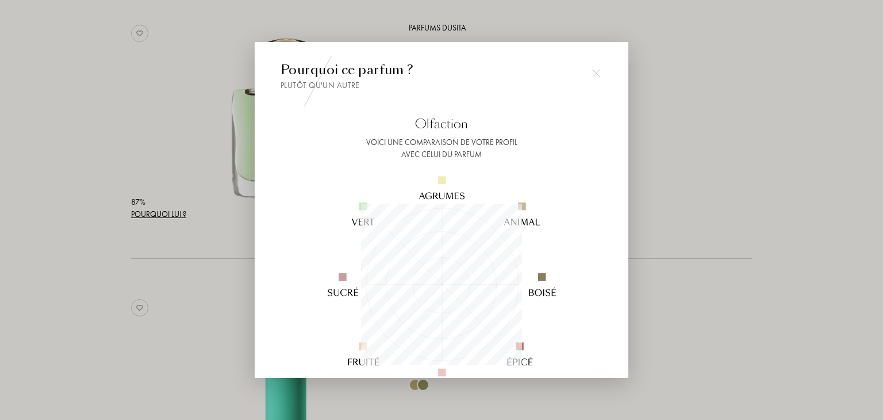
click at [74, 201] on div at bounding box center [441, 210] width 883 height 420
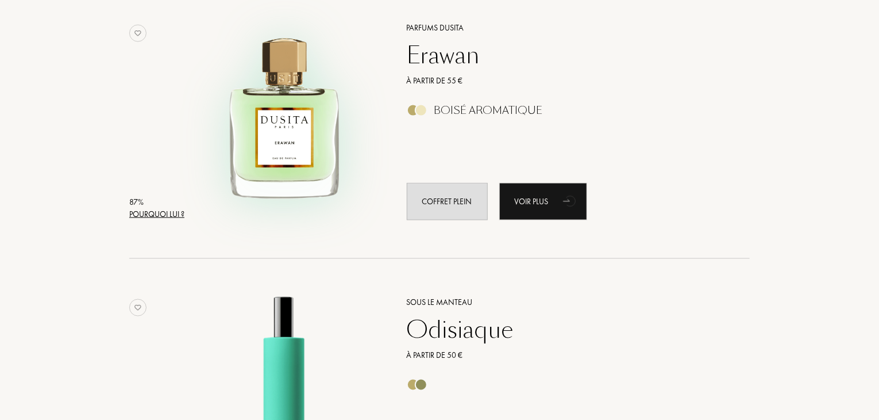
click at [247, 157] on img at bounding box center [284, 115] width 191 height 191
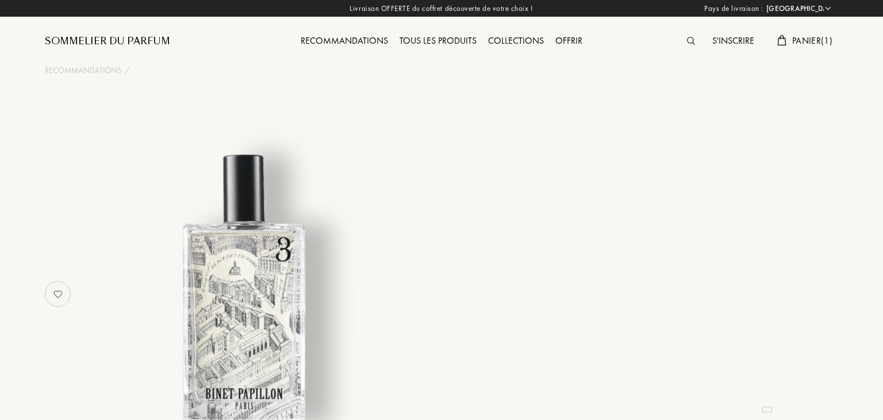
select select "FR"
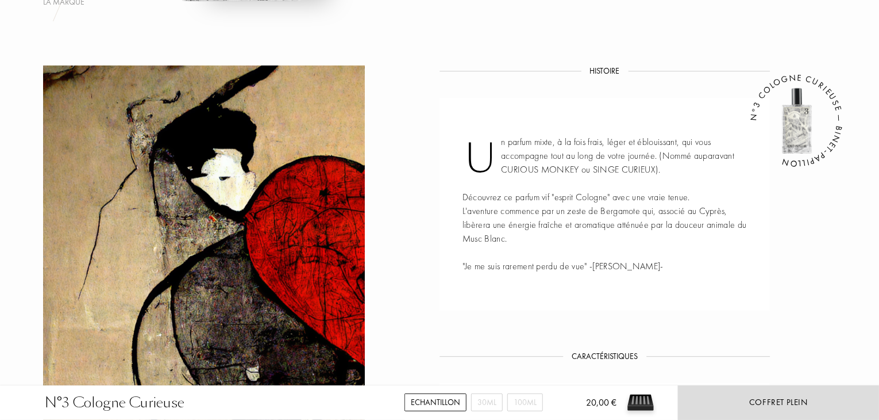
scroll to position [422, 0]
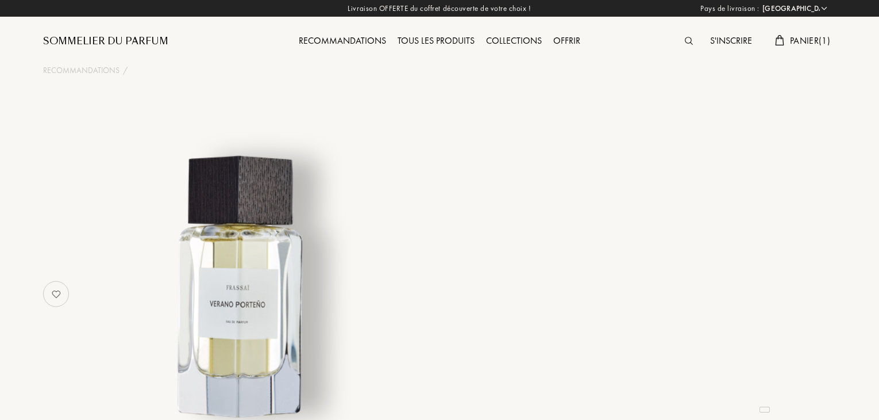
select select "FR"
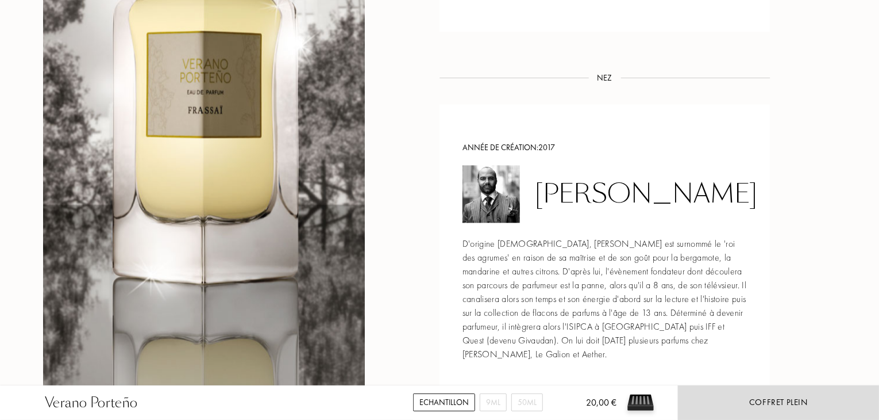
scroll to position [1144, 0]
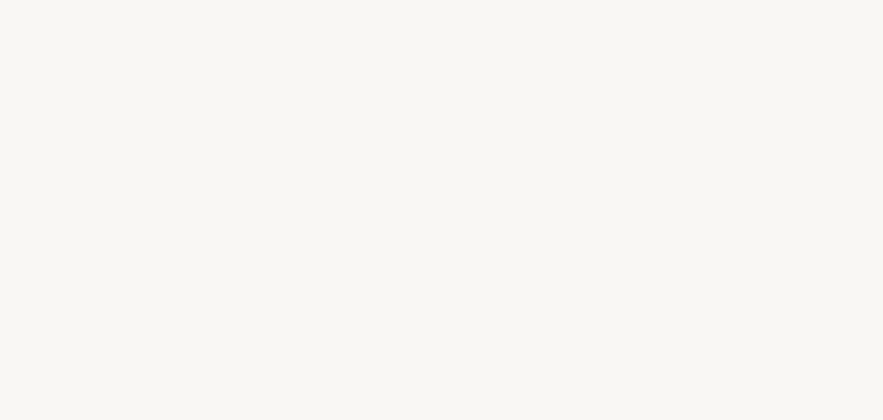
select select "FR"
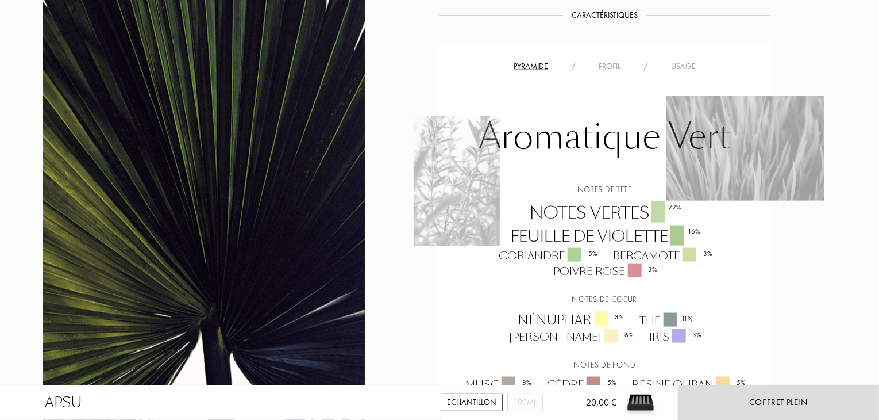
scroll to position [711, 0]
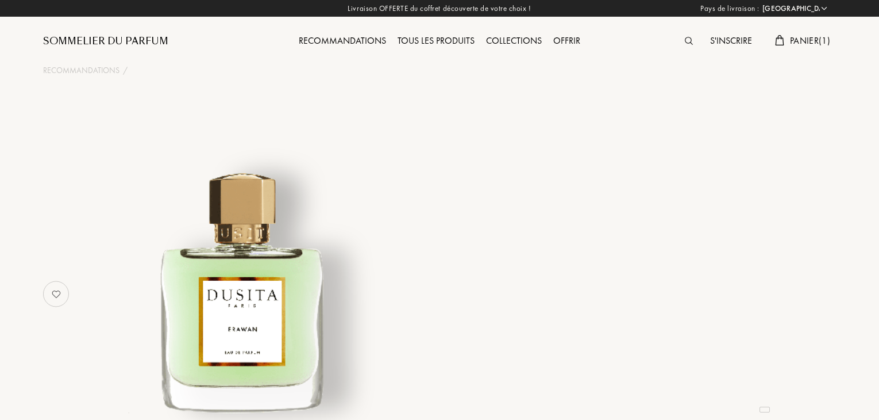
select select "FR"
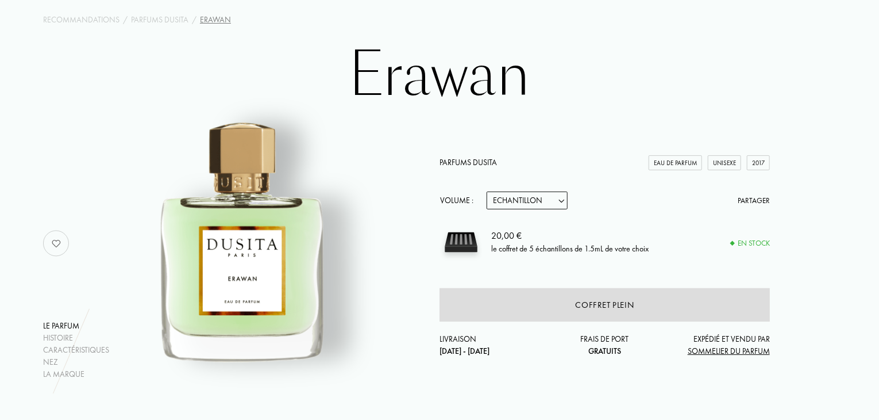
scroll to position [50, 0]
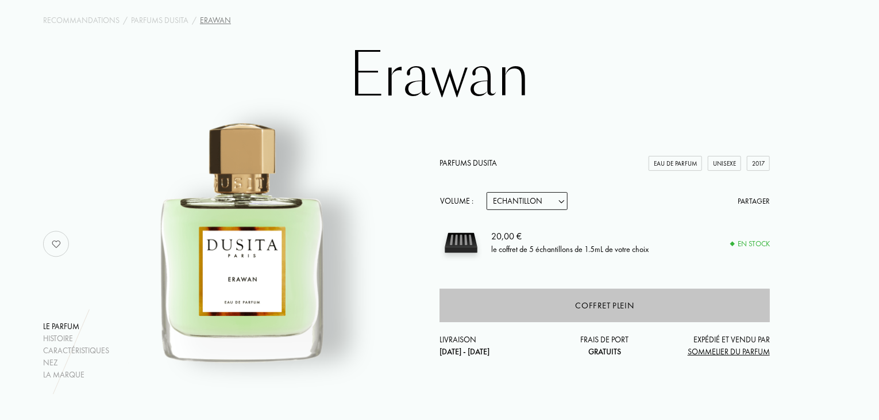
click at [471, 307] on div "Coffret plein" at bounding box center [605, 304] width 330 height 33
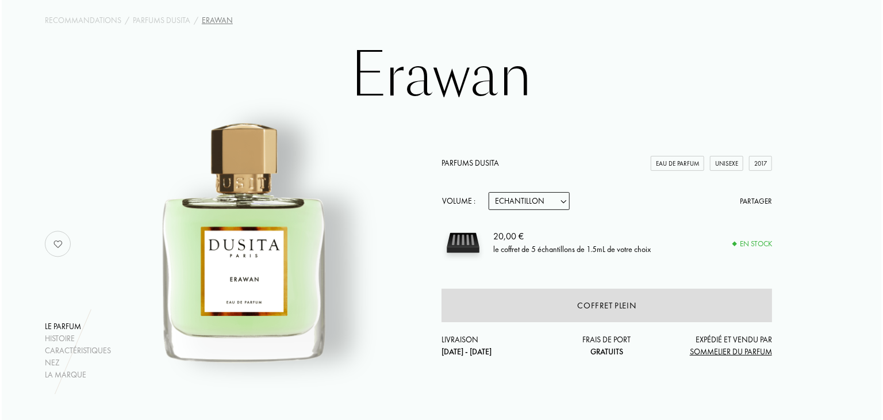
scroll to position [0, 0]
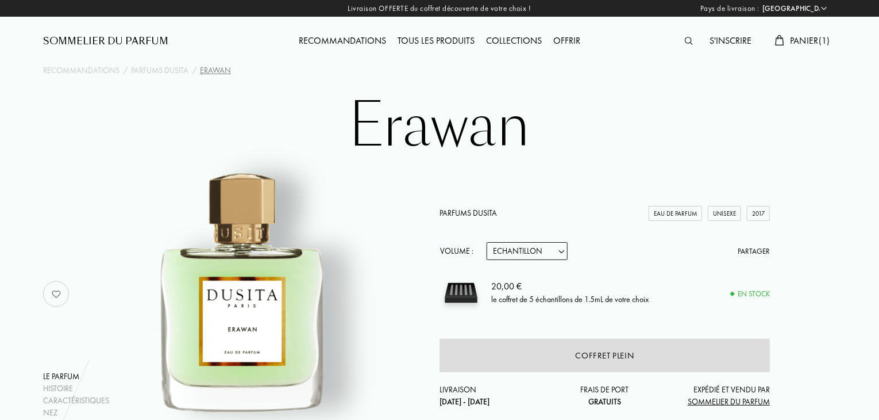
click at [798, 38] on span "Panier ( 1 )" at bounding box center [810, 40] width 40 height 12
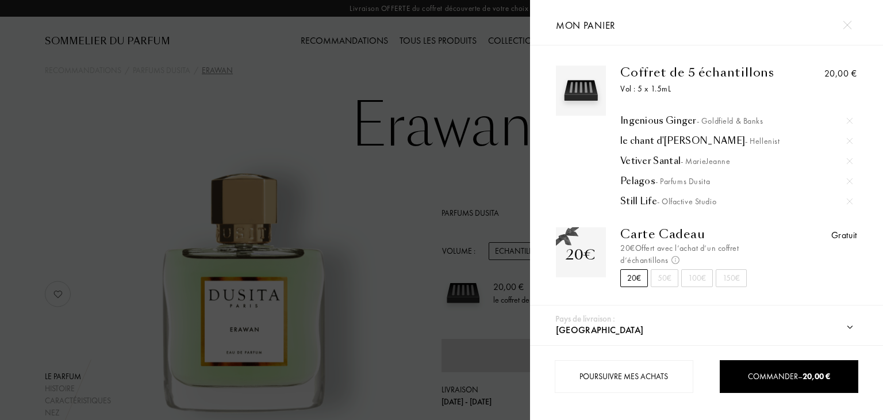
click at [636, 160] on div "Vetiver Santal - MarieJeanne" at bounding box center [736, 160] width 232 height 11
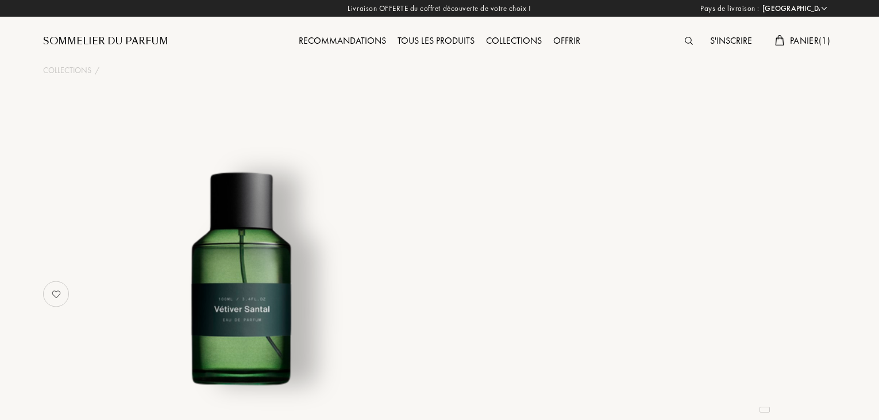
select select "FR"
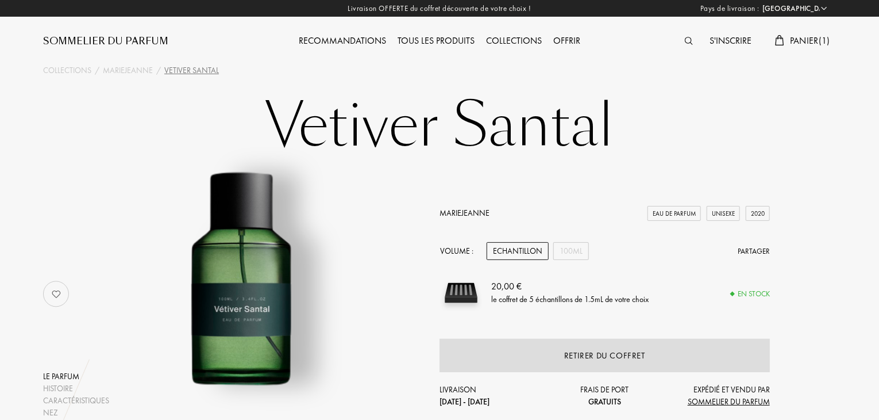
click at [791, 42] on span "Panier ( 1 )" at bounding box center [810, 40] width 40 height 12
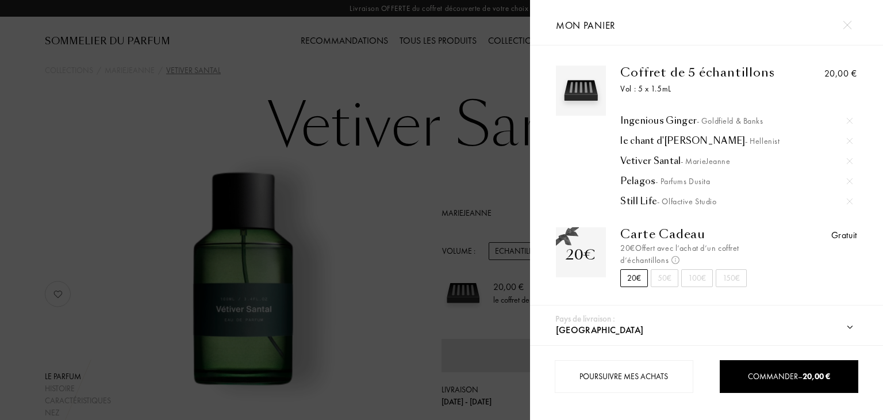
click at [637, 183] on div "Pelagos - Parfums Dusita" at bounding box center [736, 180] width 232 height 11
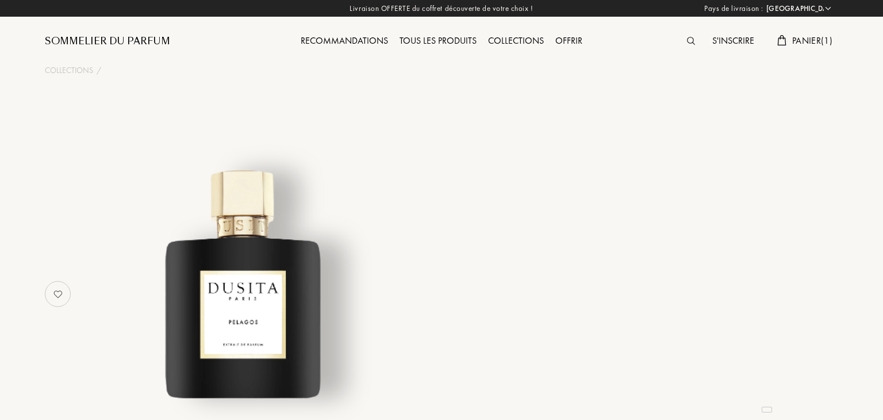
select select "FR"
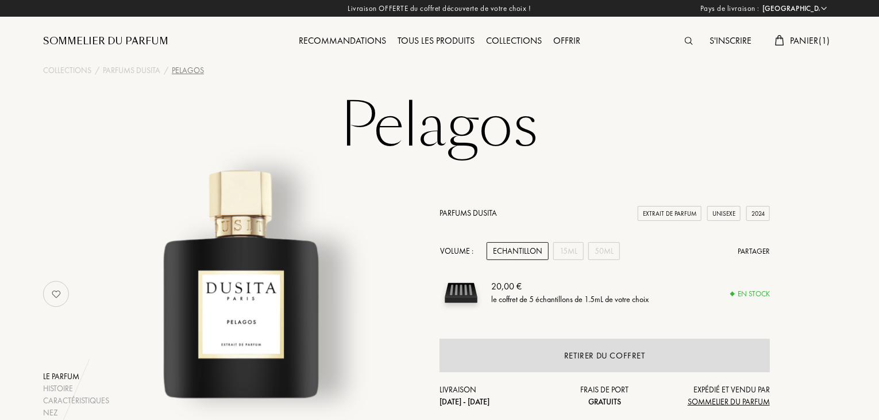
click at [685, 41] on img at bounding box center [689, 41] width 8 height 8
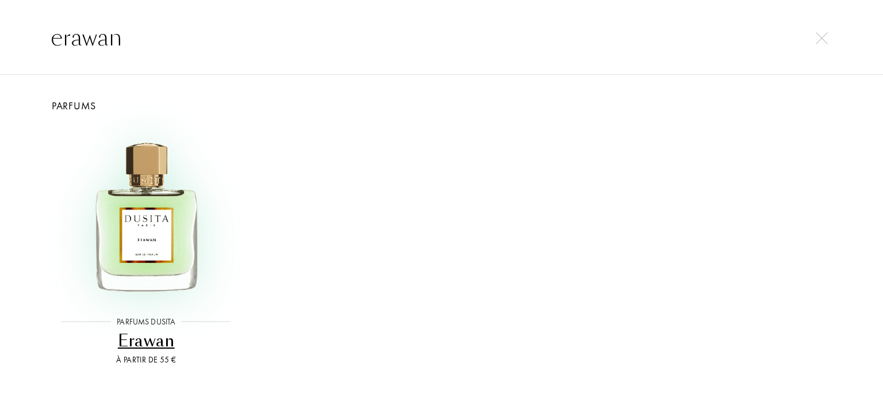
type input "erawan"
click at [156, 202] on img at bounding box center [145, 214] width 177 height 177
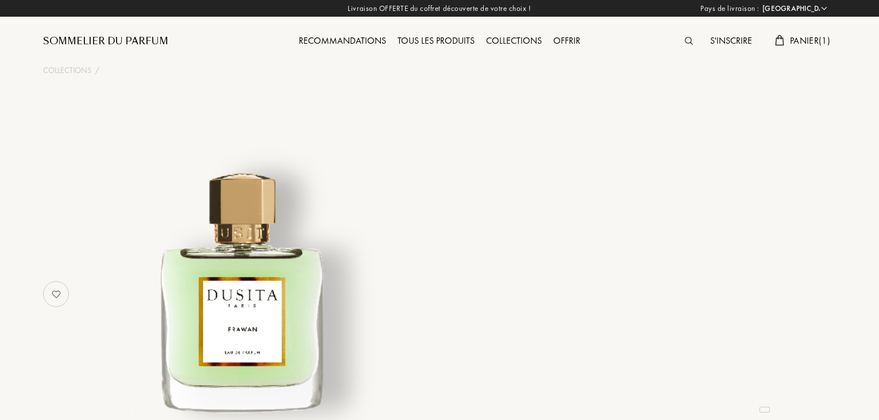
select select "FR"
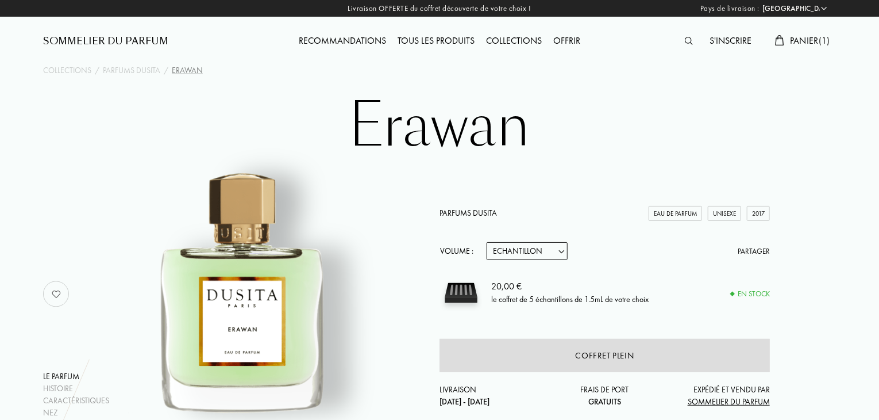
click at [799, 48] on div "Panier ( 1 )" at bounding box center [803, 41] width 67 height 15
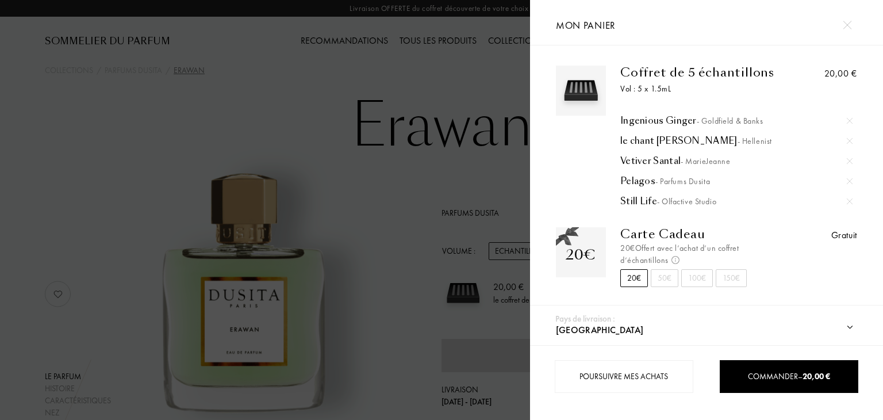
click at [644, 141] on div "le chant d'Achille - Hellenist" at bounding box center [736, 140] width 232 height 11
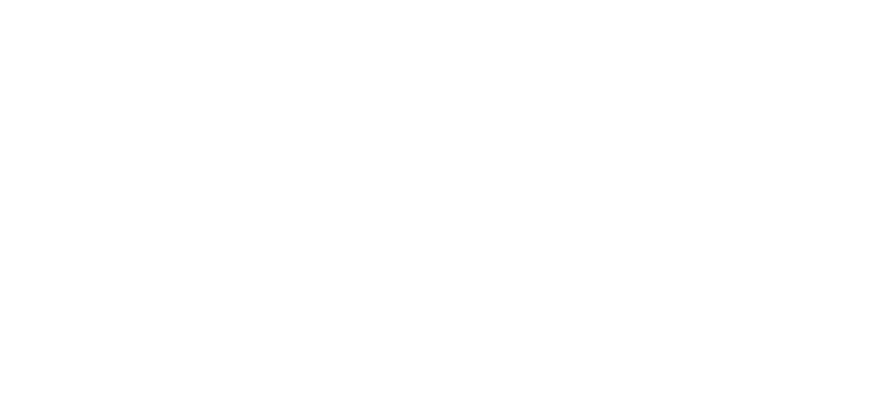
select select "FR"
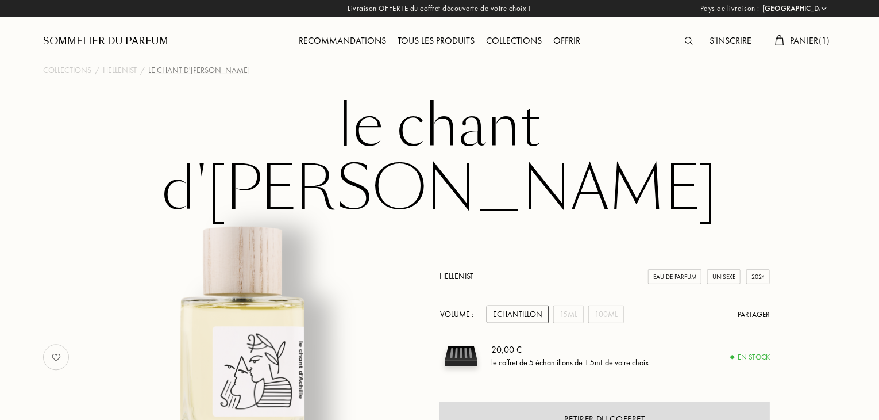
click at [786, 38] on div "Panier ( 1 )" at bounding box center [803, 41] width 67 height 15
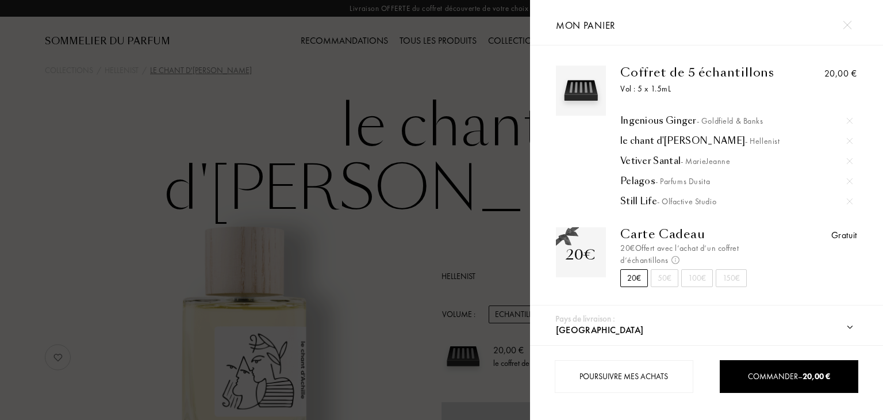
click at [847, 139] on img at bounding box center [850, 141] width 6 height 6
click at [446, 57] on div at bounding box center [265, 210] width 530 height 420
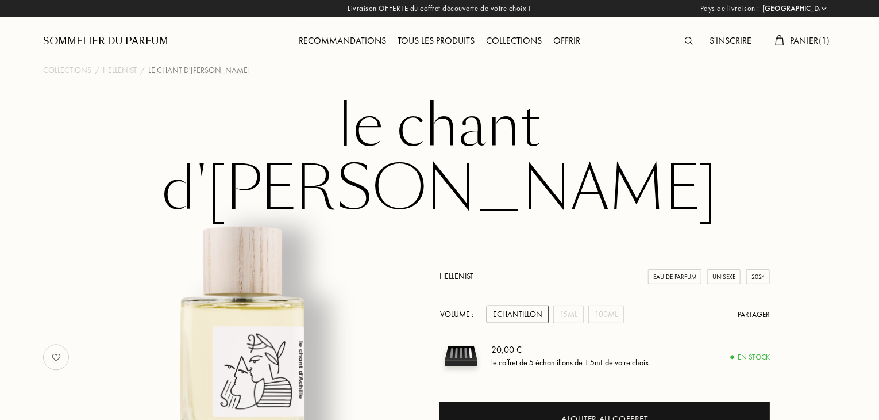
click at [689, 41] on img at bounding box center [689, 41] width 8 height 8
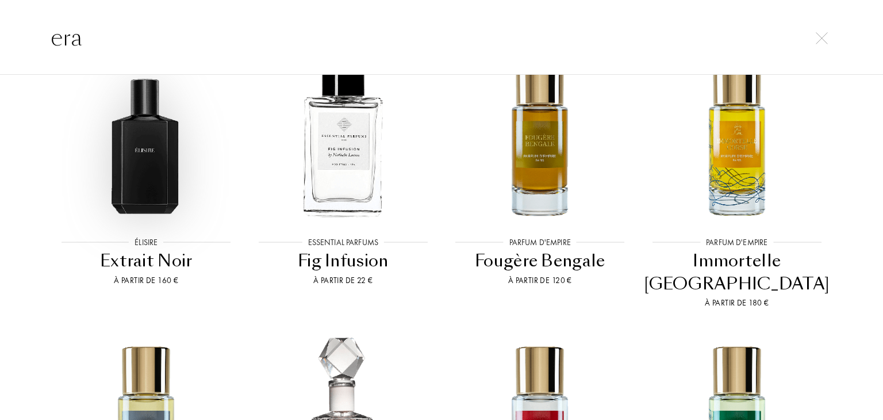
scroll to position [1639, 0]
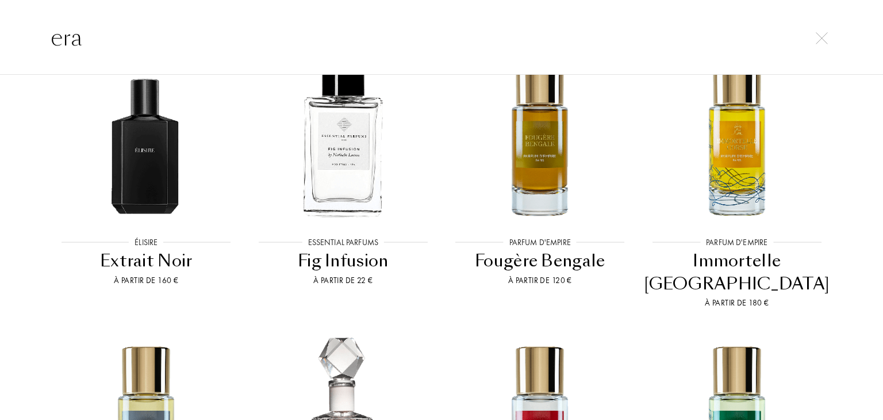
click at [103, 37] on input "era" at bounding box center [442, 37] width 828 height 34
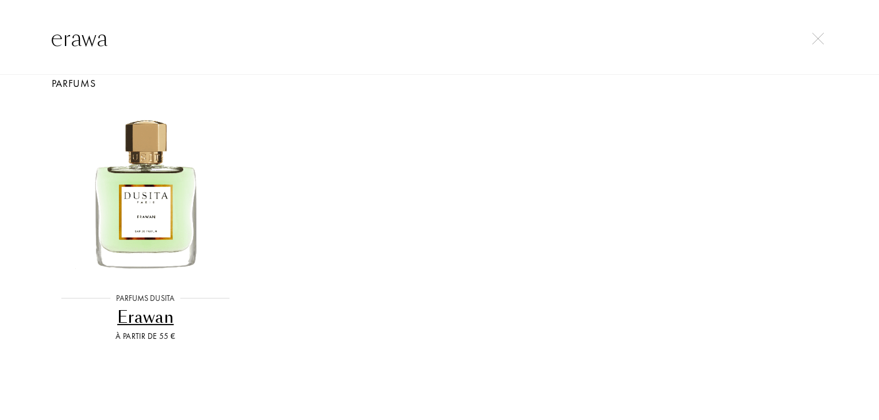
scroll to position [23, 0]
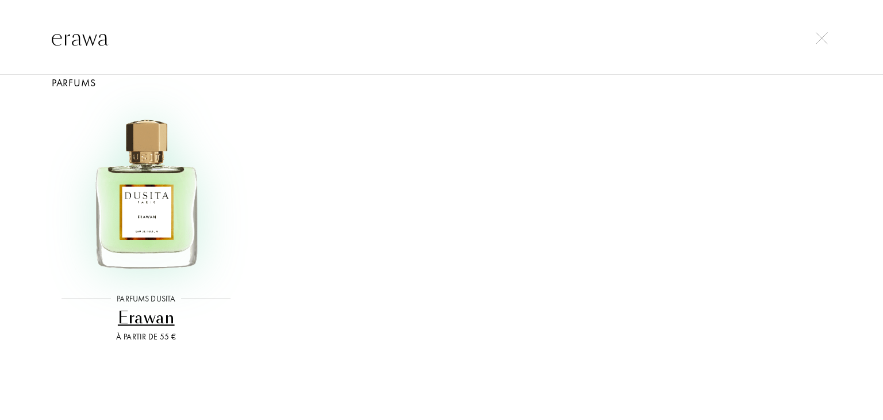
type input "erawa"
click at [143, 203] on img at bounding box center [145, 191] width 177 height 177
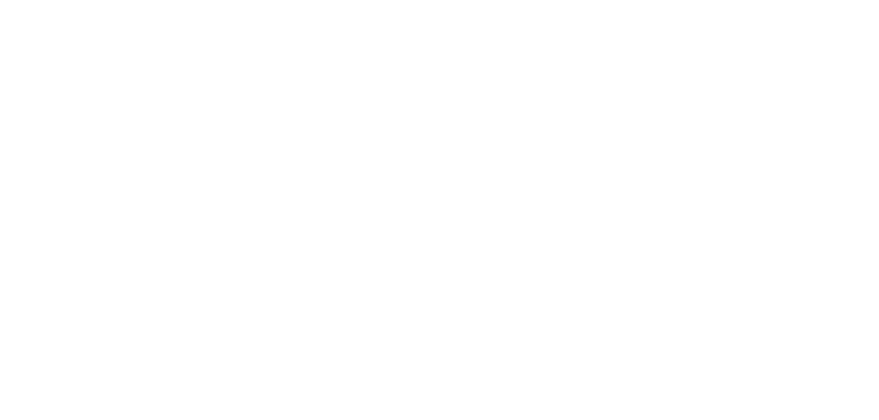
select select "FR"
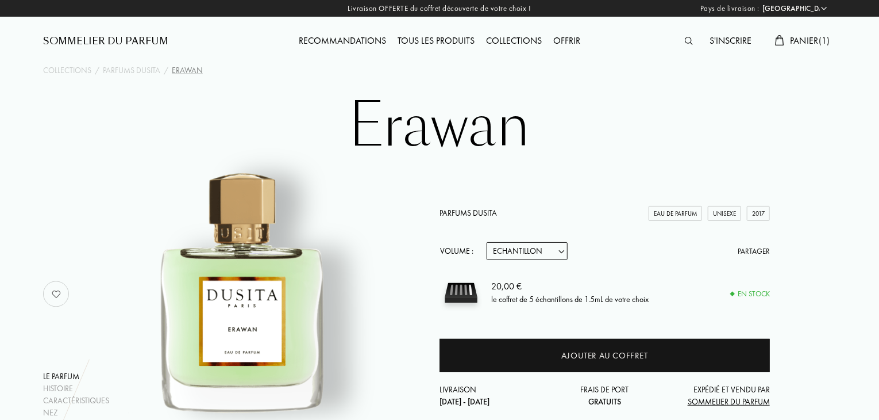
scroll to position [100, 0]
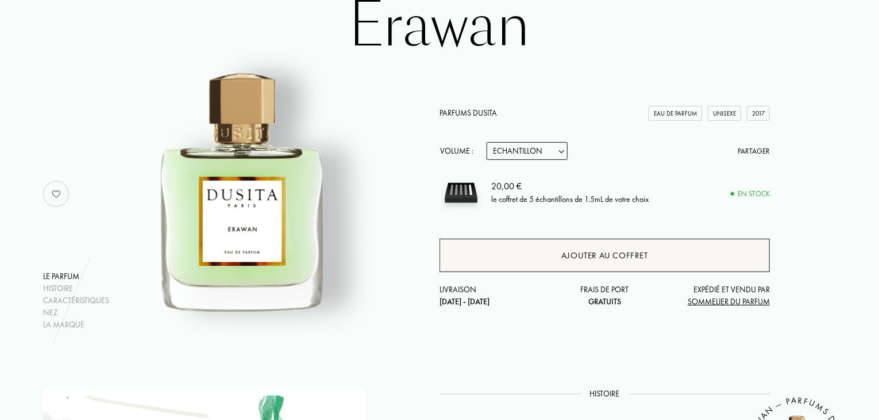
click at [500, 260] on div "Ajouter au coffret" at bounding box center [605, 254] width 330 height 33
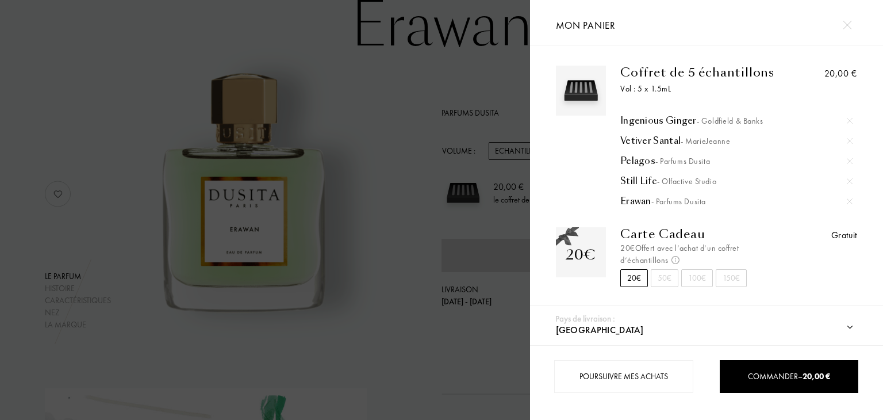
click at [847, 26] on img at bounding box center [847, 25] width 9 height 9
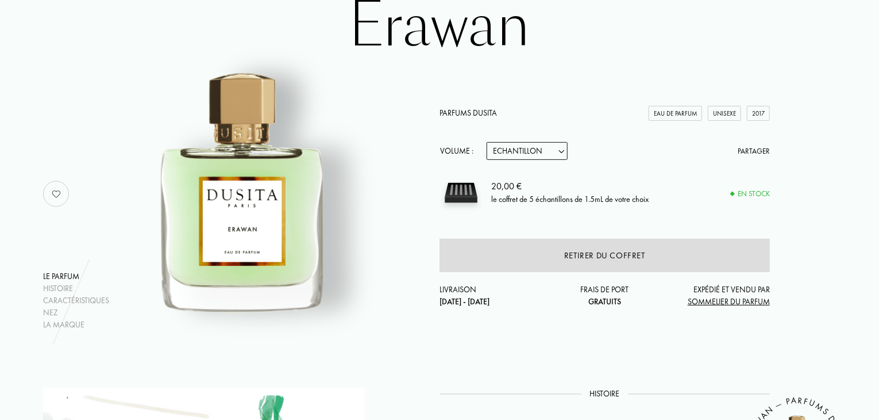
click at [568, 148] on div "Echantillon 15mL 22.5mL (3 * 7.5mL) 50mL 100mL" at bounding box center [530, 151] width 86 height 18
click at [557, 151] on select "Echantillon 15mL 22.5mL (3 * 7.5mL) 50mL 100mL" at bounding box center [527, 151] width 81 height 18
click at [641, 160] on div "Parfums Dusita Eau de Parfum Unisexe 2017 Volume : Echantillon 15mL 22.5mL (3 *…" at bounding box center [605, 207] width 330 height 201
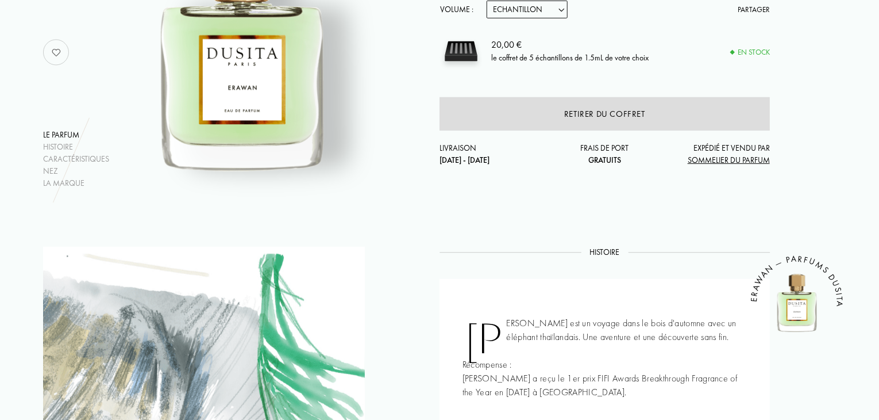
scroll to position [0, 0]
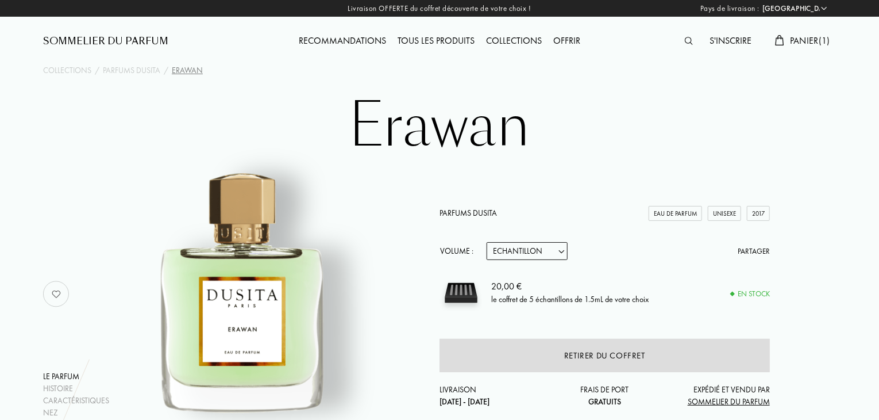
click at [798, 40] on span "Panier ( 1 )" at bounding box center [810, 40] width 40 height 12
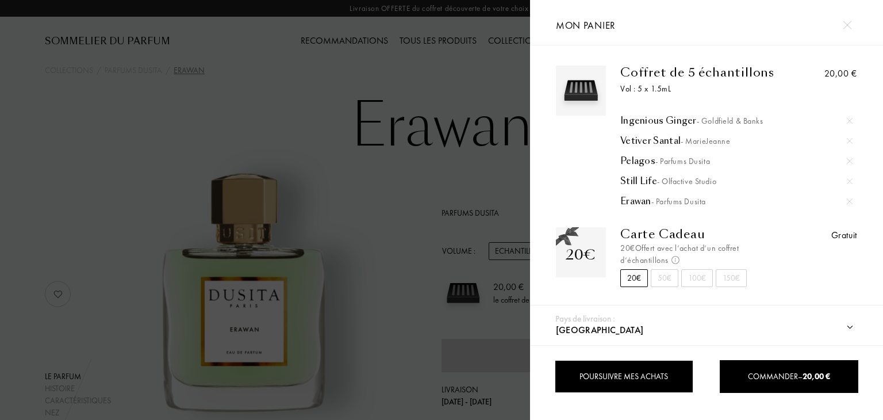
click at [648, 382] on div "Poursuivre mes achats" at bounding box center [624, 376] width 139 height 33
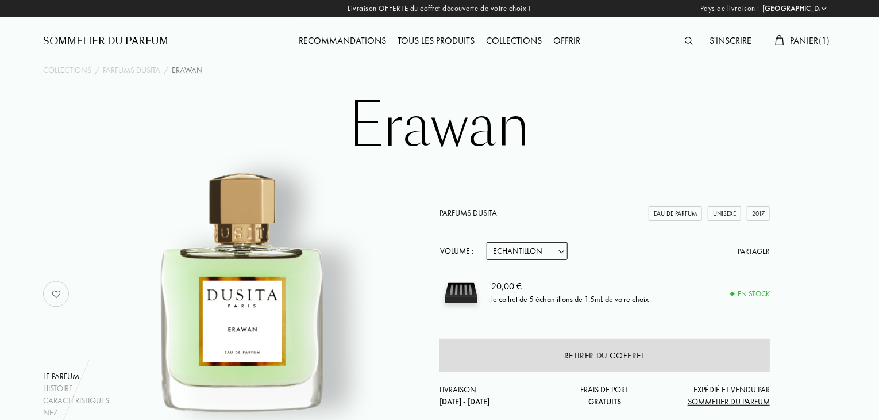
click at [494, 39] on div "Collections" at bounding box center [513, 41] width 67 height 15
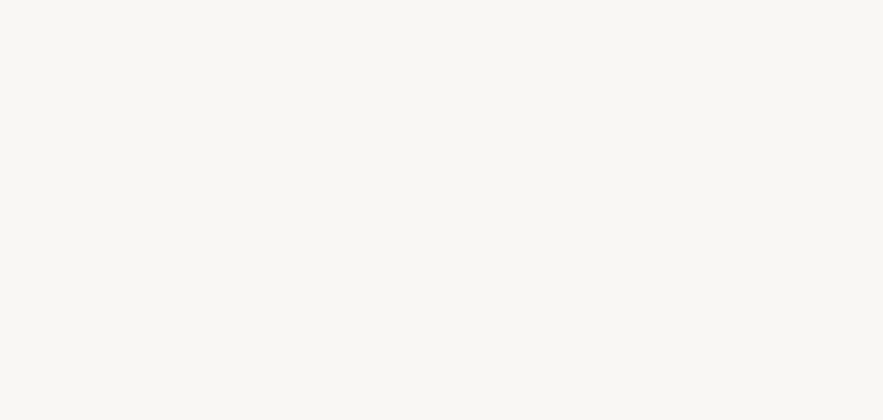
select select "FR"
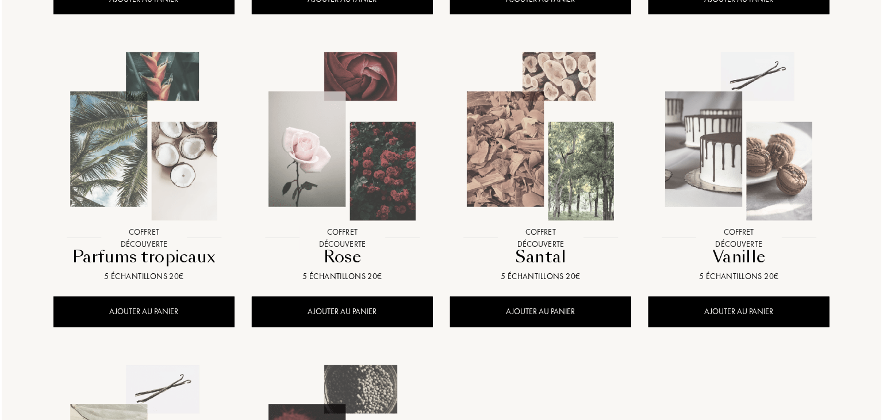
scroll to position [813, 0]
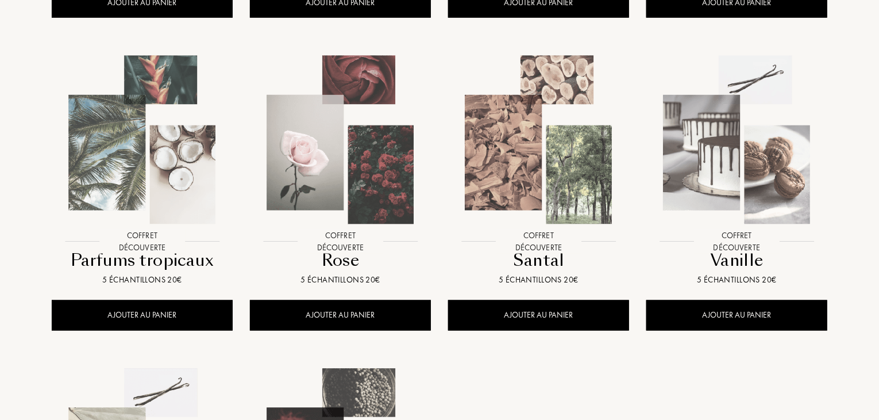
click at [154, 147] on img at bounding box center [142, 140] width 179 height 179
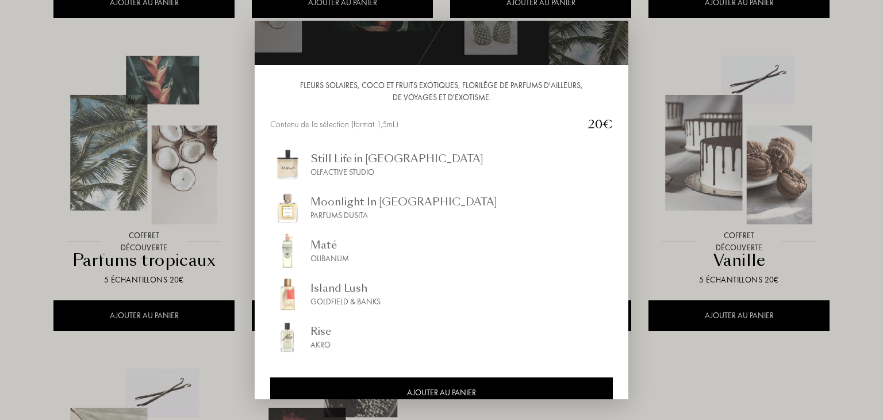
scroll to position [78, 0]
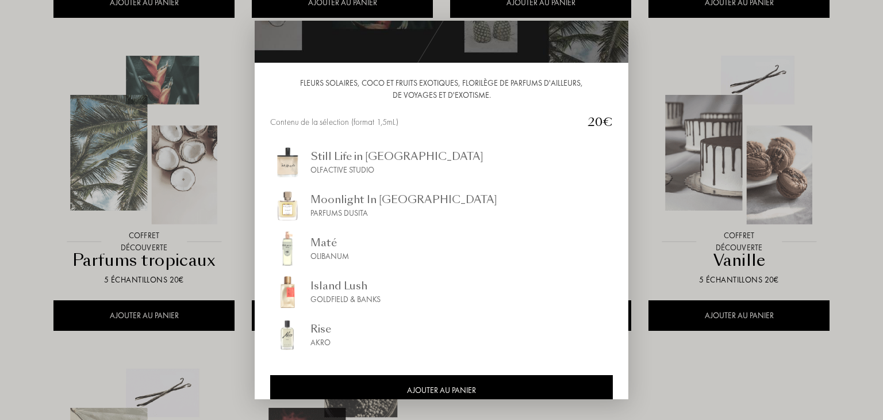
click at [730, 379] on div at bounding box center [441, 210] width 883 height 420
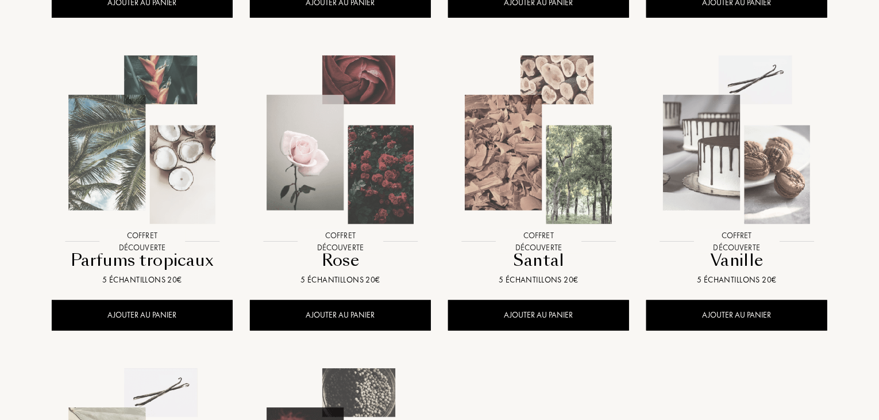
click at [536, 195] on img at bounding box center [538, 140] width 179 height 179
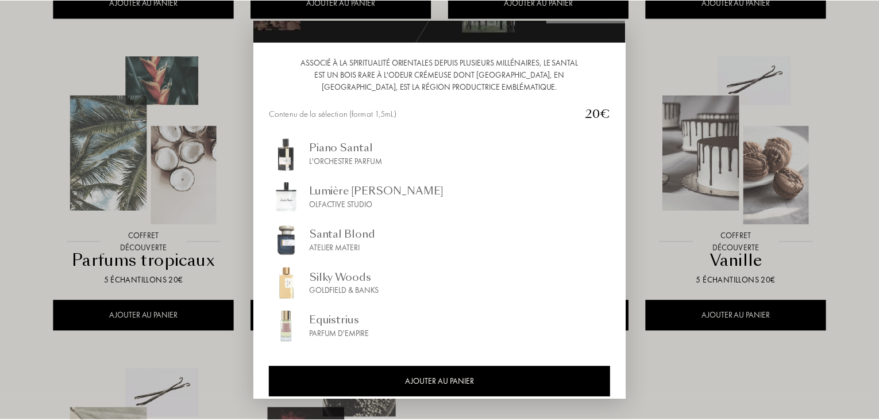
scroll to position [100, 0]
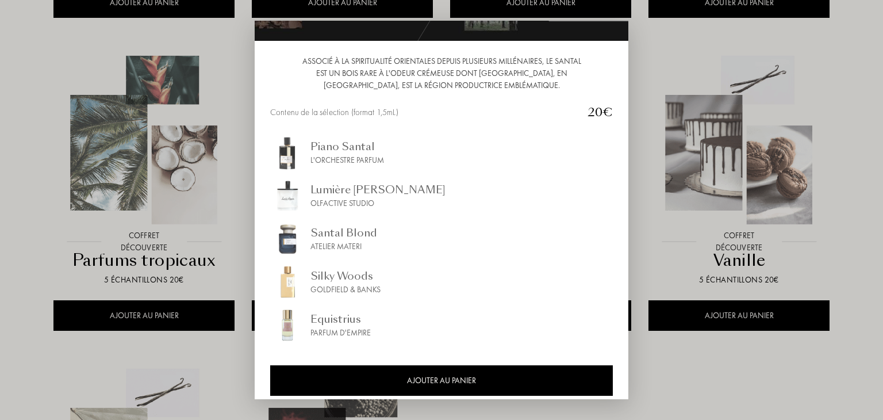
click at [699, 380] on div at bounding box center [441, 210] width 883 height 420
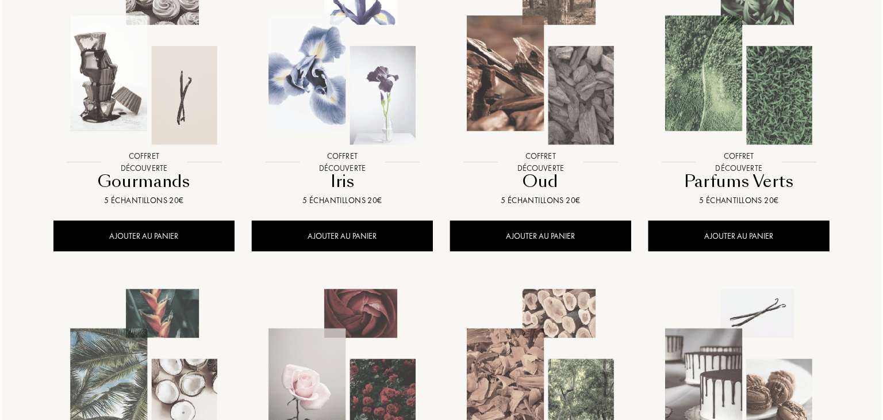
scroll to position [482, 0]
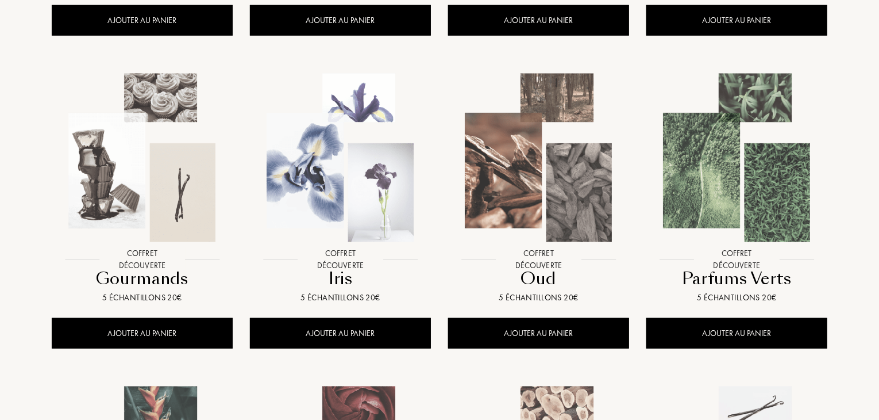
click at [726, 203] on img at bounding box center [737, 157] width 179 height 179
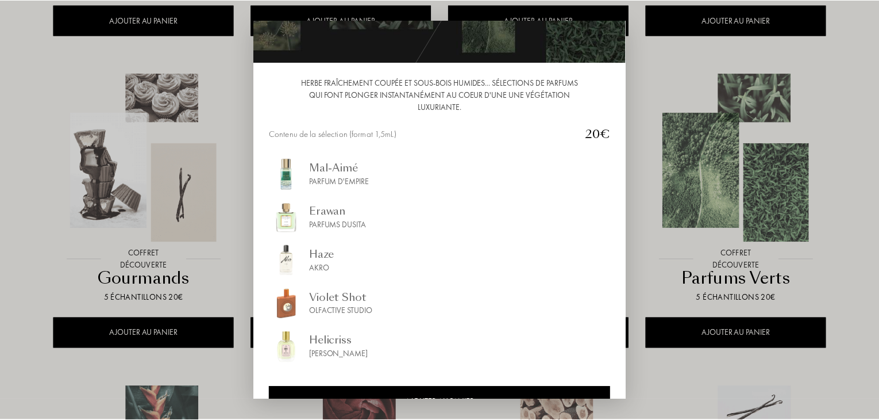
scroll to position [78, 0]
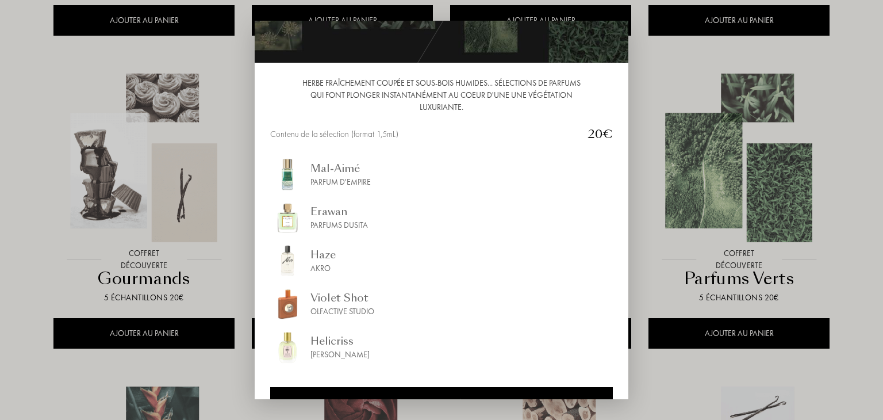
click at [857, 227] on div at bounding box center [441, 210] width 883 height 420
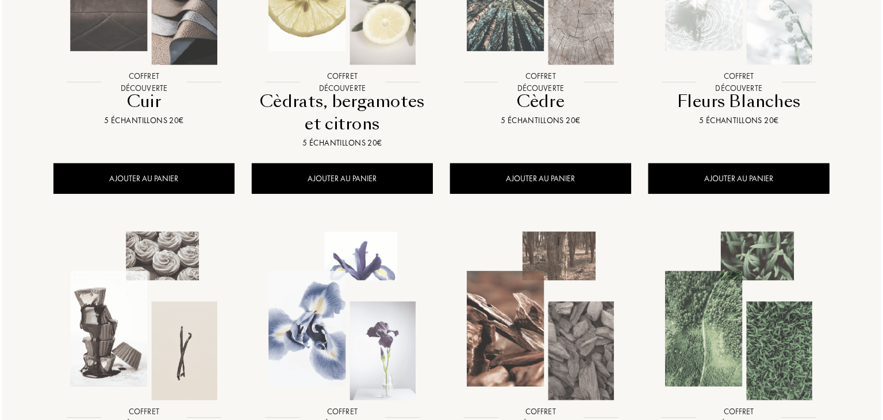
scroll to position [158, 0]
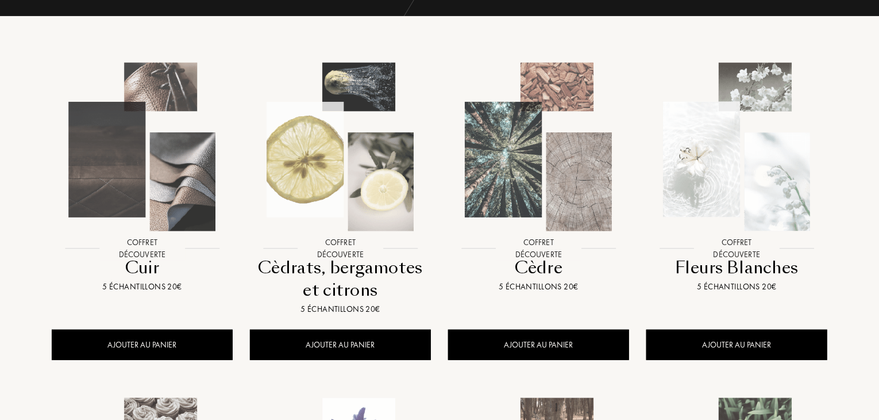
click at [354, 167] on img at bounding box center [340, 146] width 179 height 179
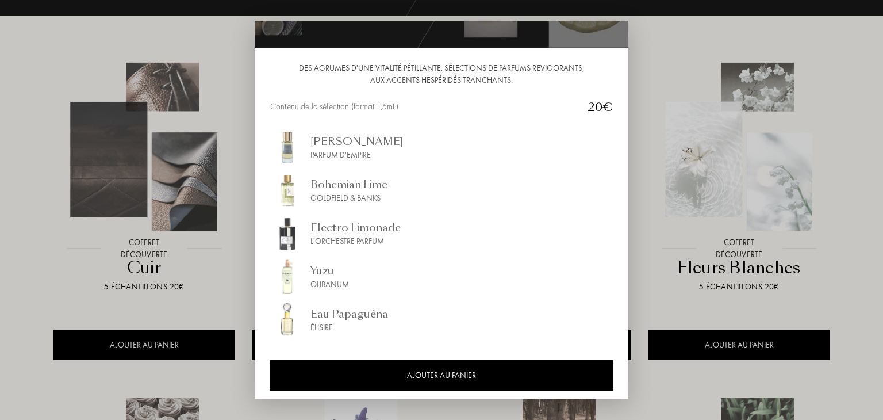
scroll to position [94, 0]
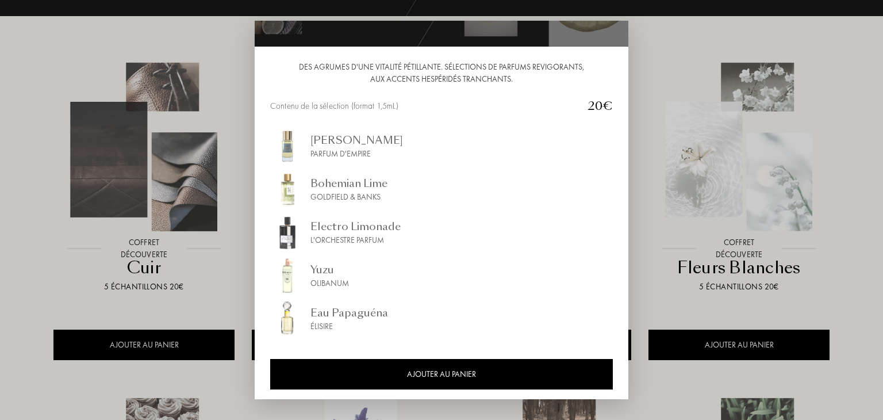
click at [861, 263] on div at bounding box center [441, 210] width 883 height 420
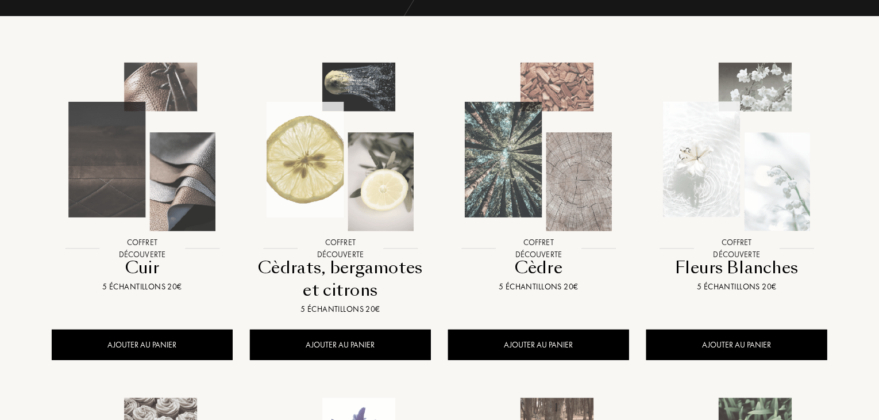
click at [500, 200] on img at bounding box center [538, 146] width 179 height 179
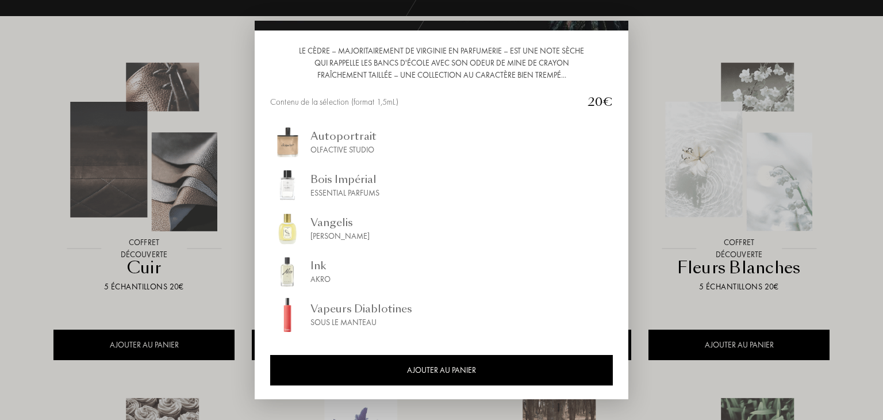
scroll to position [110, 0]
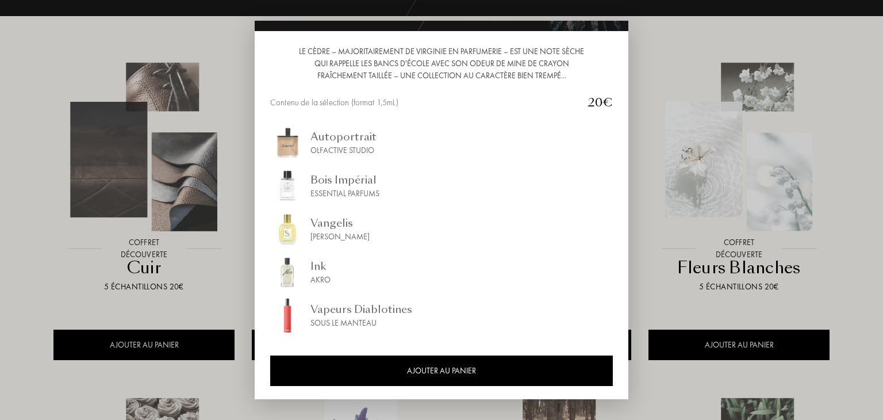
click at [874, 278] on div at bounding box center [441, 210] width 883 height 420
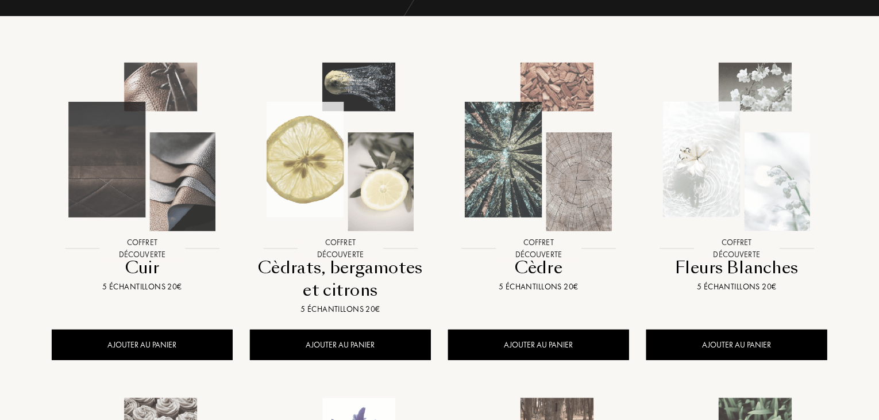
click at [759, 199] on img at bounding box center [737, 146] width 179 height 179
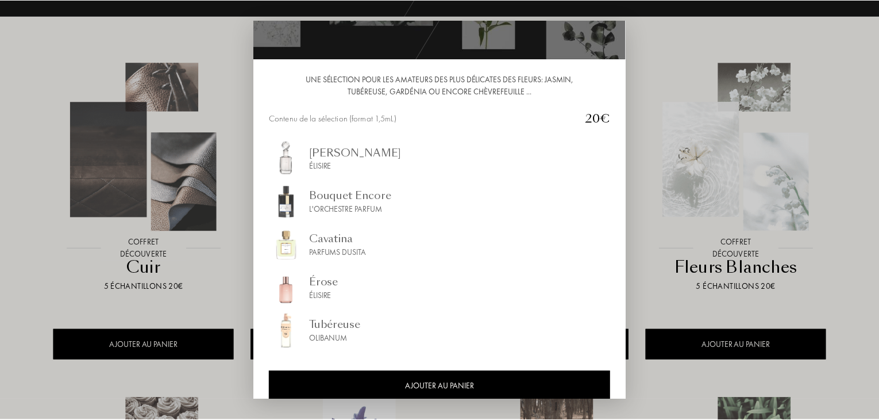
scroll to position [98, 0]
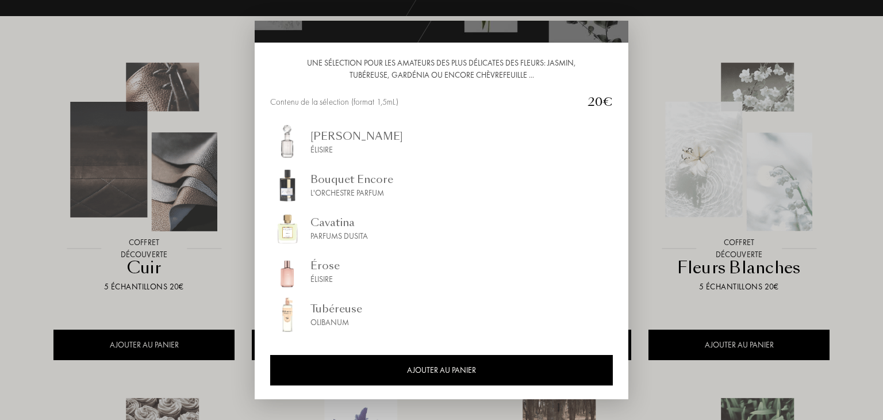
click at [855, 274] on div at bounding box center [441, 210] width 883 height 420
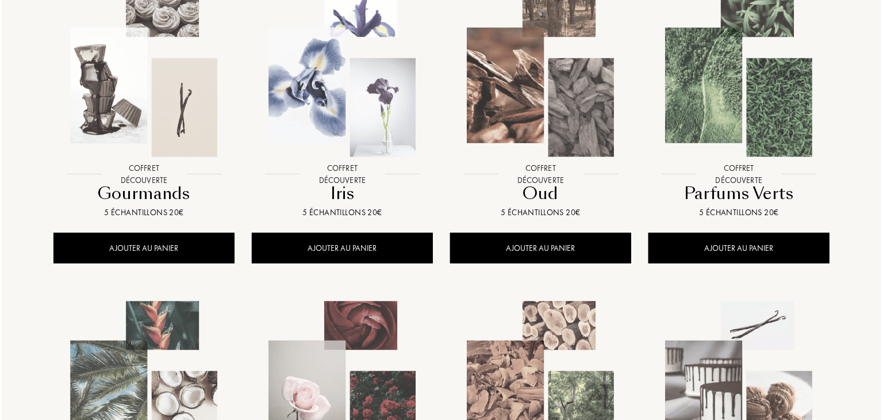
scroll to position [567, 0]
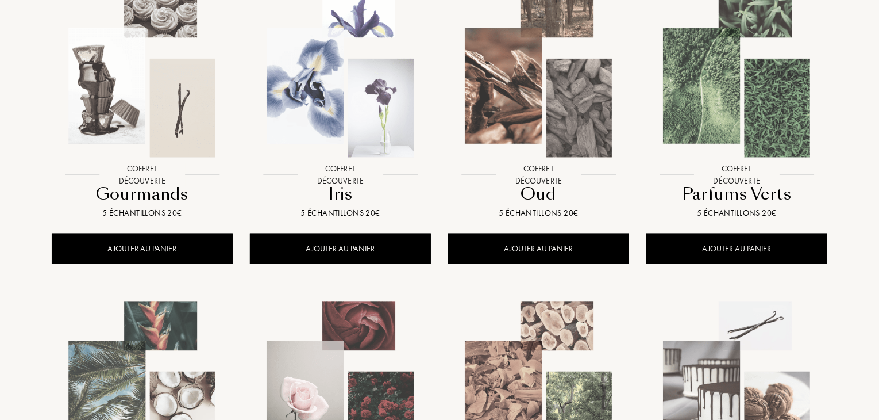
click at [779, 83] on img at bounding box center [737, 73] width 179 height 179
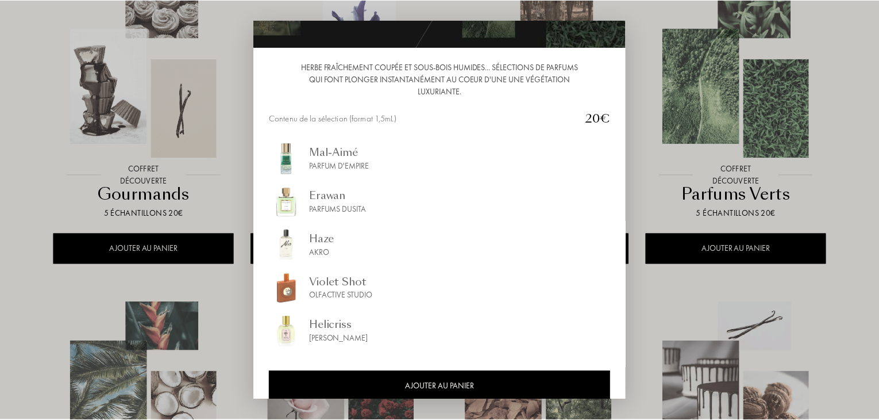
scroll to position [110, 0]
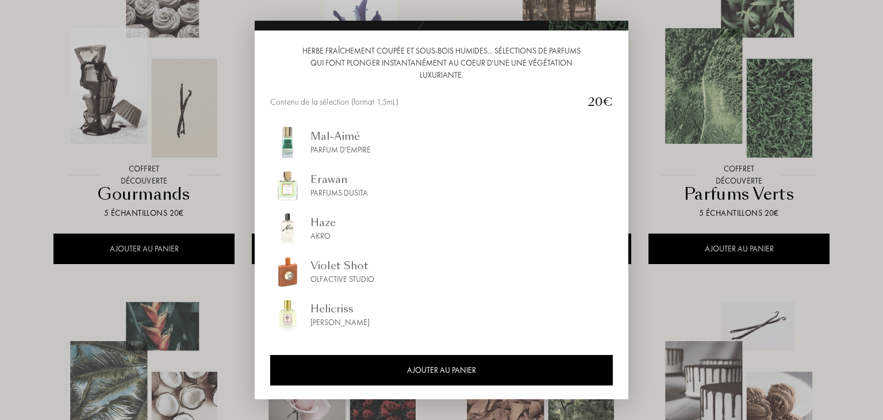
click at [843, 292] on div at bounding box center [441, 210] width 883 height 420
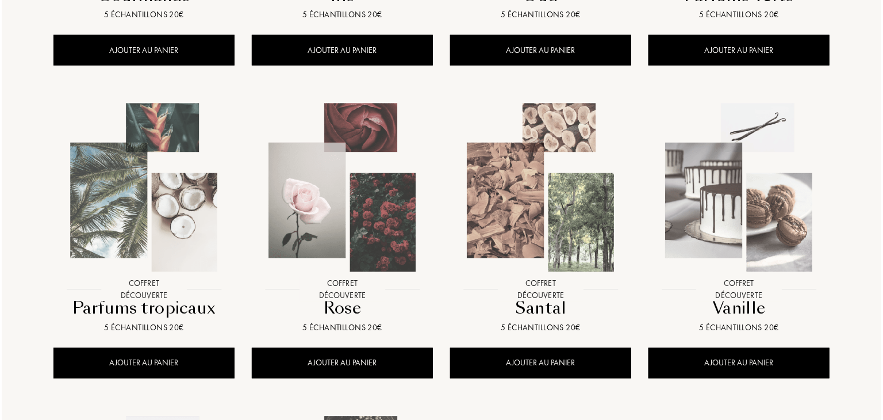
scroll to position [770, 0]
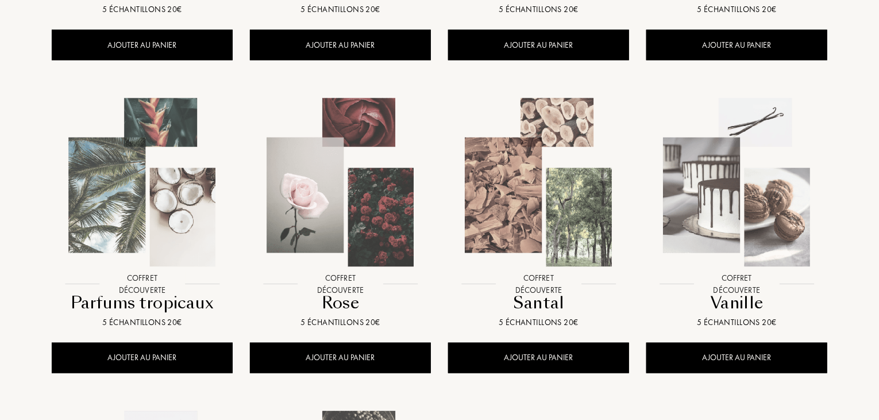
click at [168, 211] on img at bounding box center [142, 182] width 179 height 179
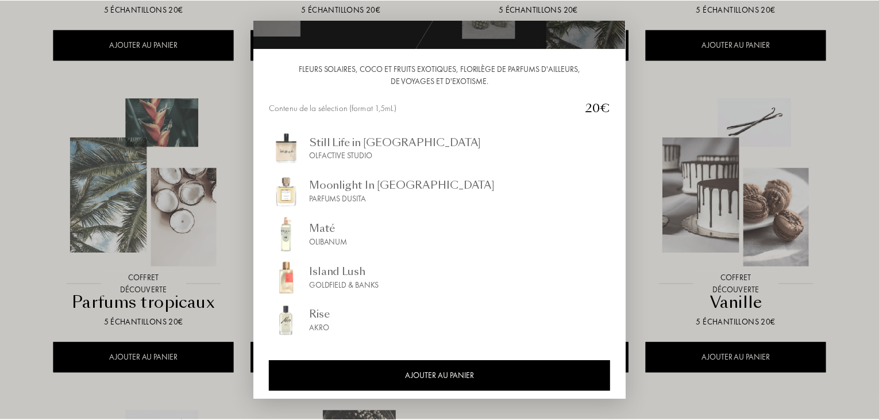
scroll to position [94, 0]
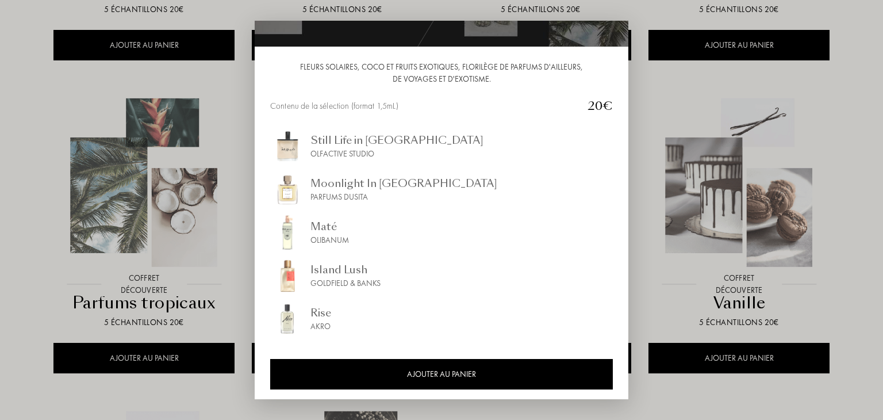
click at [857, 215] on div at bounding box center [441, 210] width 883 height 420
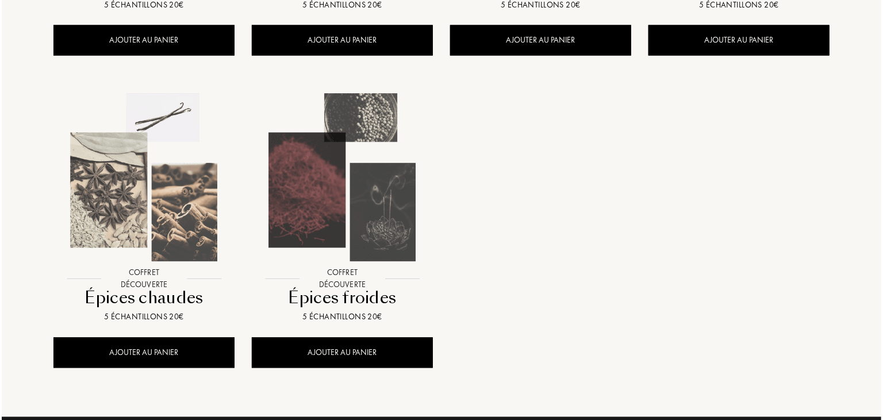
scroll to position [1087, 0]
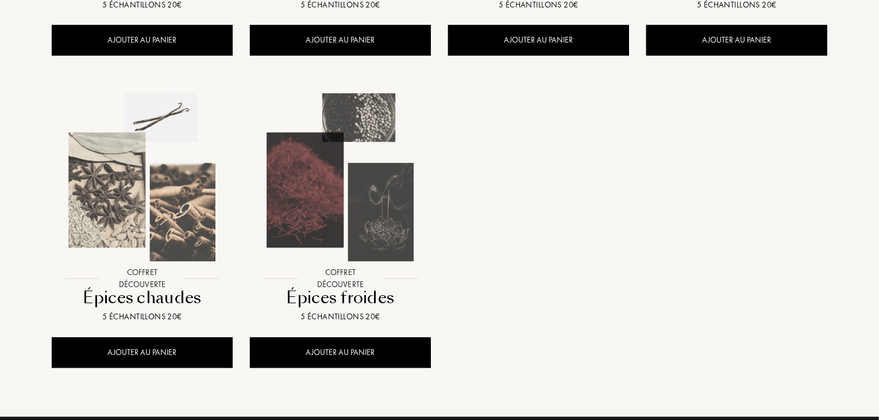
click at [361, 190] on img at bounding box center [340, 178] width 179 height 179
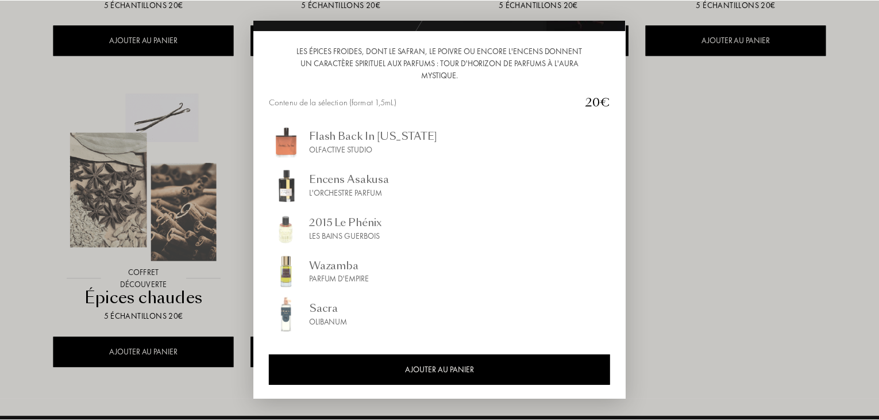
scroll to position [110, 0]
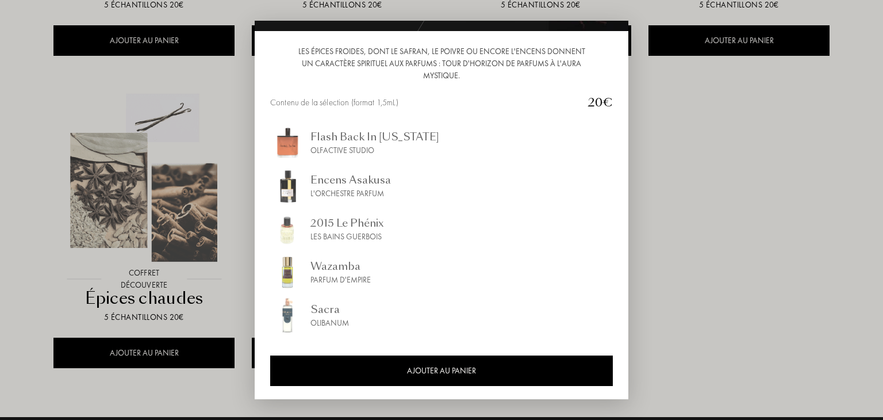
click at [753, 238] on div at bounding box center [441, 210] width 883 height 420
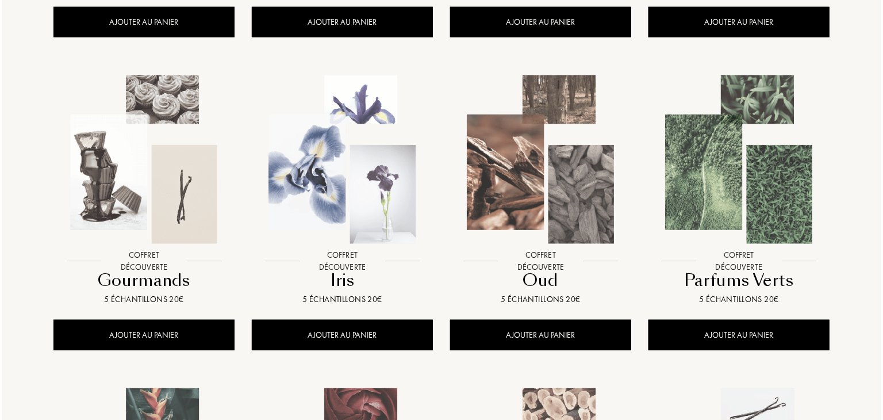
scroll to position [480, 0]
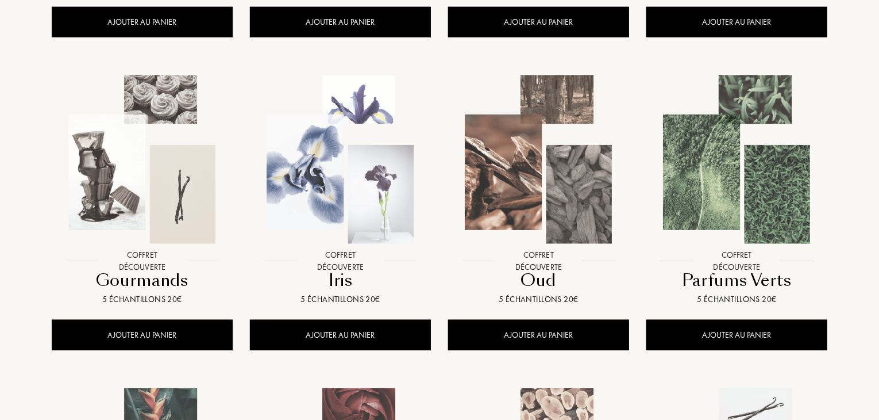
click at [352, 204] on img at bounding box center [340, 159] width 179 height 179
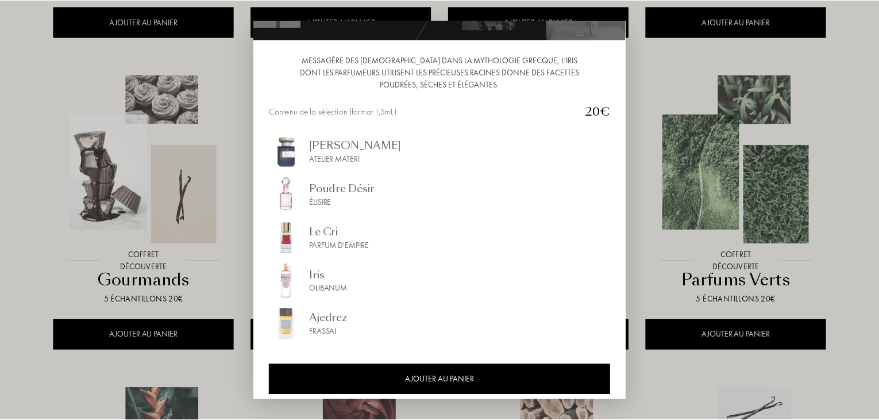
scroll to position [101, 0]
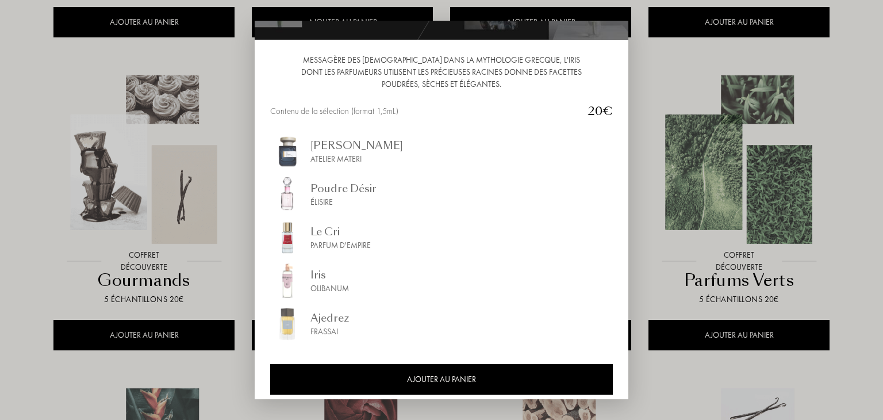
click at [851, 206] on div at bounding box center [441, 210] width 883 height 420
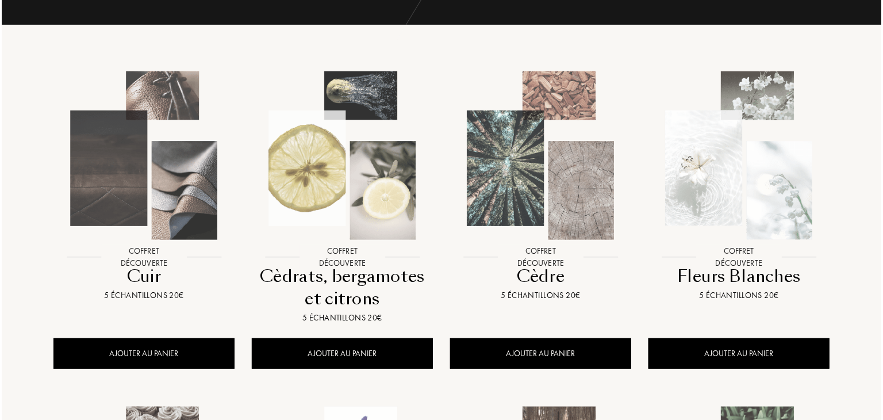
scroll to position [149, 0]
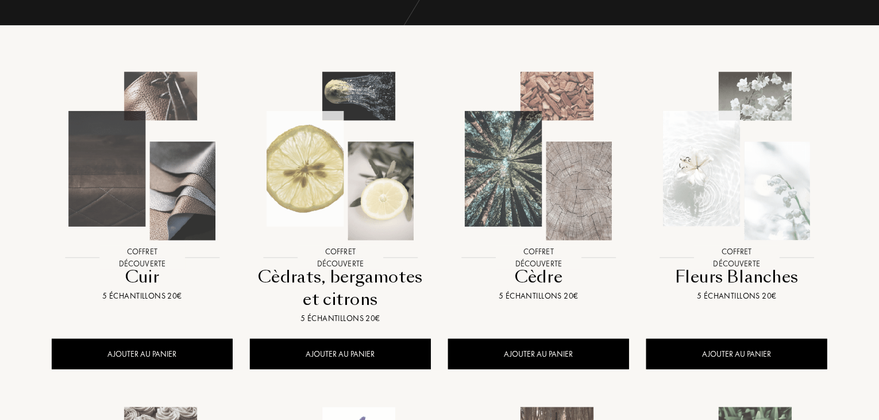
click at [334, 155] on img at bounding box center [340, 156] width 179 height 179
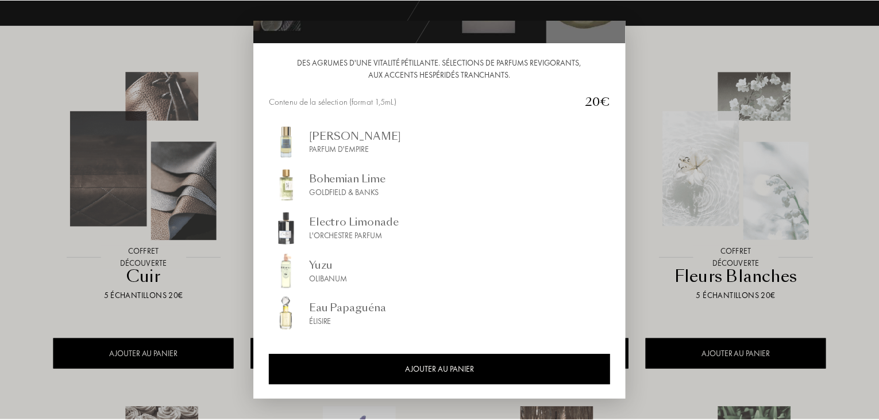
scroll to position [98, 0]
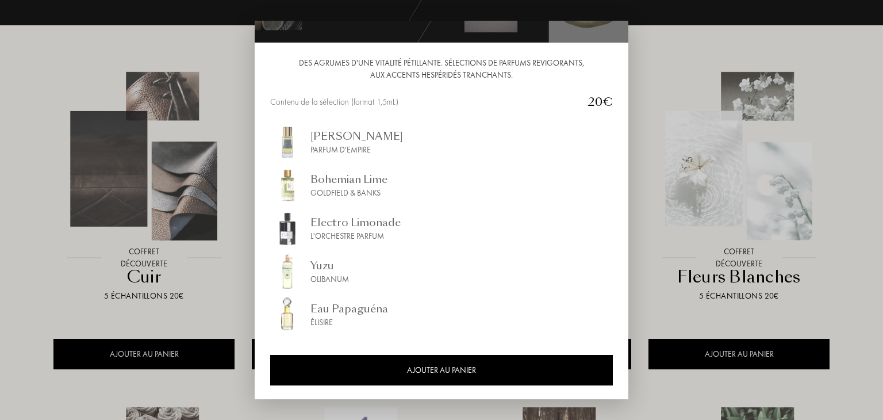
click at [842, 293] on div at bounding box center [441, 210] width 883 height 420
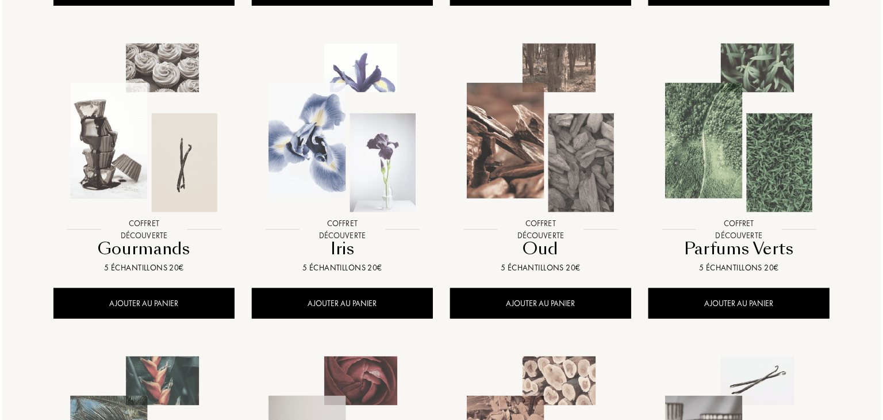
scroll to position [516, 0]
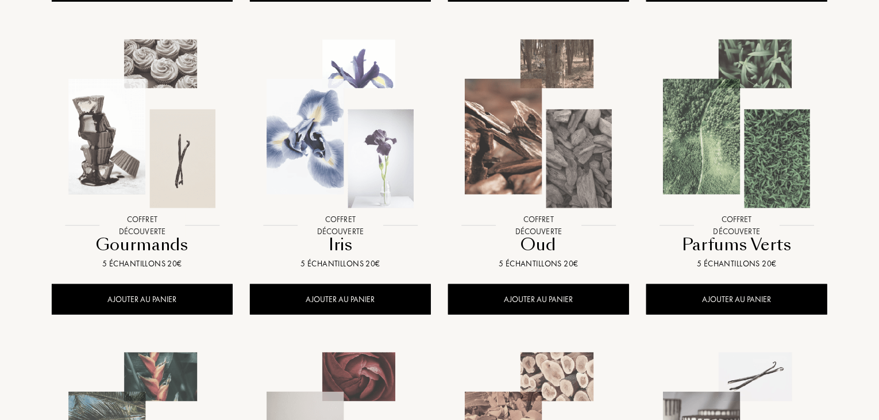
click at [740, 217] on div at bounding box center [737, 134] width 198 height 224
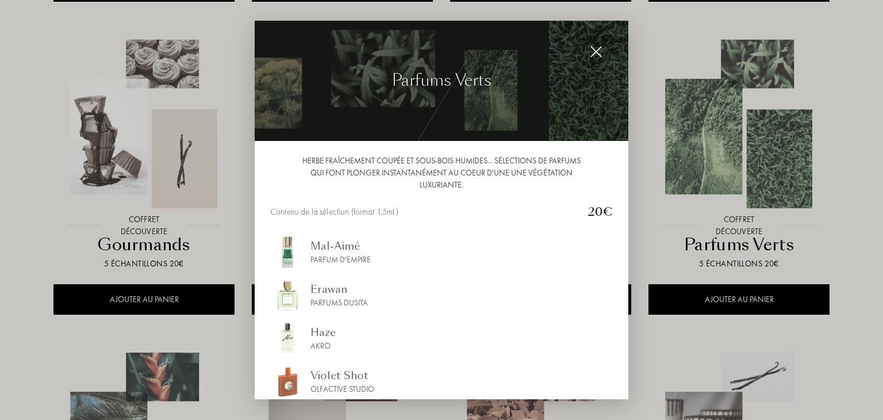
click at [313, 337] on div "Haze" at bounding box center [322, 333] width 25 height 16
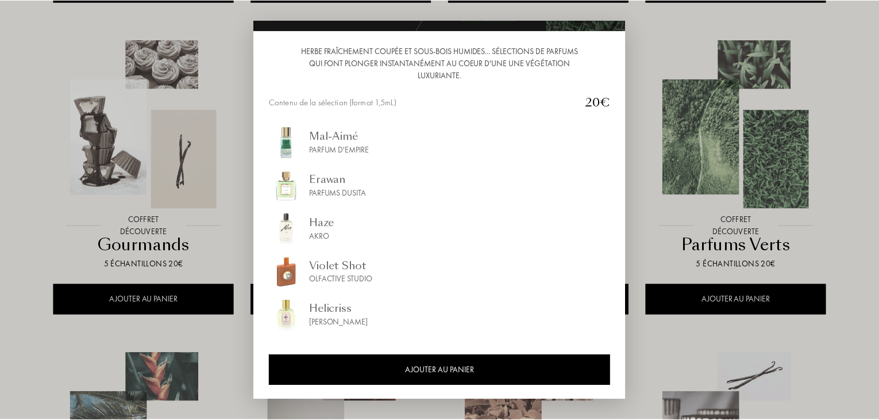
scroll to position [110, 0]
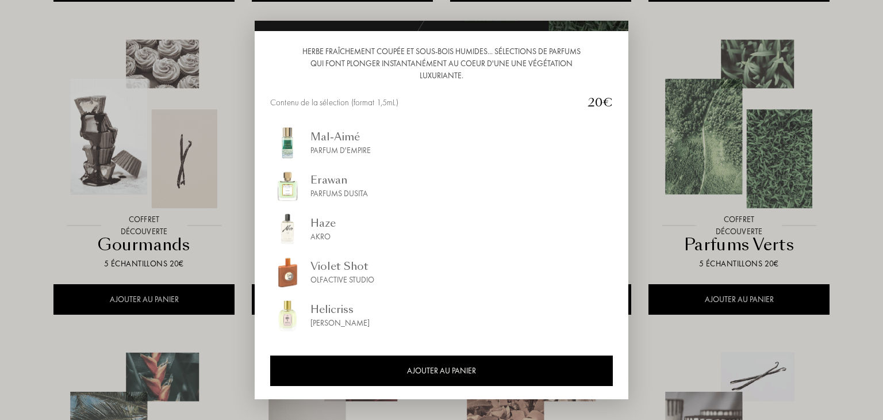
click at [853, 293] on div at bounding box center [441, 210] width 883 height 420
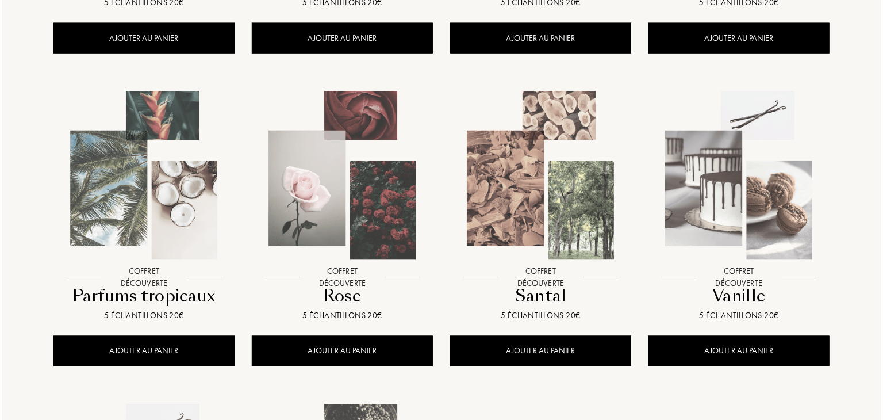
scroll to position [776, 0]
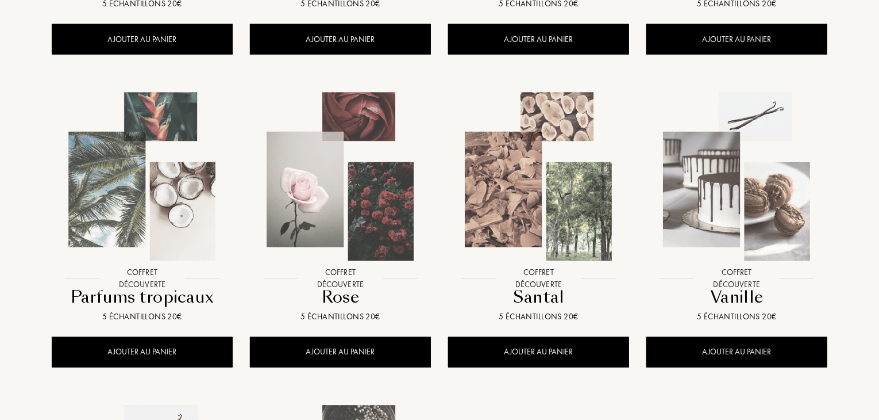
click at [86, 198] on img at bounding box center [142, 176] width 179 height 179
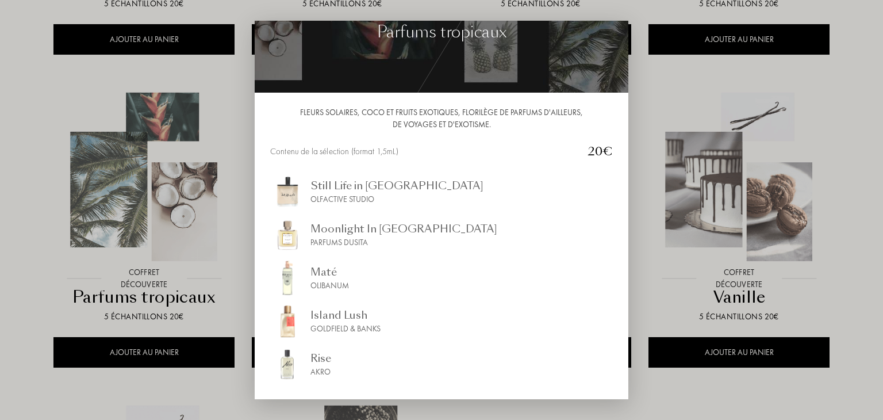
scroll to position [86, 0]
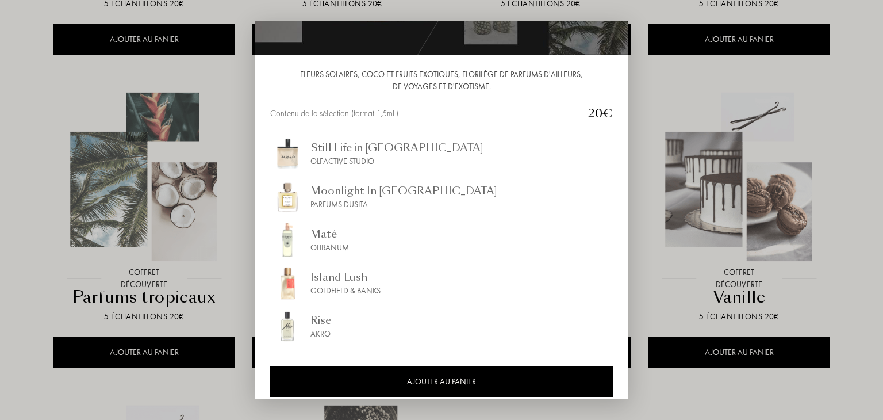
click at [333, 326] on div "Rise Akro" at bounding box center [441, 326] width 343 height 34
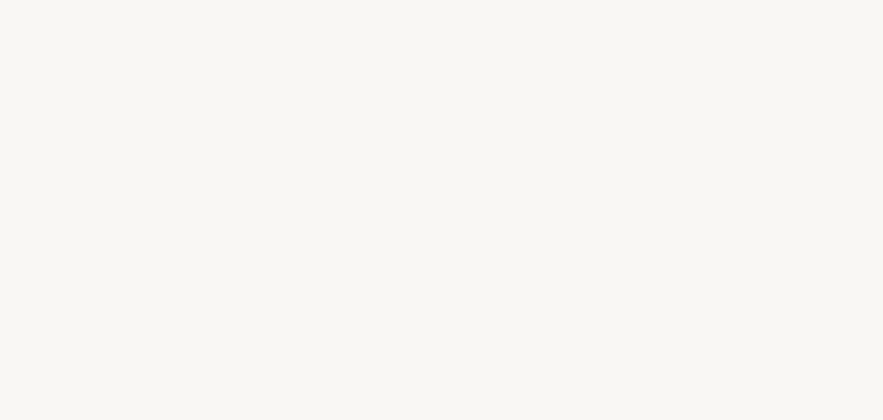
select select "FR"
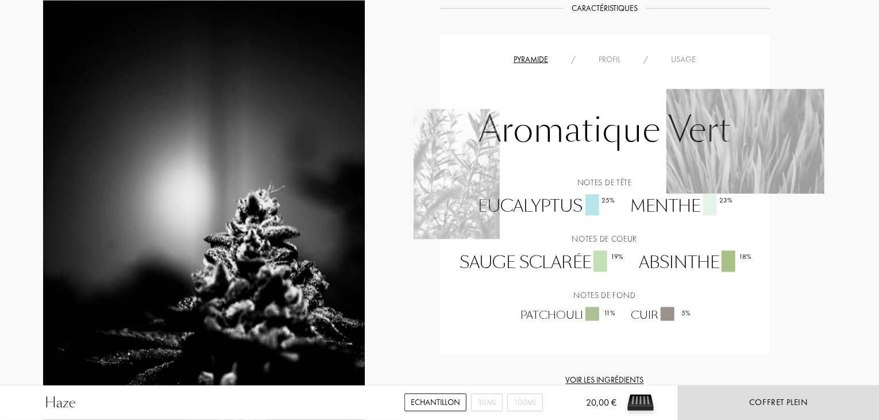
scroll to position [756, 0]
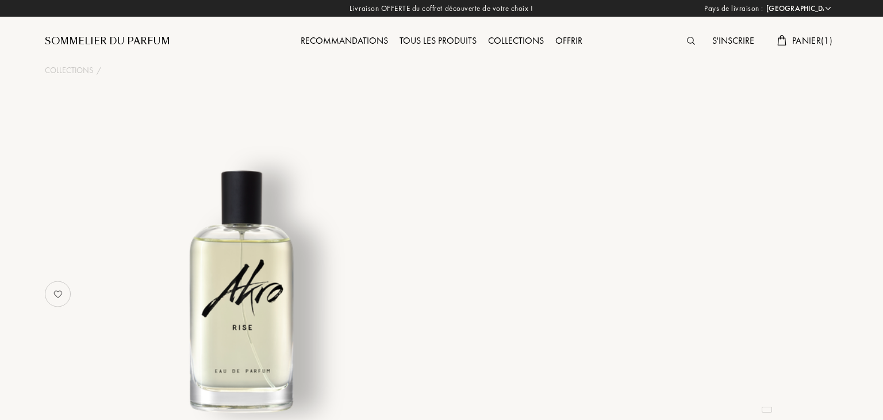
select select "FR"
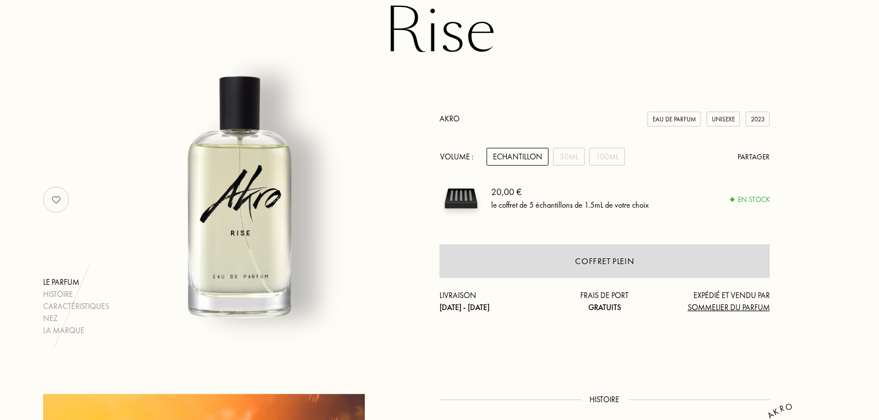
scroll to position [94, 0]
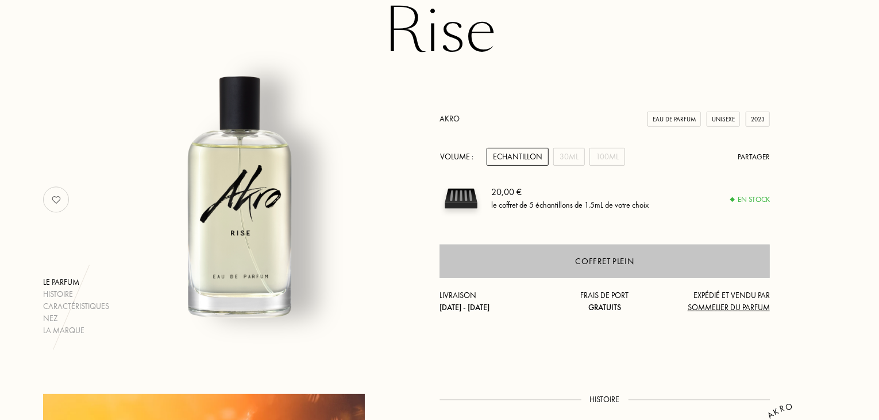
click at [556, 270] on div "Coffret plein" at bounding box center [605, 260] width 330 height 33
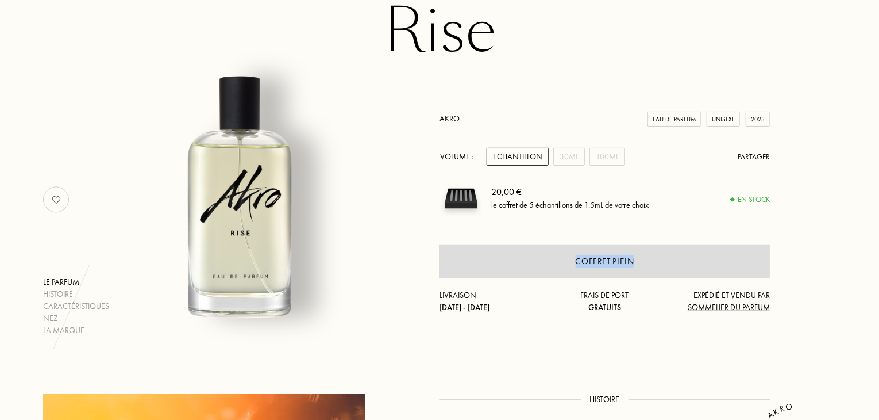
click at [660, 227] on div "Akro Eau de Parfum Unisexe 2023 Volume : Echantillon 30mL 100mL Partager 20,00 …" at bounding box center [605, 213] width 330 height 201
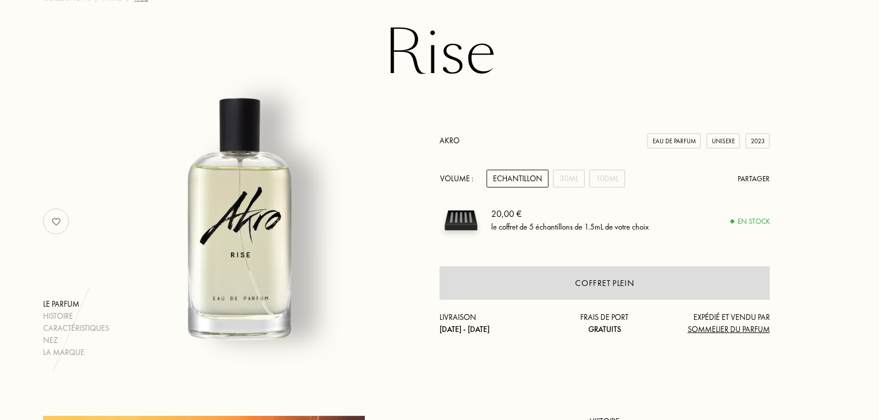
scroll to position [73, 0]
click at [752, 224] on div "En stock" at bounding box center [750, 220] width 39 height 11
click at [542, 221] on div "le coffret de 5 échantillons de 1.5mL de votre choix" at bounding box center [569, 227] width 157 height 12
click at [512, 216] on div "20,00 €" at bounding box center [569, 214] width 157 height 14
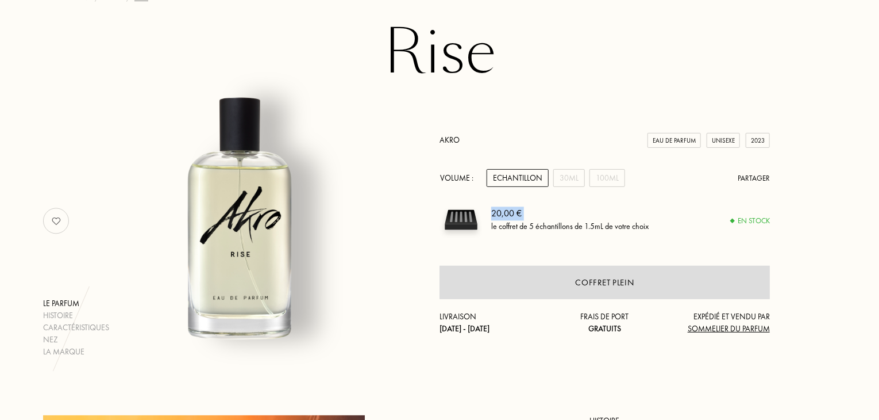
click at [512, 216] on div "20,00 €" at bounding box center [569, 214] width 157 height 14
click at [563, 203] on div "20,00 € le coffret de 5 échantillons de 1.5mL de votre choix" at bounding box center [630, 219] width 279 height 43
click at [568, 174] on div "30mL" at bounding box center [569, 178] width 32 height 18
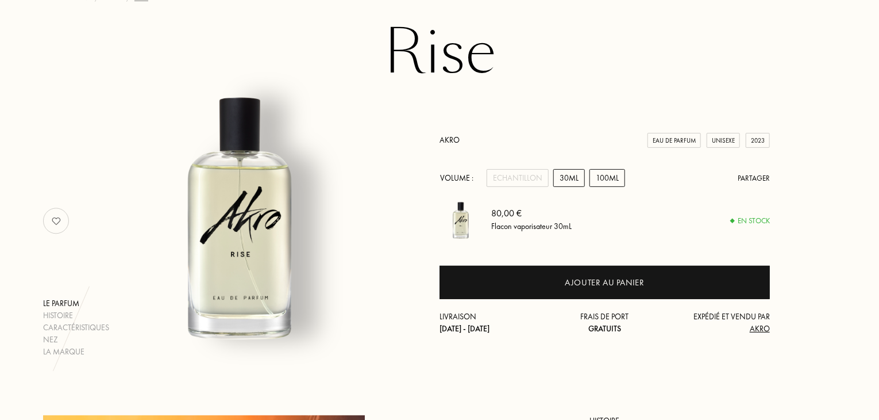
click at [590, 178] on div "100mL" at bounding box center [608, 178] width 36 height 18
click at [563, 178] on div "30mL" at bounding box center [569, 178] width 32 height 18
click at [526, 173] on div "Echantillon" at bounding box center [518, 178] width 62 height 18
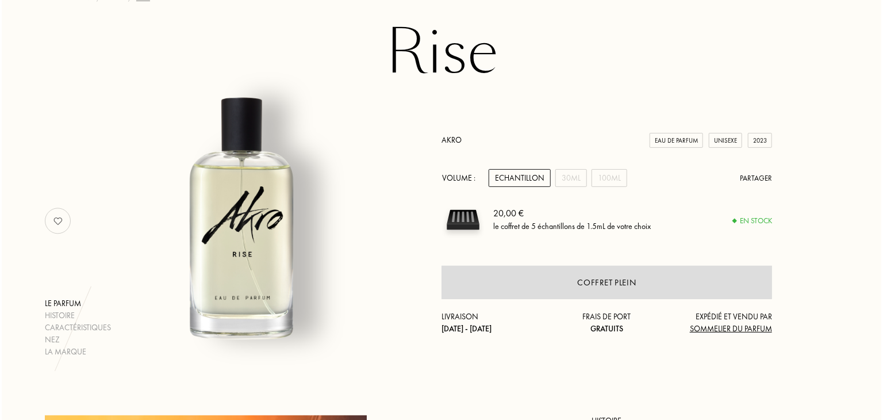
scroll to position [0, 0]
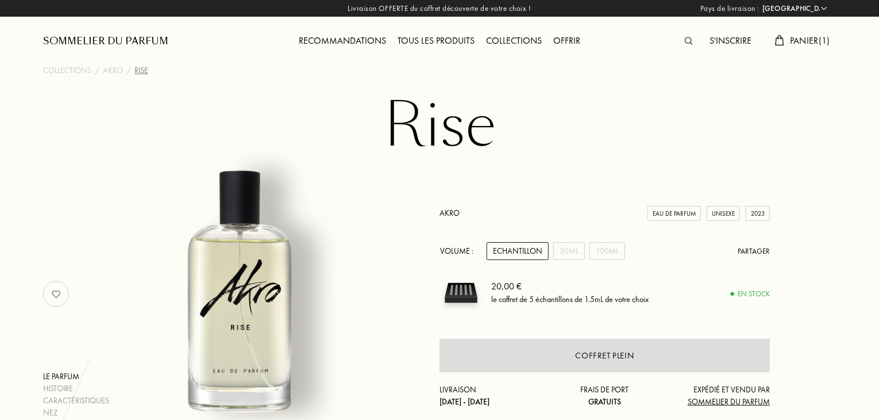
click at [802, 39] on span "Panier ( 1 )" at bounding box center [810, 40] width 40 height 12
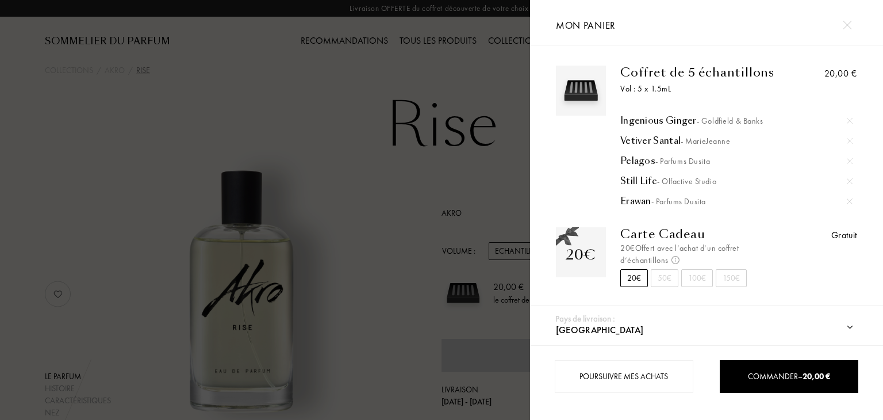
click at [663, 137] on div "Vetiver Santal - MarieJeanne" at bounding box center [736, 140] width 232 height 11
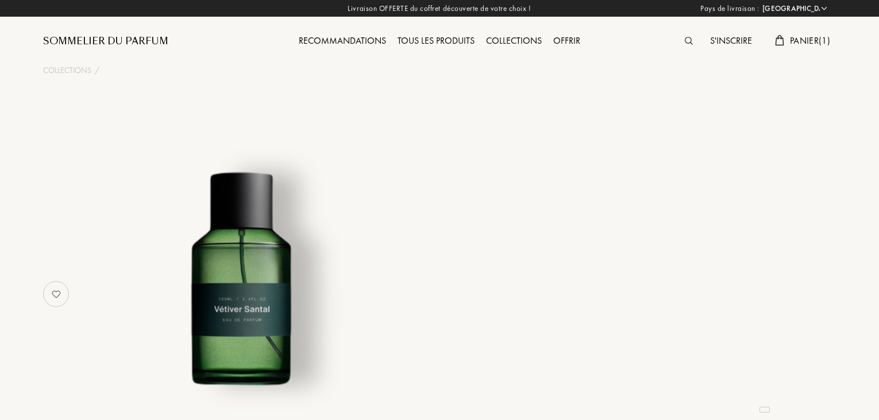
select select "FR"
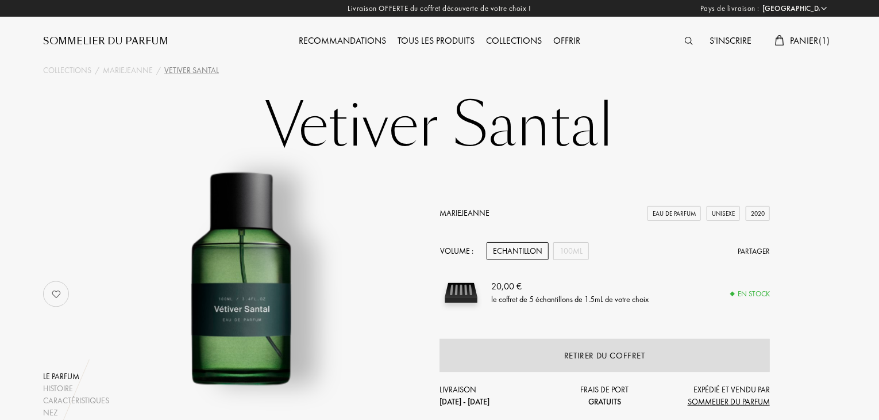
click at [790, 34] on span "Panier ( 1 )" at bounding box center [810, 40] width 40 height 12
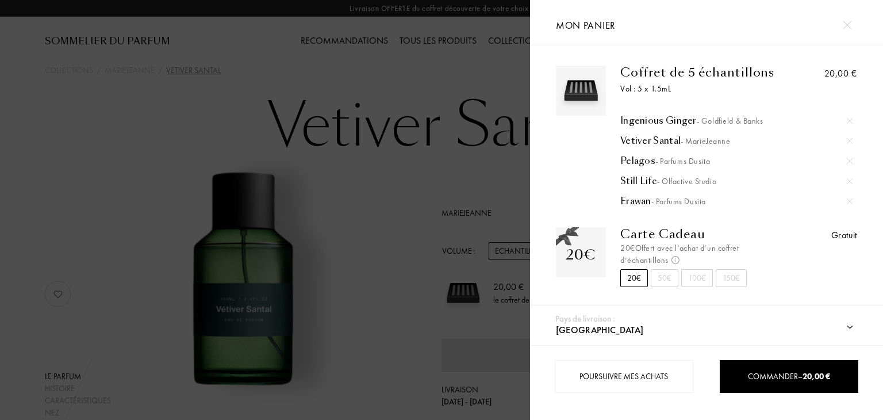
click at [849, 138] on img at bounding box center [850, 141] width 6 height 6
click at [356, 74] on div at bounding box center [265, 210] width 530 height 420
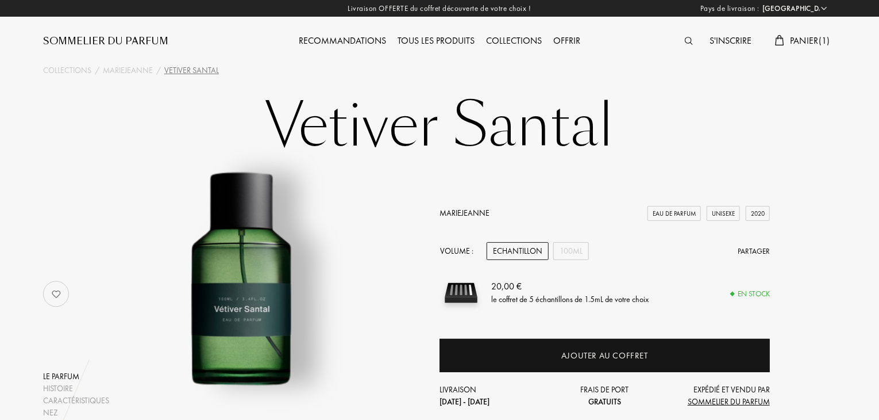
click at [685, 43] on img at bounding box center [689, 41] width 8 height 8
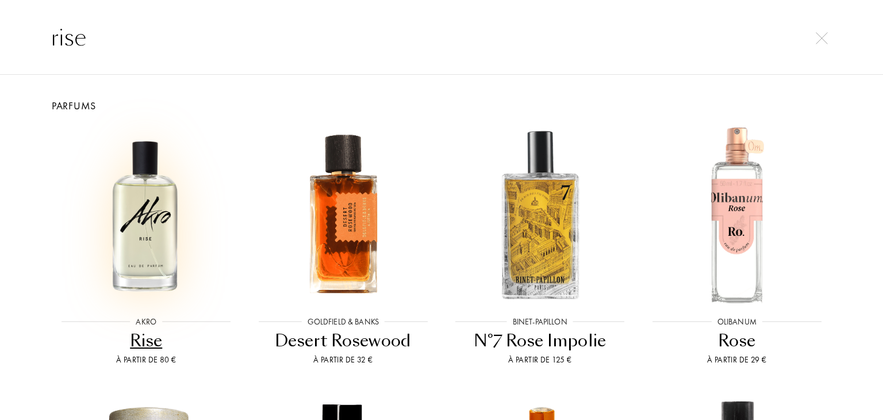
type input "rise"
click at [157, 232] on img at bounding box center [145, 214] width 177 height 177
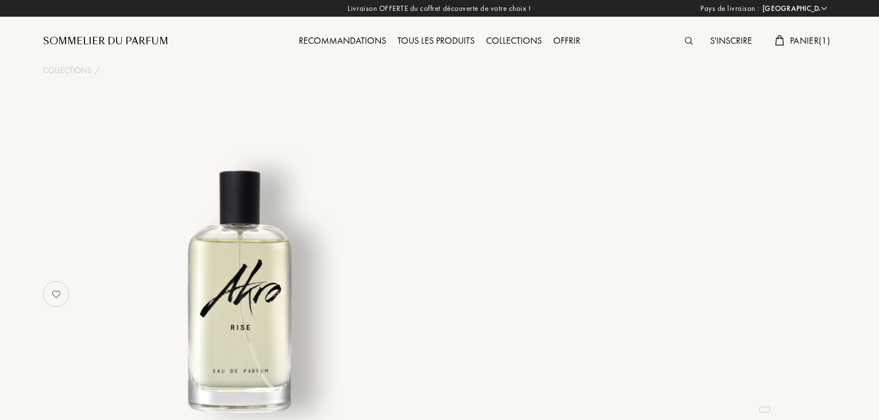
select select "FR"
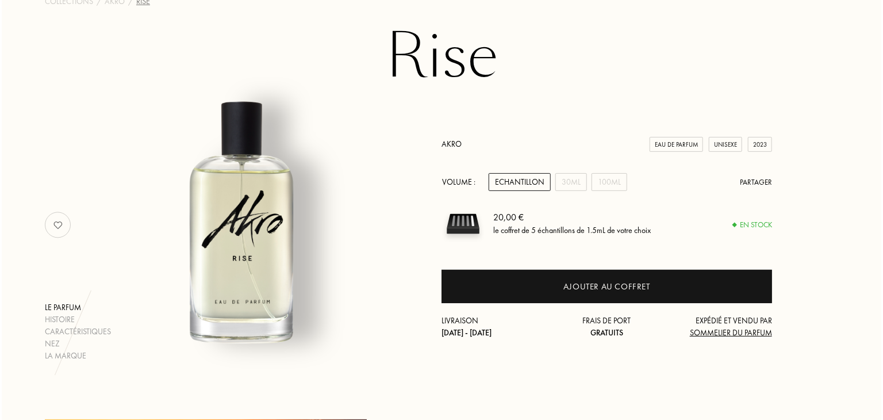
scroll to position [69, 0]
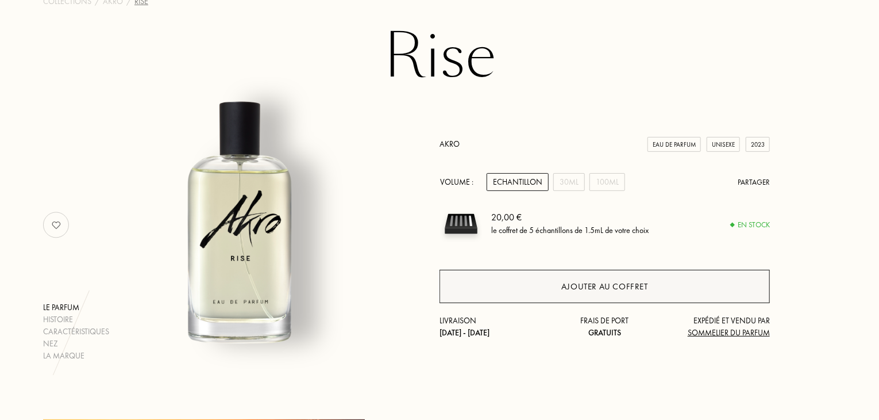
click at [468, 290] on div "Ajouter au coffret" at bounding box center [605, 286] width 330 height 33
